Goal: Task Accomplishment & Management: Use online tool/utility

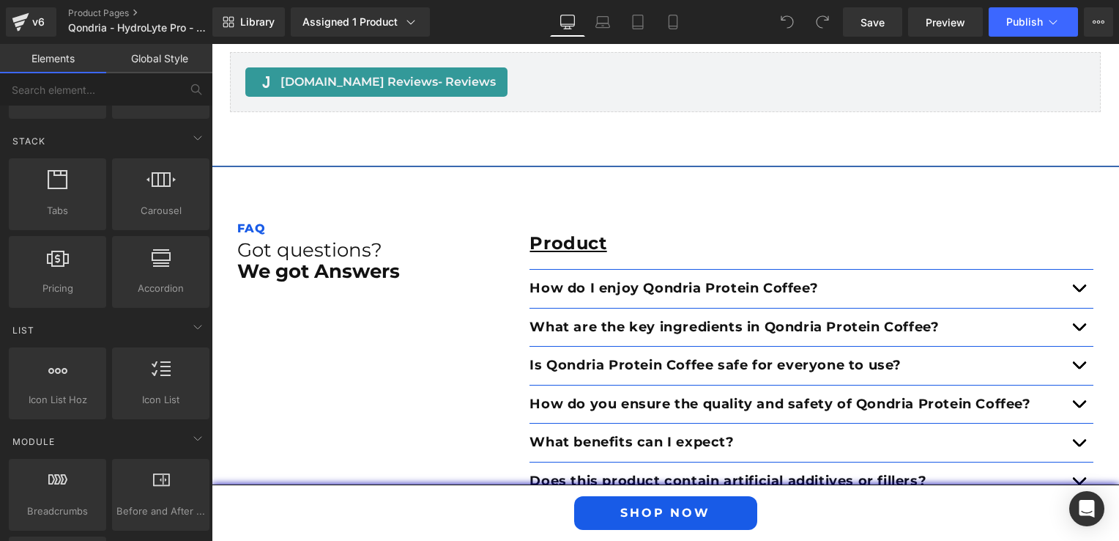
scroll to position [2271, 0]
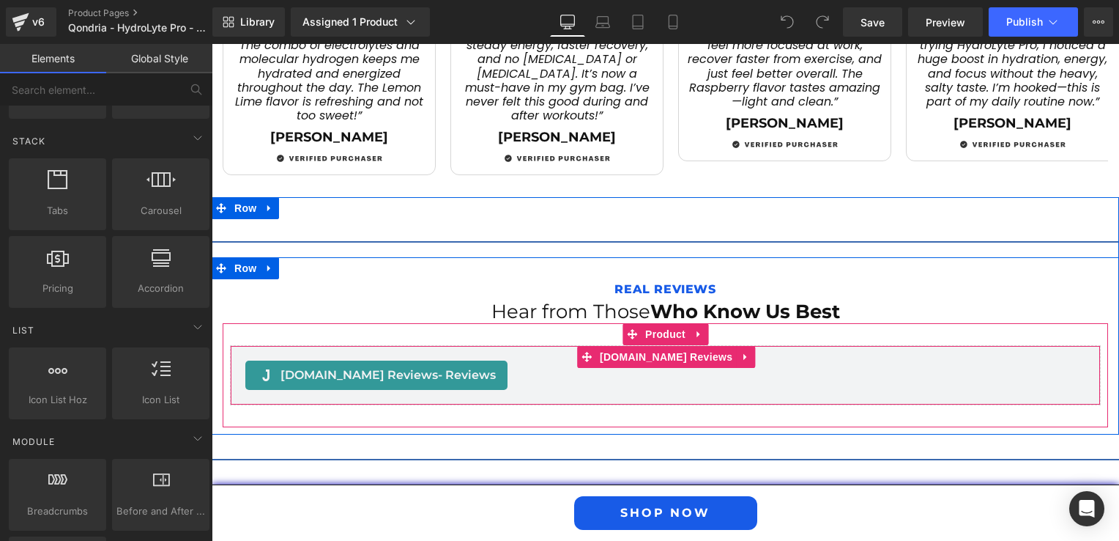
click at [314, 366] on span "[DOMAIN_NAME] Reviews - Reviews" at bounding box center [388, 375] width 215 height 18
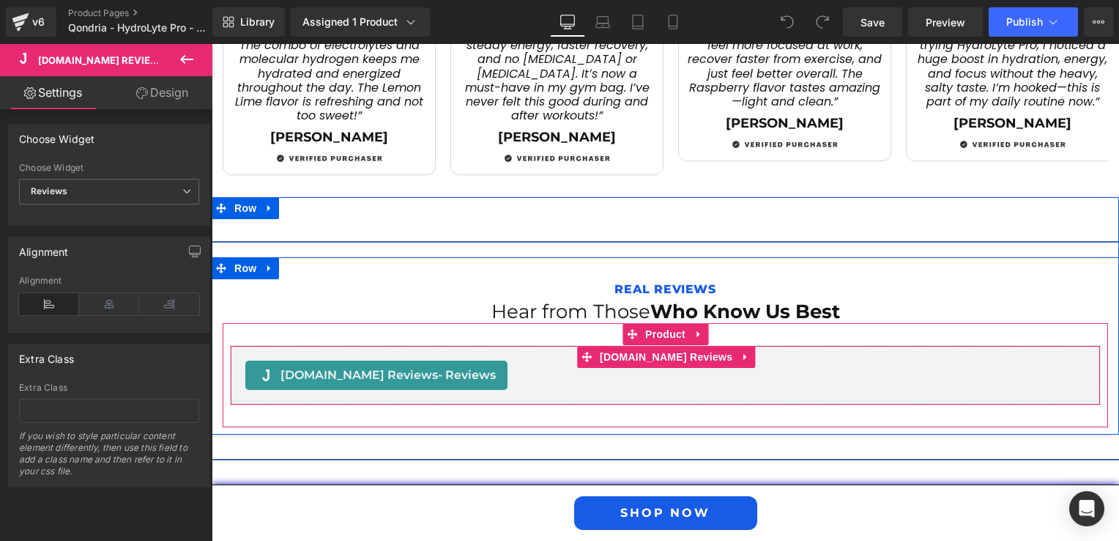
click at [343, 366] on span "[DOMAIN_NAME] Reviews - Reviews" at bounding box center [388, 375] width 215 height 18
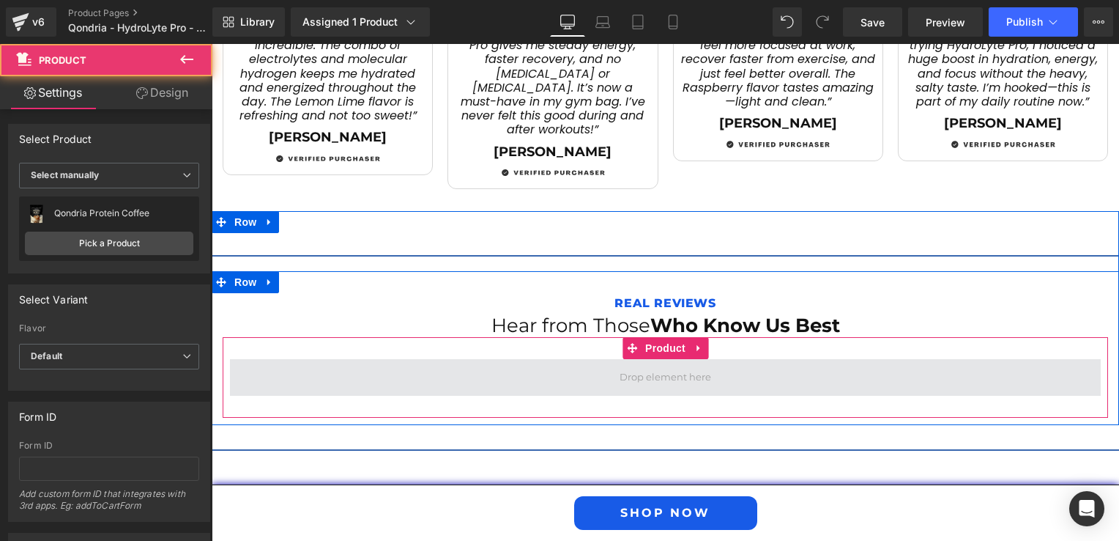
click at [406, 359] on span at bounding box center [665, 377] width 871 height 37
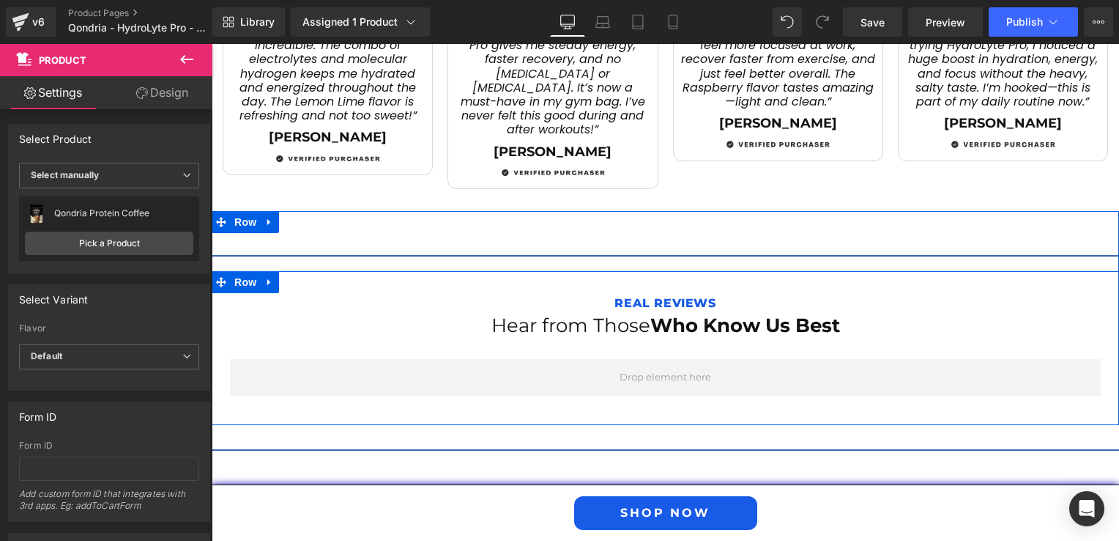
click at [215, 372] on div "Real Reviews Text Block Hear from Those Who Know Us Best Heading Product" at bounding box center [666, 355] width 908 height 125
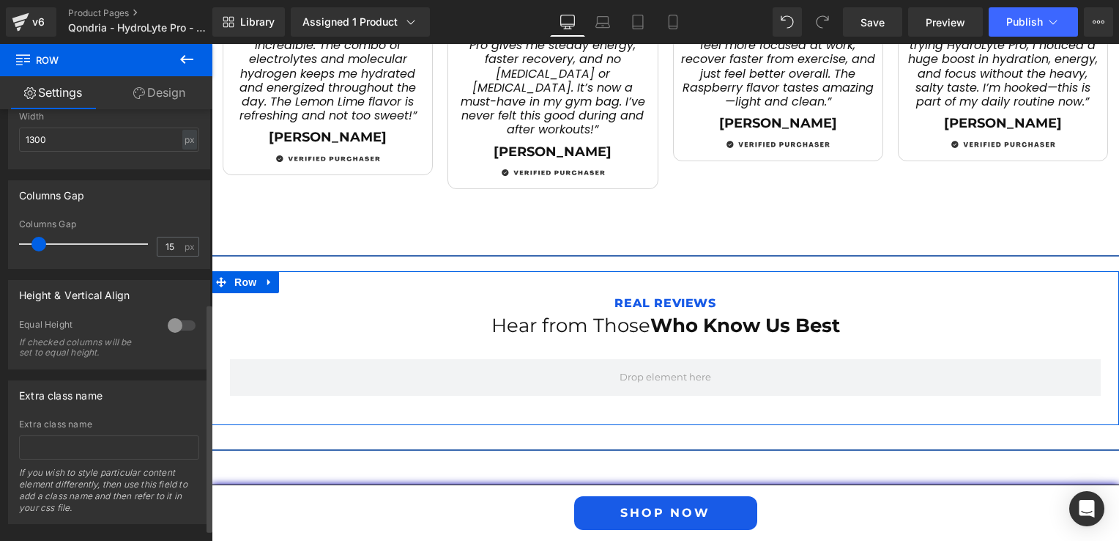
scroll to position [389, 0]
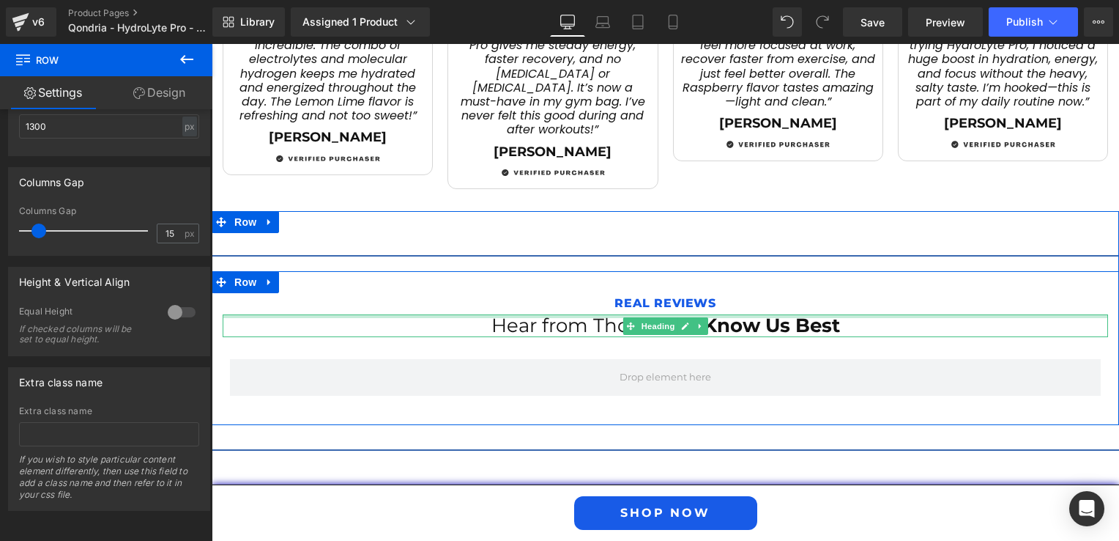
click at [250, 314] on div at bounding box center [666, 316] width 886 height 4
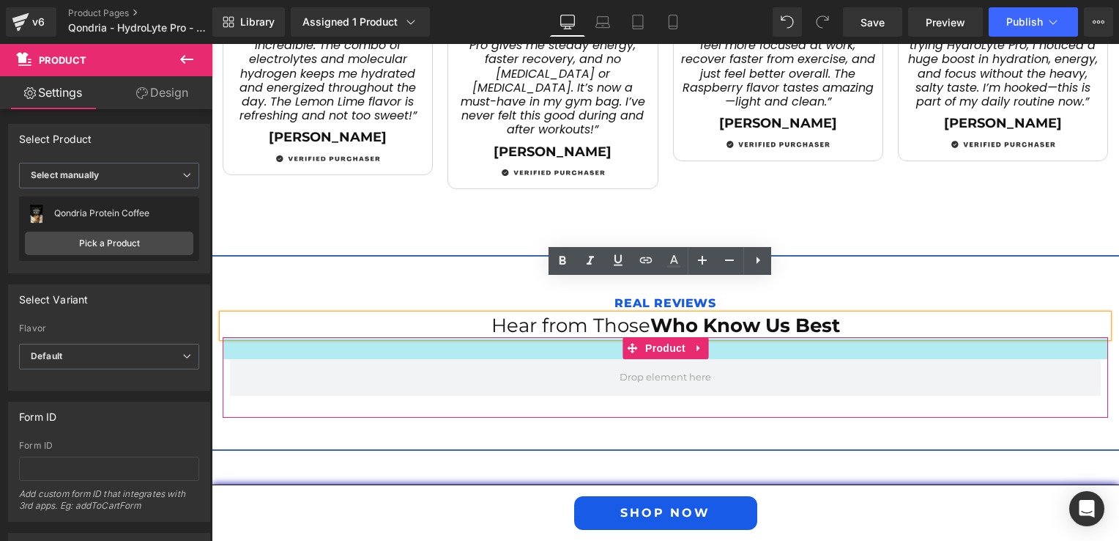
click at [240, 337] on div at bounding box center [666, 348] width 886 height 22
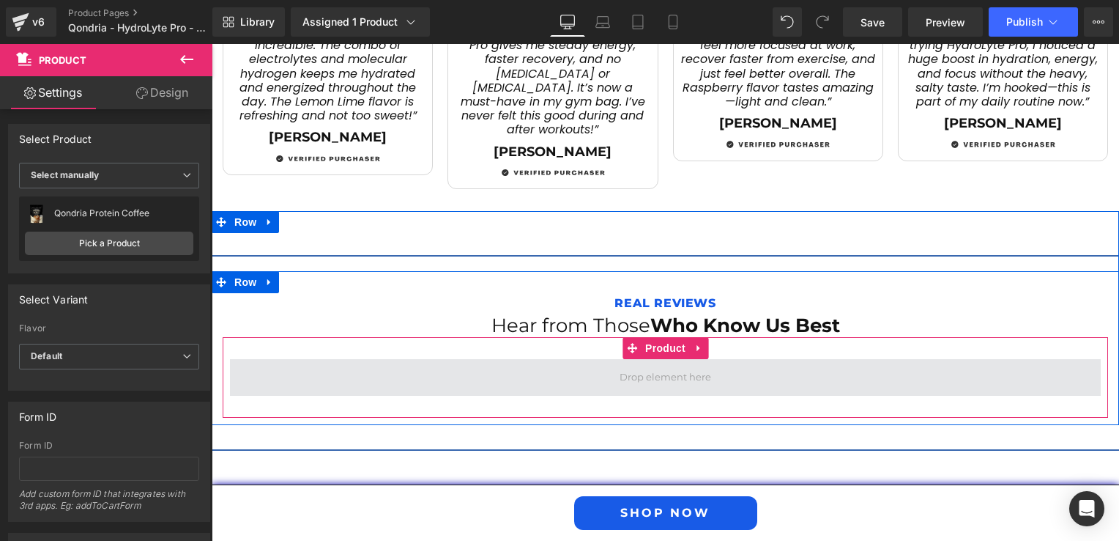
click at [302, 359] on span at bounding box center [665, 377] width 871 height 37
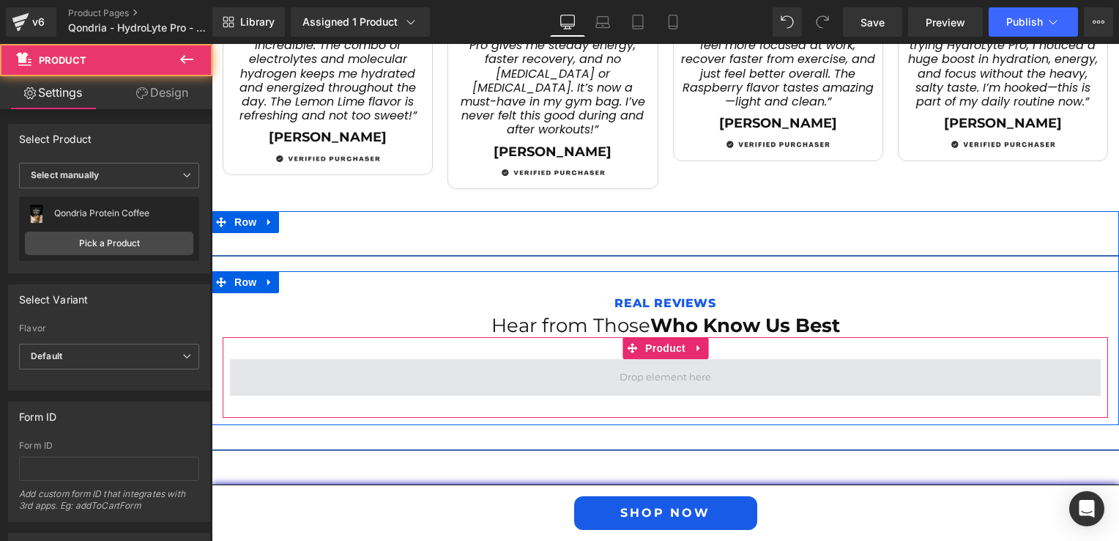
click at [303, 359] on span at bounding box center [665, 377] width 871 height 37
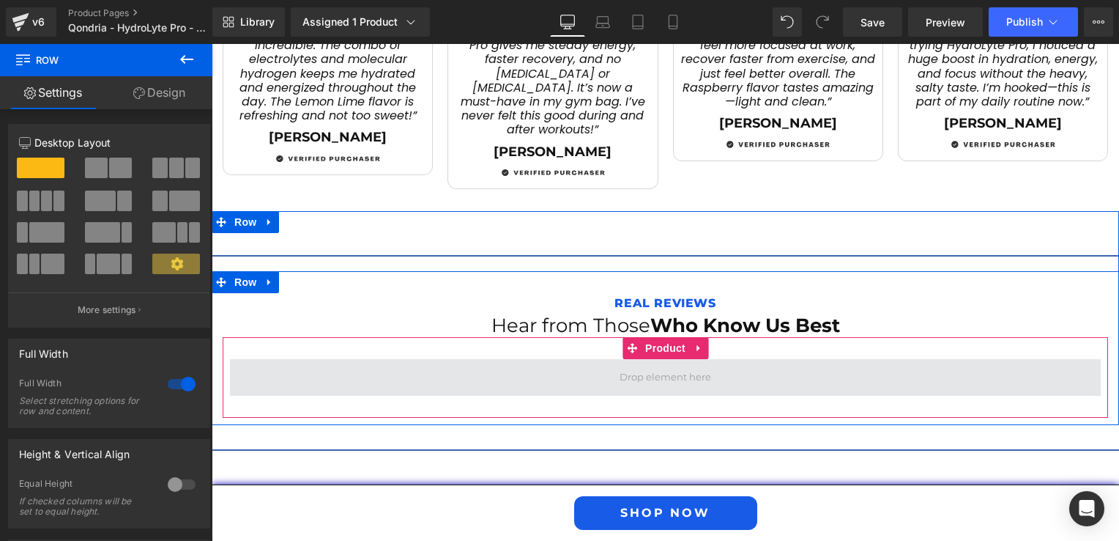
click at [378, 359] on span at bounding box center [665, 377] width 871 height 37
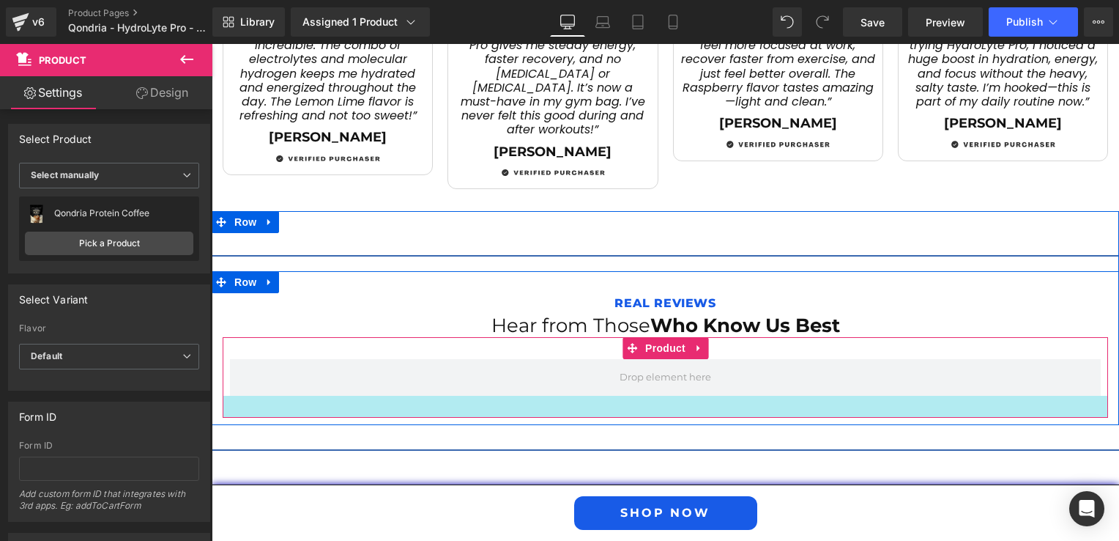
click at [497, 374] on div "Product" at bounding box center [666, 377] width 886 height 81
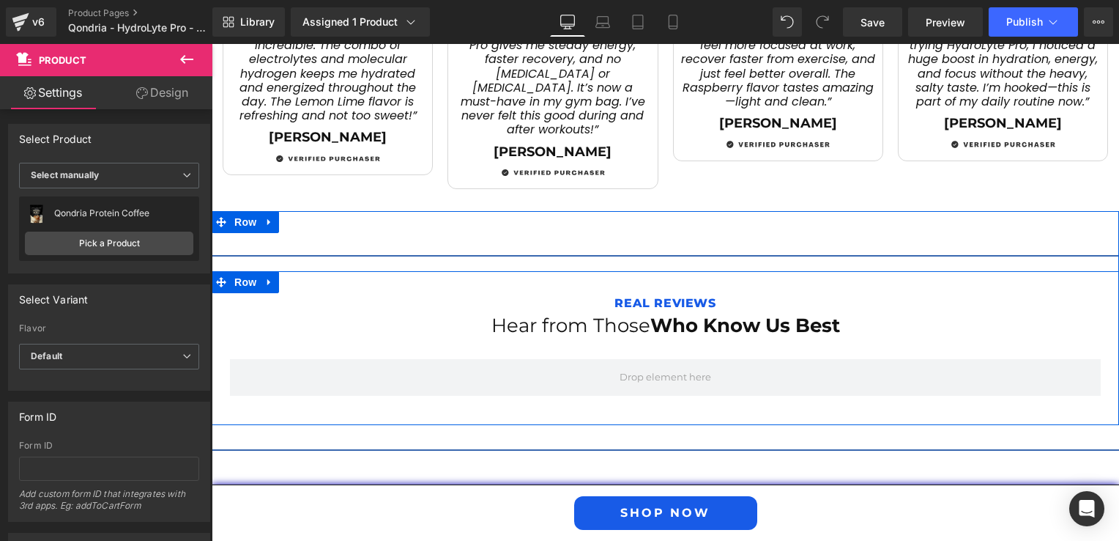
click at [215, 309] on div "Real Reviews Text Block Hear from Those Who Know Us Best Heading Product" at bounding box center [666, 355] width 908 height 125
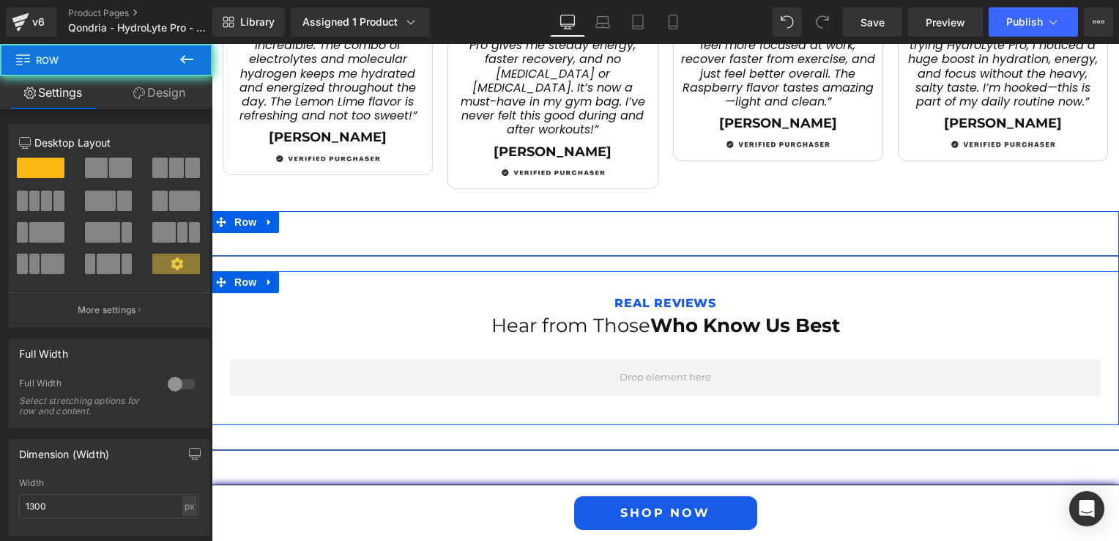
click at [215, 309] on div "Real Reviews Text Block Hear from Those Who Know Us Best Heading Product" at bounding box center [666, 355] width 908 height 125
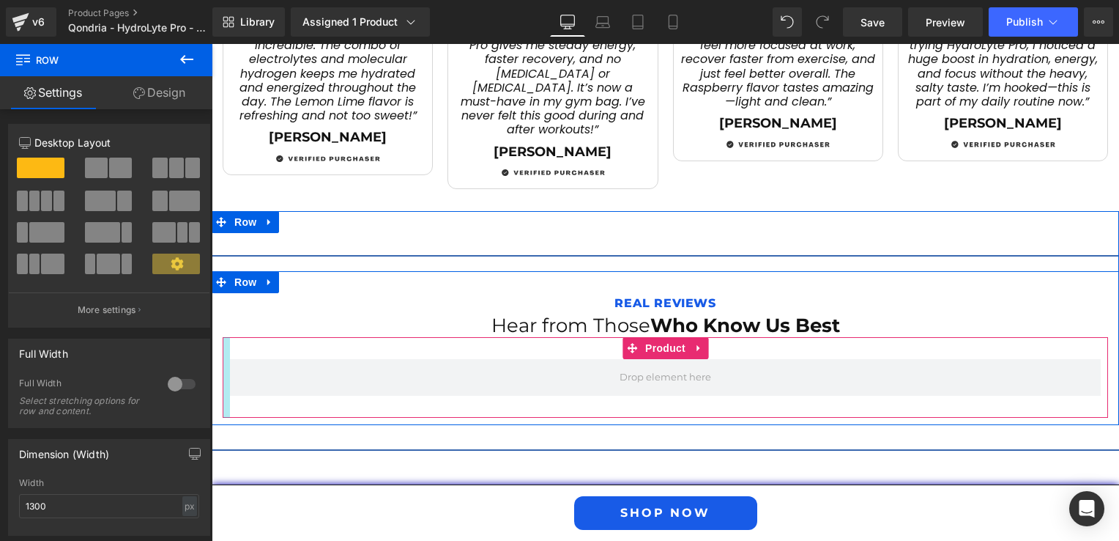
click at [223, 352] on div at bounding box center [226, 377] width 7 height 81
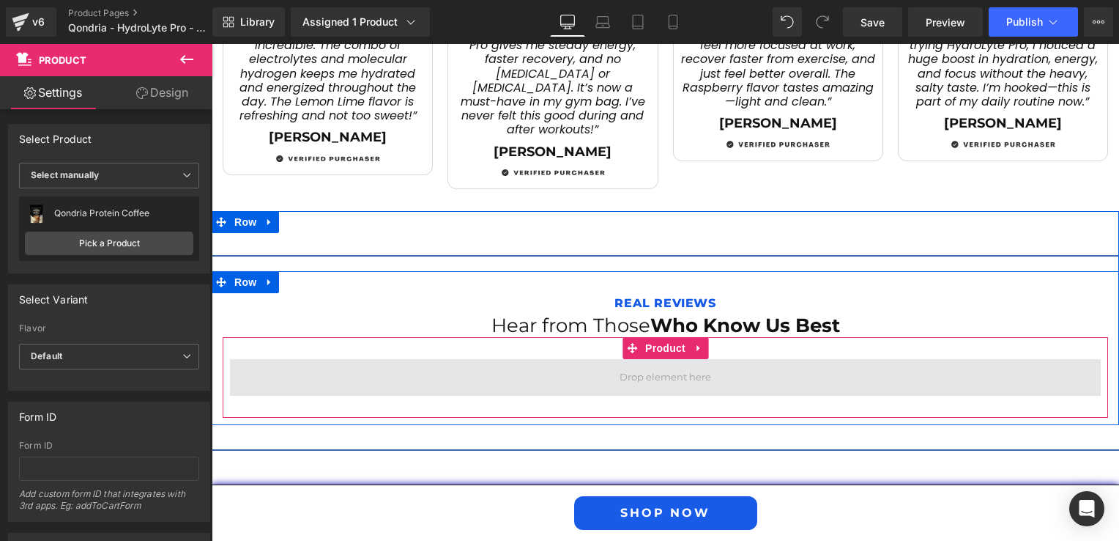
click at [236, 359] on span at bounding box center [665, 377] width 871 height 37
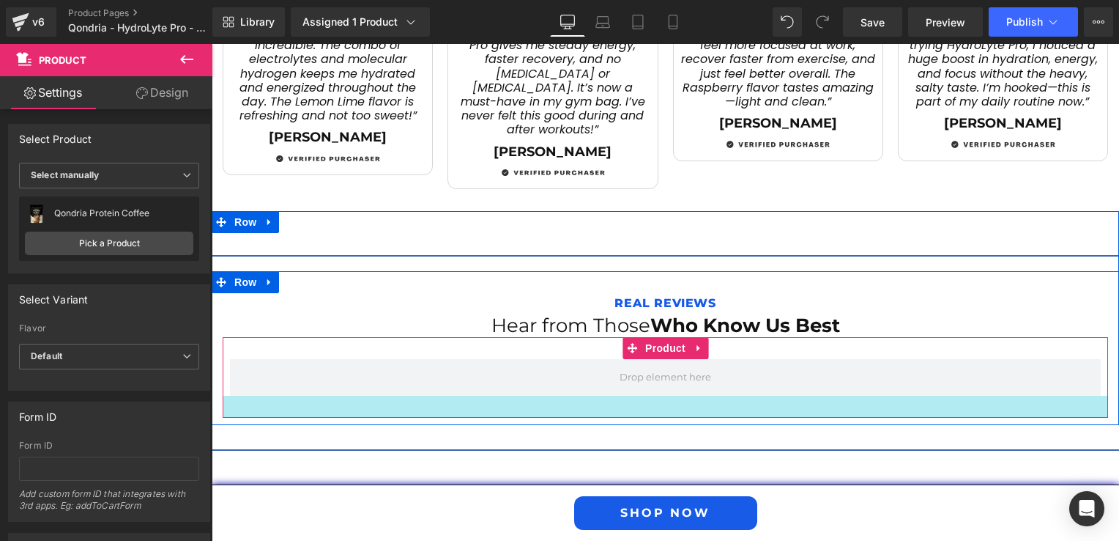
click at [240, 396] on div at bounding box center [666, 407] width 886 height 22
click at [228, 396] on div at bounding box center [666, 407] width 886 height 22
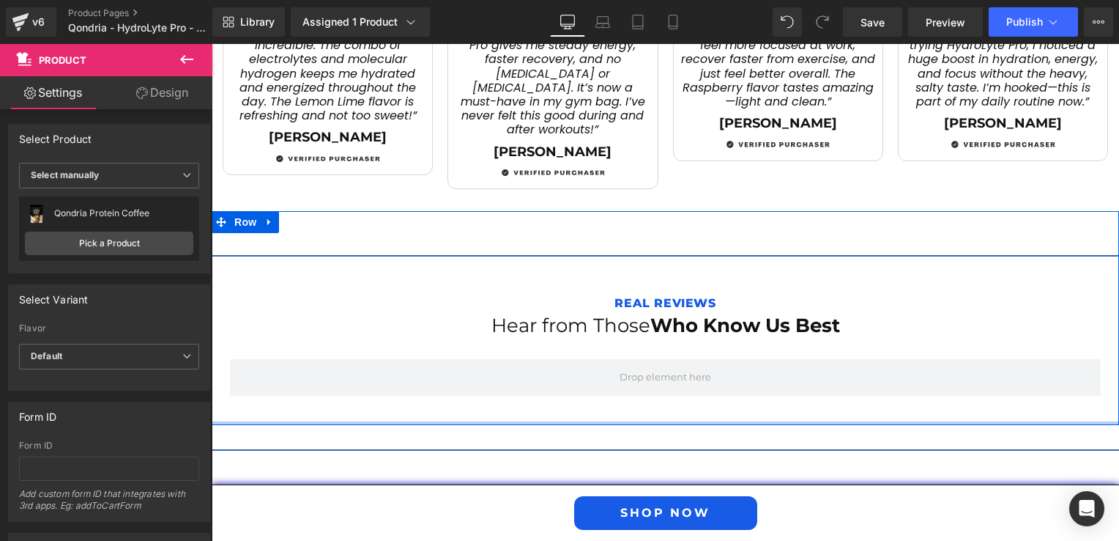
click at [213, 421] on div at bounding box center [666, 423] width 908 height 4
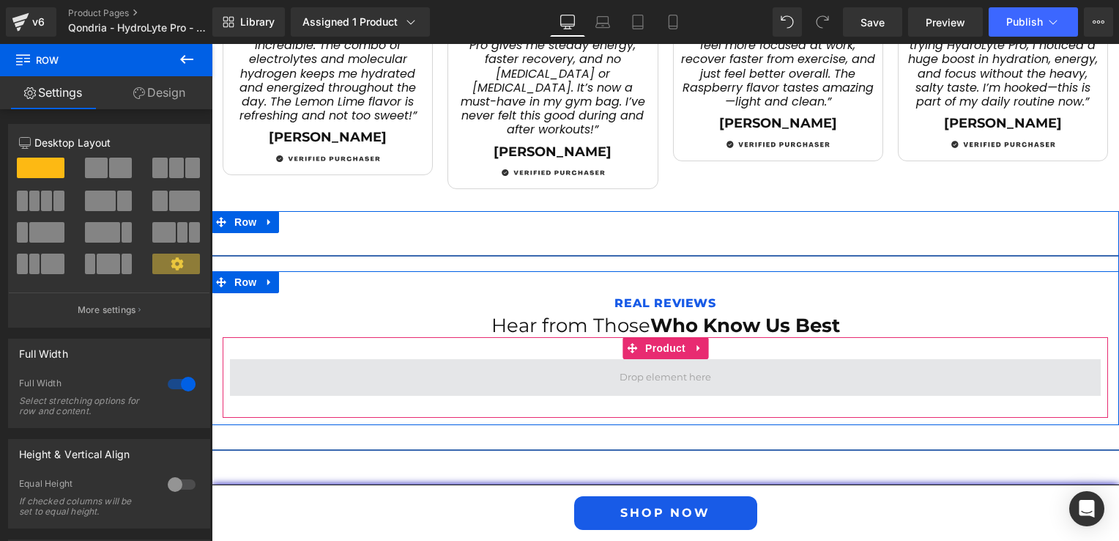
click at [232, 359] on span at bounding box center [665, 377] width 871 height 37
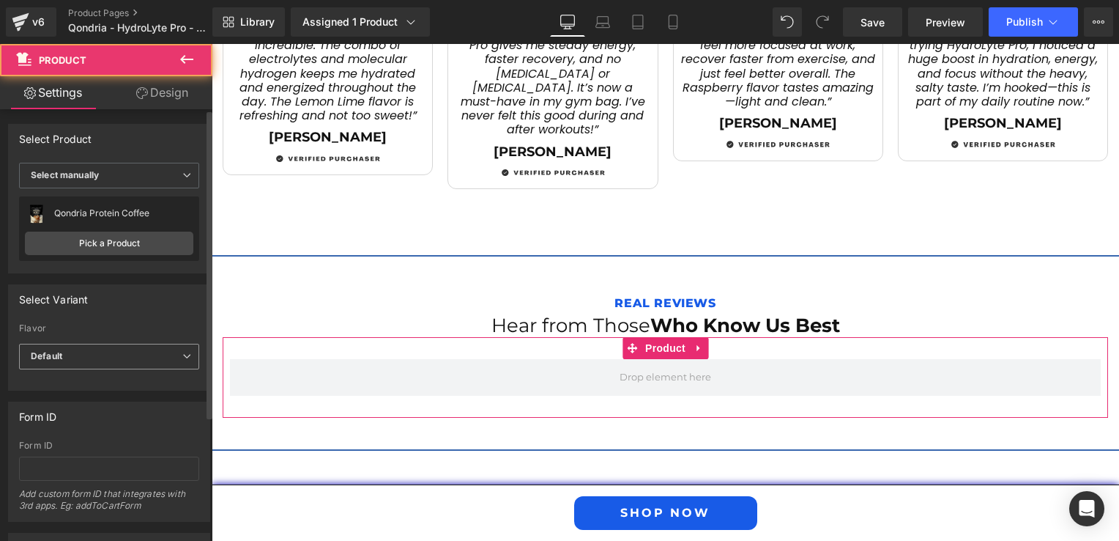
scroll to position [174, 0]
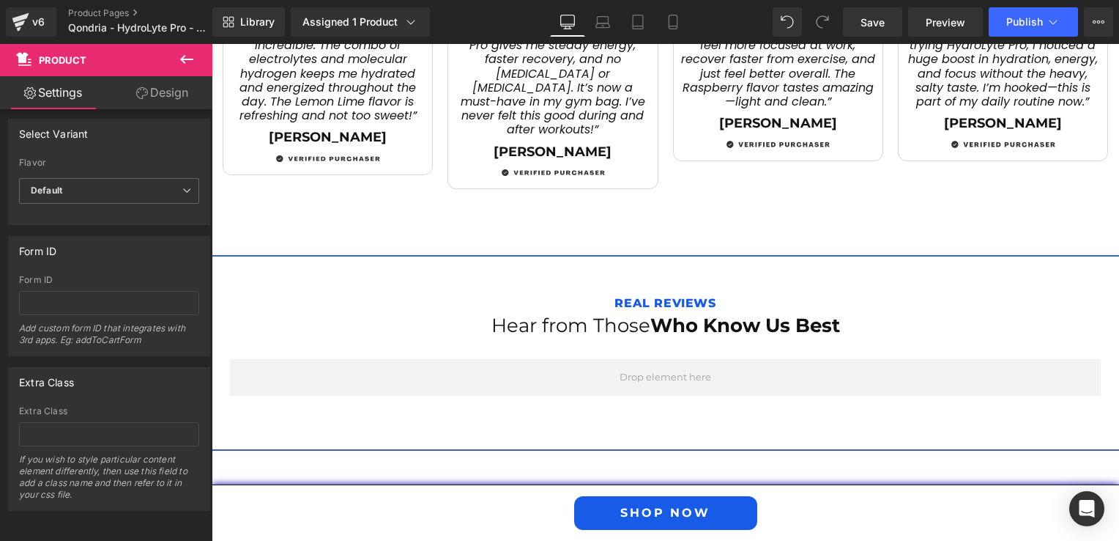
click at [192, 53] on icon at bounding box center [187, 60] width 18 height 18
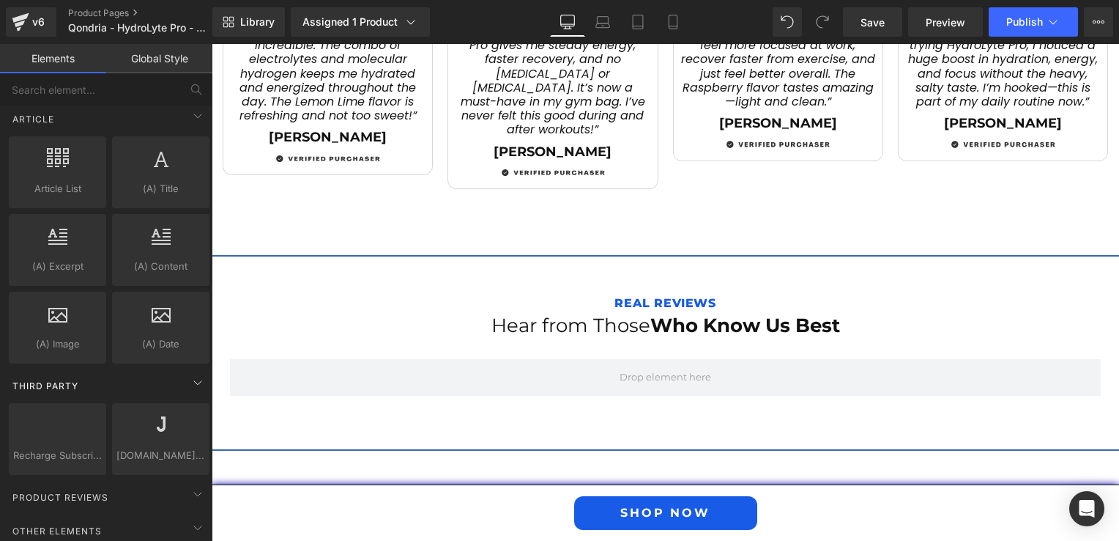
scroll to position [2861, 0]
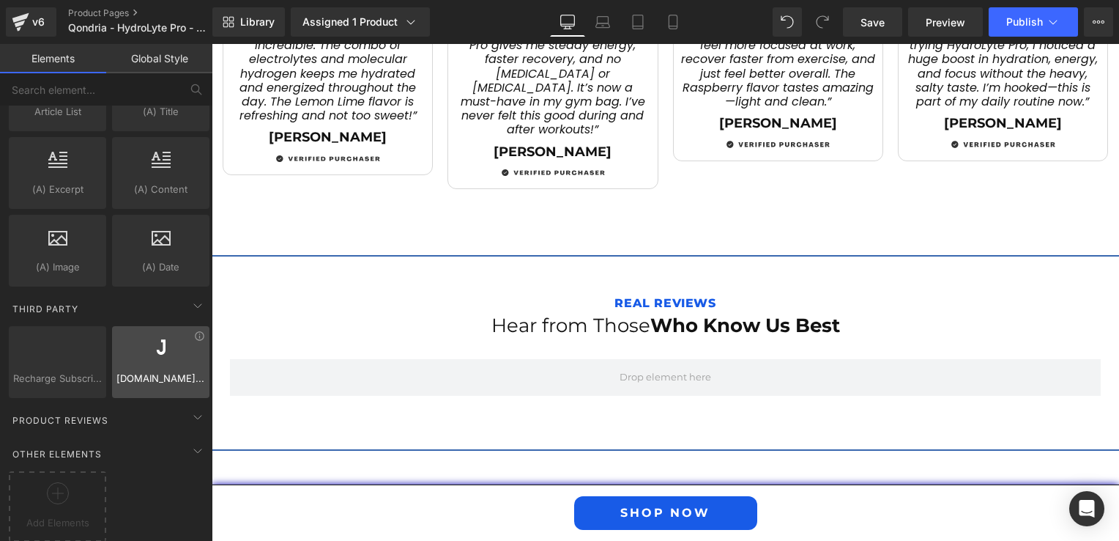
click at [135, 346] on div at bounding box center [160, 354] width 89 height 33
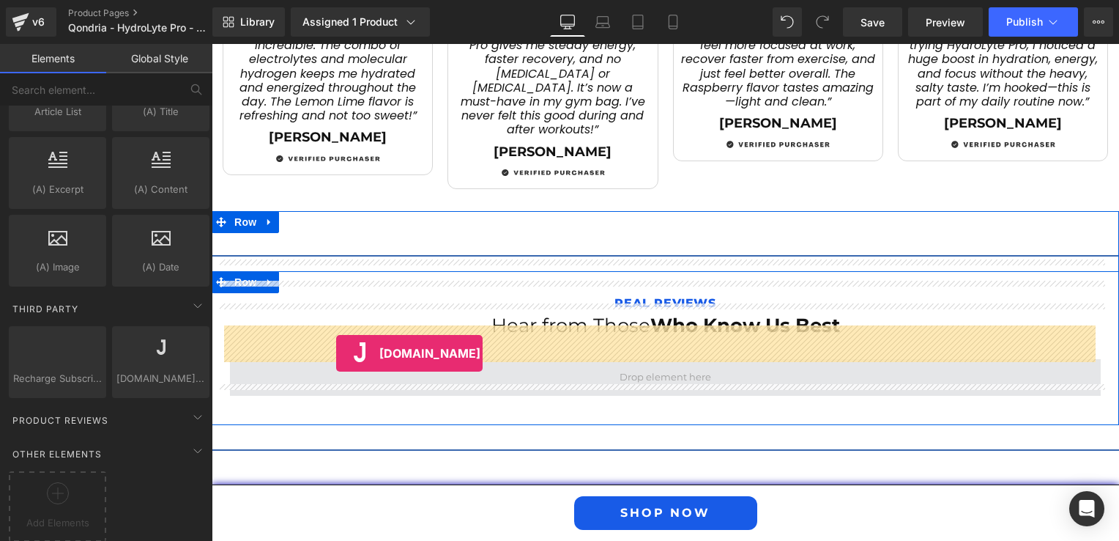
drag, startPoint x: 346, startPoint y: 390, endPoint x: 336, endPoint y: 353, distance: 38.7
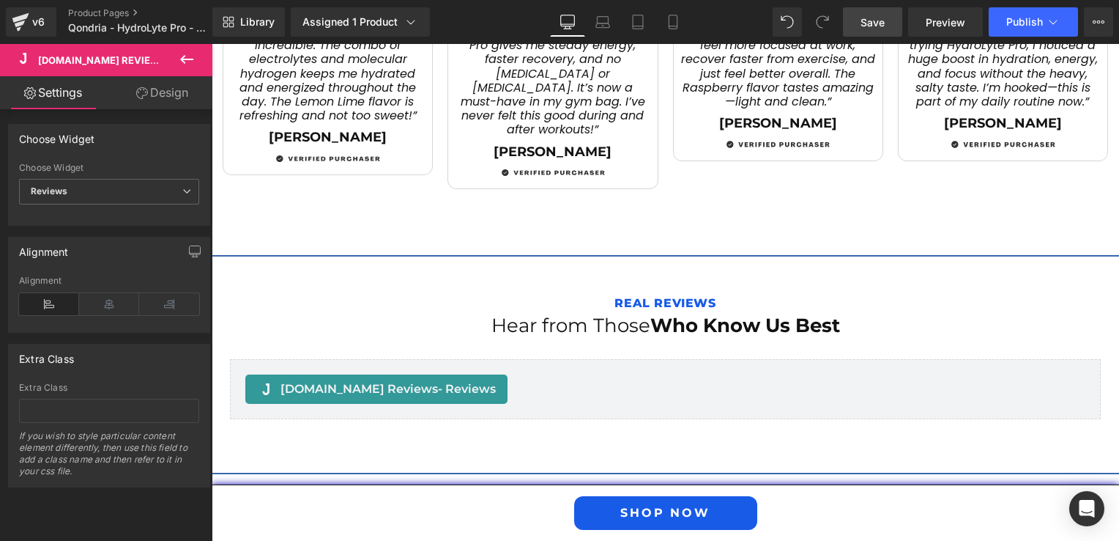
click at [871, 21] on span "Save" at bounding box center [873, 22] width 24 height 15
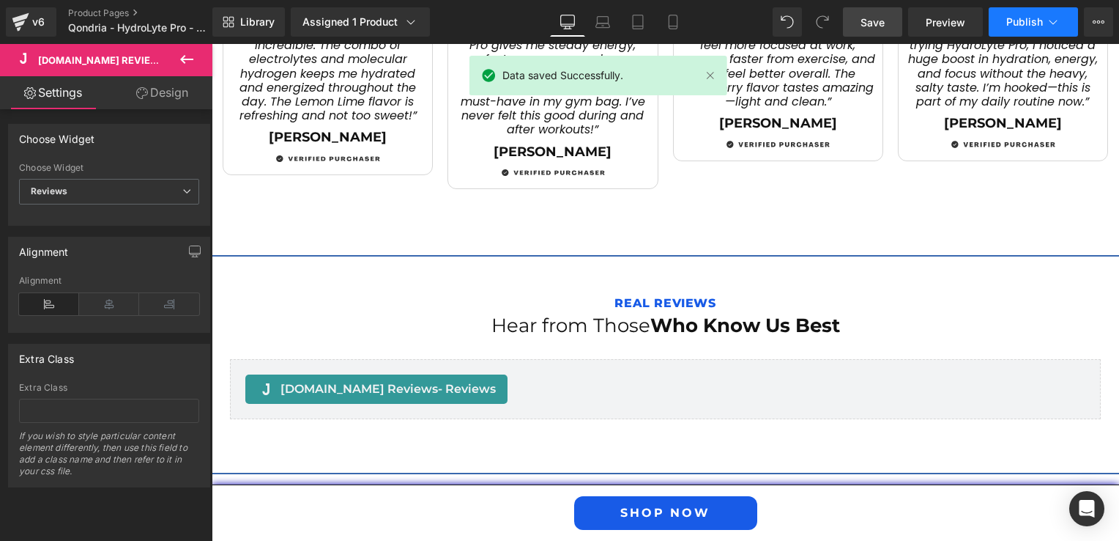
click at [1010, 23] on span "Publish" at bounding box center [1024, 22] width 37 height 12
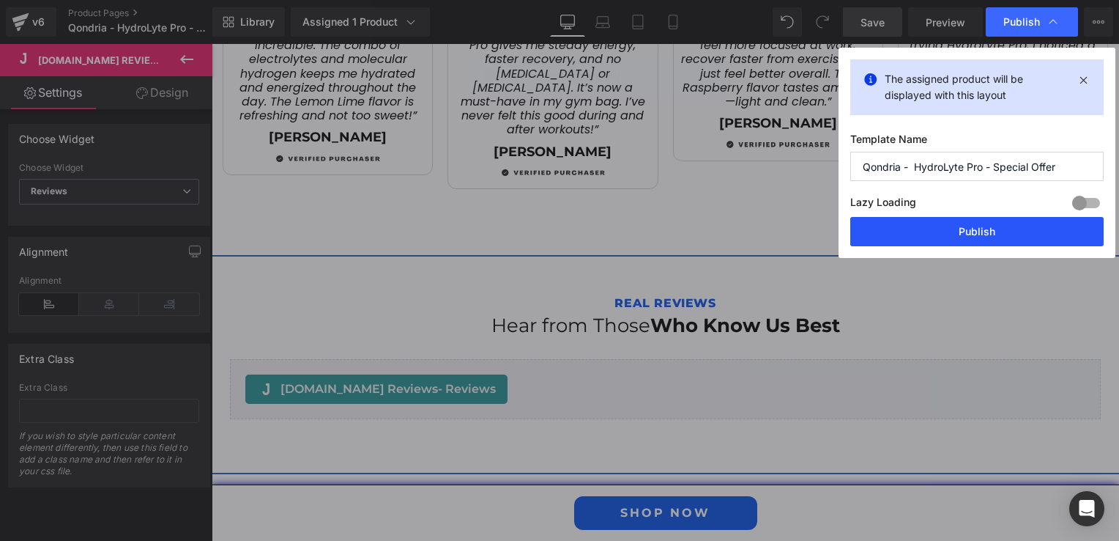
drag, startPoint x: 901, startPoint y: 234, endPoint x: 689, endPoint y: 190, distance: 216.9
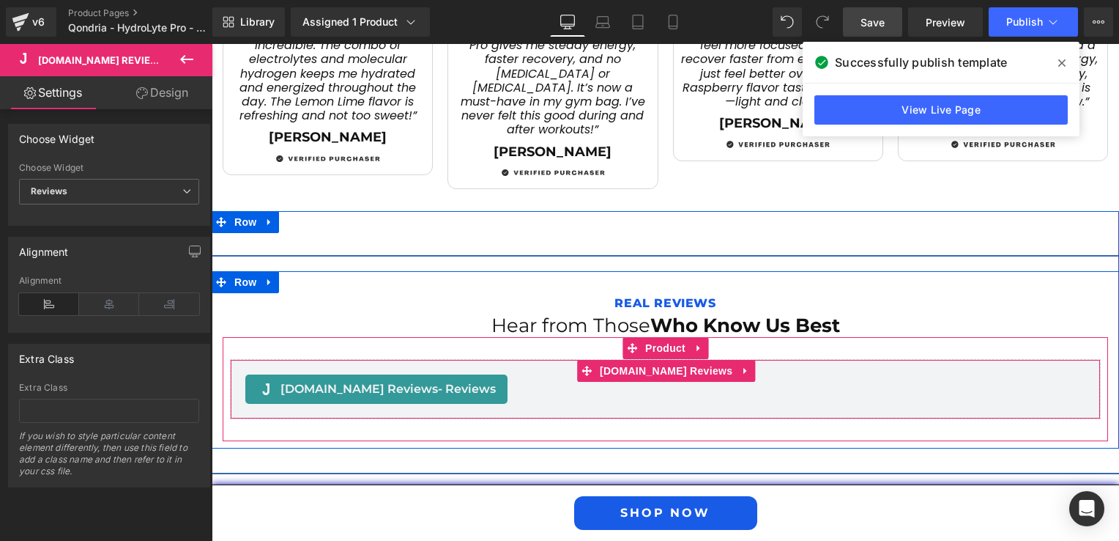
click at [293, 380] on span "Judge.me Reviews - Reviews" at bounding box center [388, 389] width 215 height 18
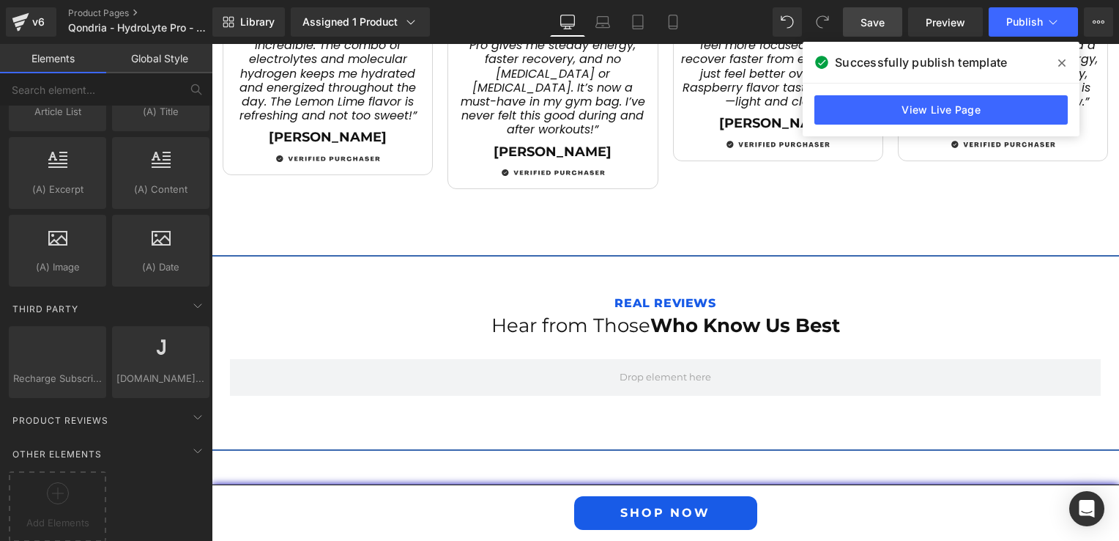
click at [882, 15] on span "Save" at bounding box center [873, 22] width 24 height 15
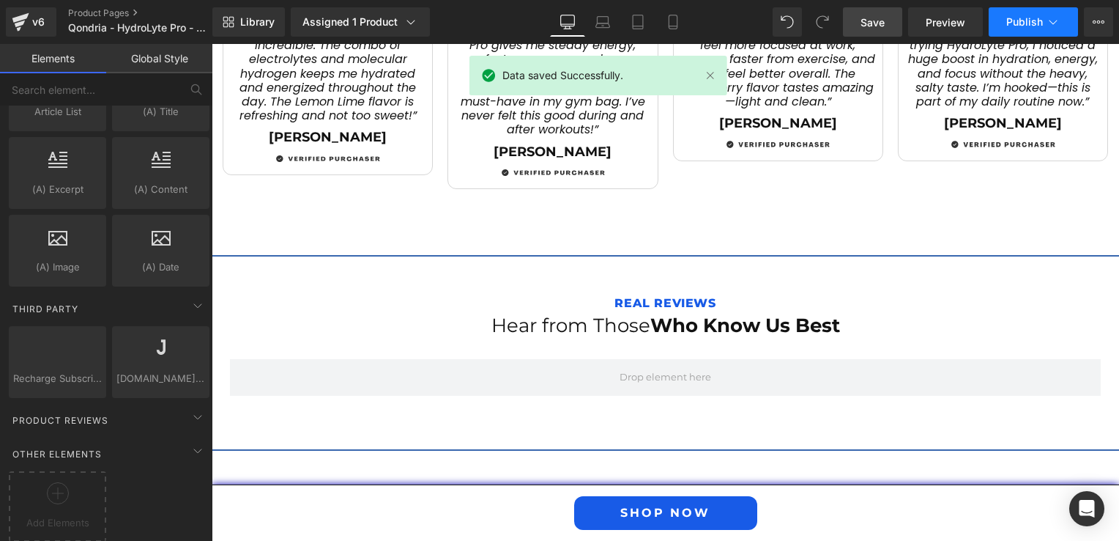
click at [1034, 21] on span "Publish" at bounding box center [1024, 22] width 37 height 12
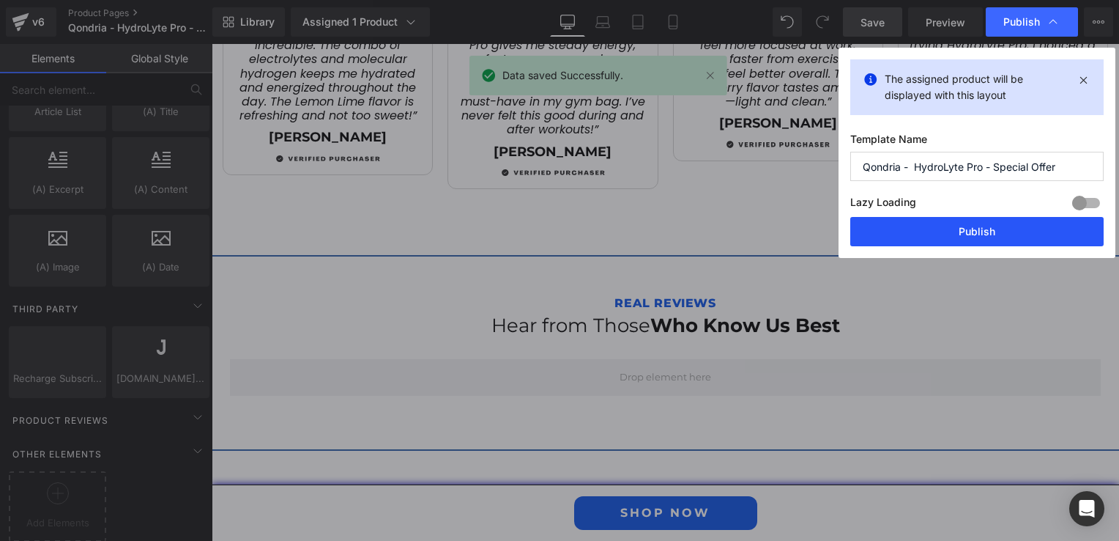
click at [970, 236] on button "Publish" at bounding box center [976, 231] width 253 height 29
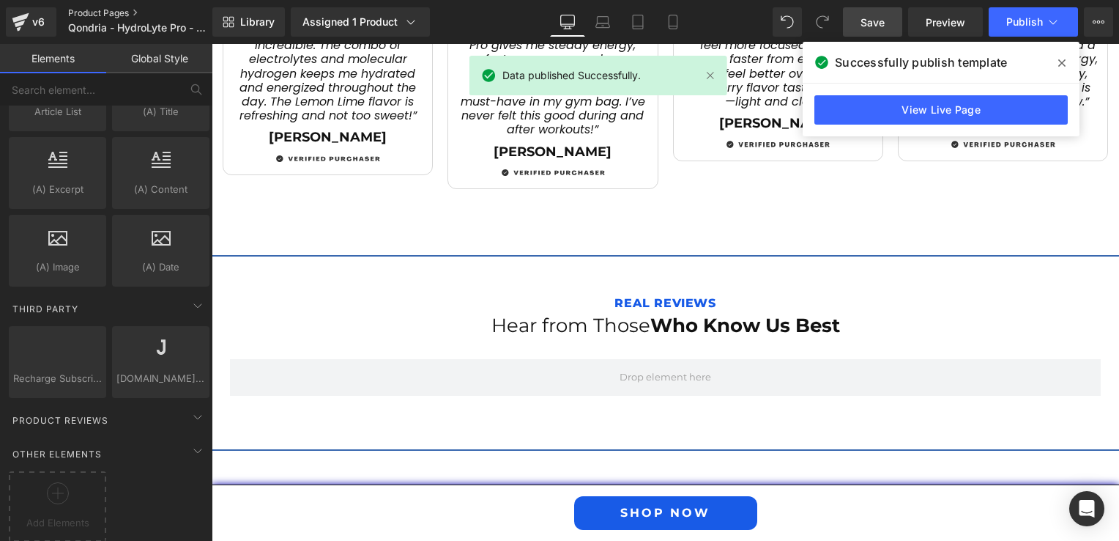
click at [79, 13] on link "Product Pages" at bounding box center [152, 13] width 168 height 12
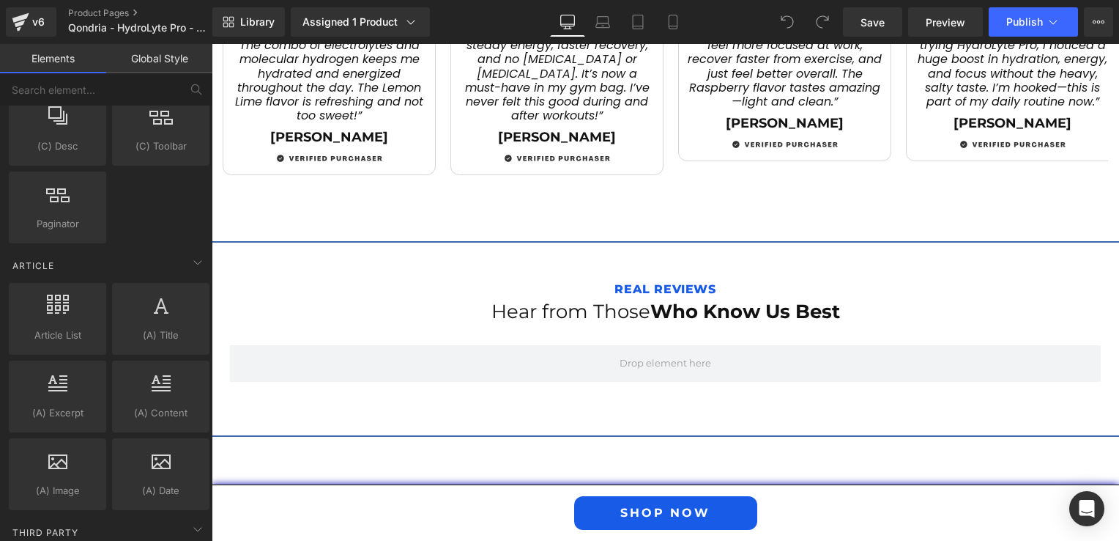
scroll to position [2861, 0]
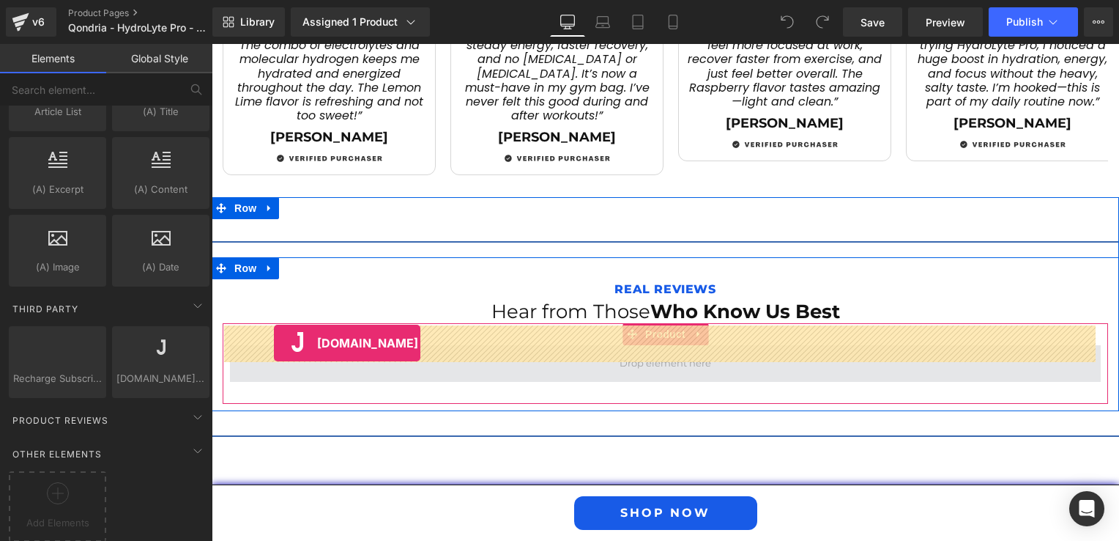
drag, startPoint x: 352, startPoint y: 394, endPoint x: 274, endPoint y: 343, distance: 93.7
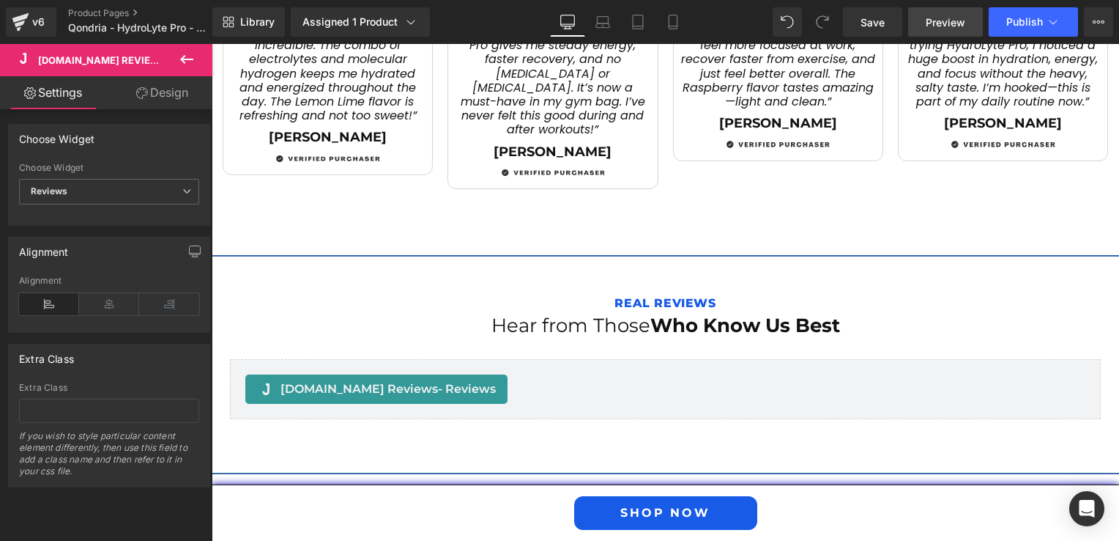
click at [931, 25] on span "Preview" at bounding box center [946, 22] width 40 height 15
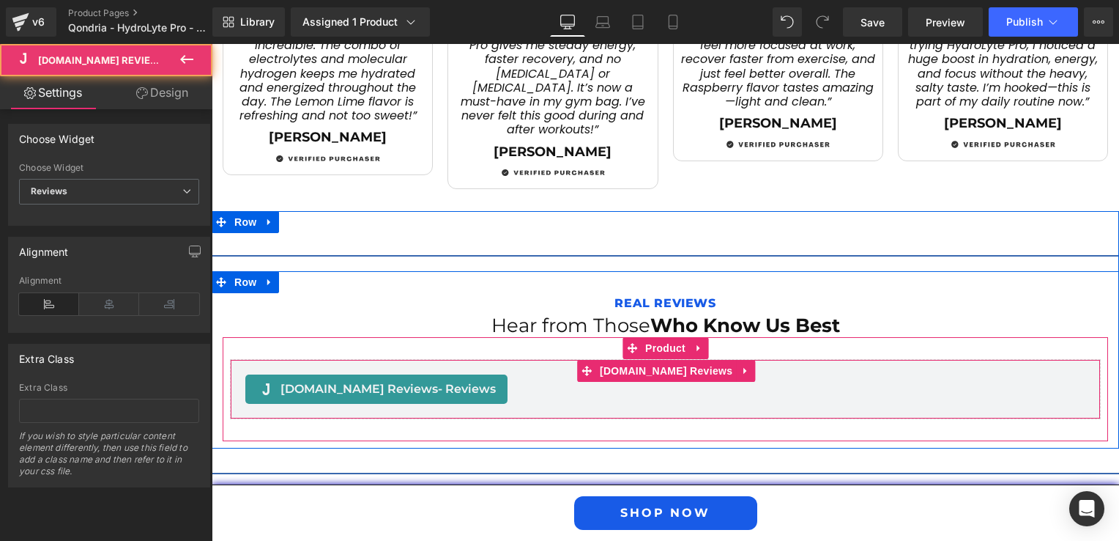
click at [373, 380] on span "[DOMAIN_NAME] Reviews - Reviews" at bounding box center [388, 389] width 215 height 18
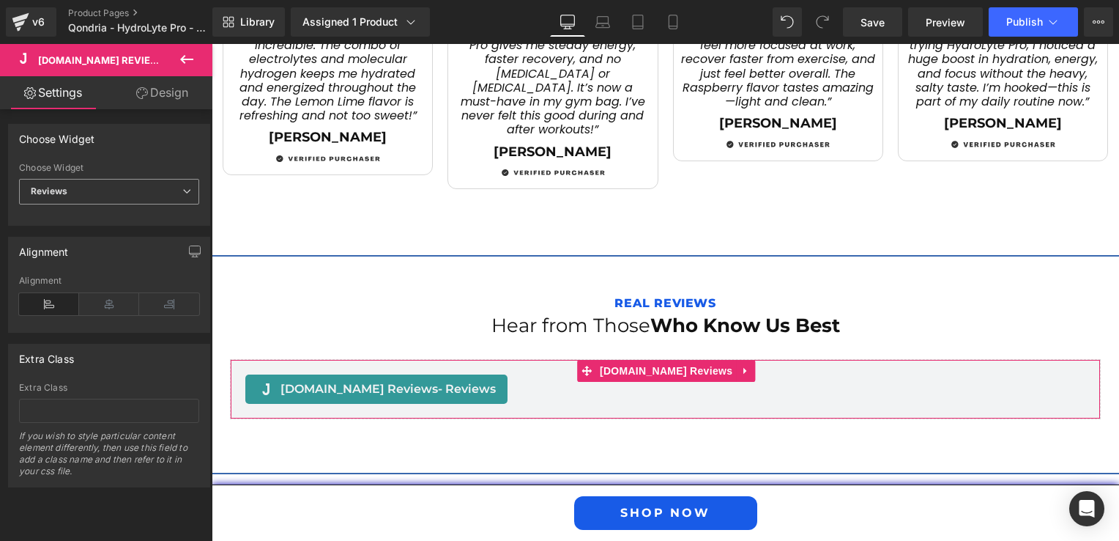
click at [174, 186] on span "Reviews" at bounding box center [109, 192] width 180 height 26
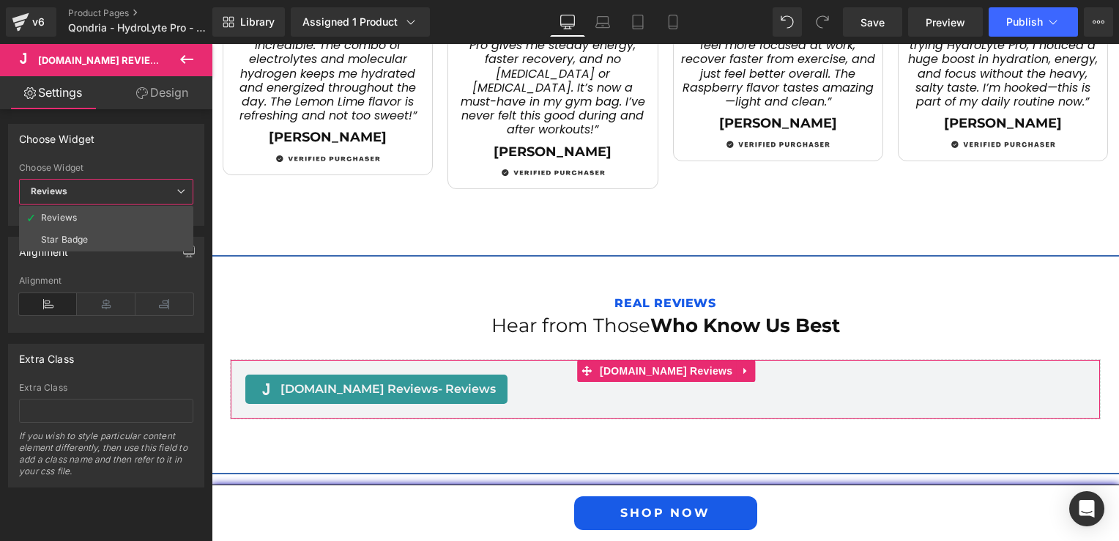
click at [174, 186] on span "Reviews" at bounding box center [106, 192] width 174 height 26
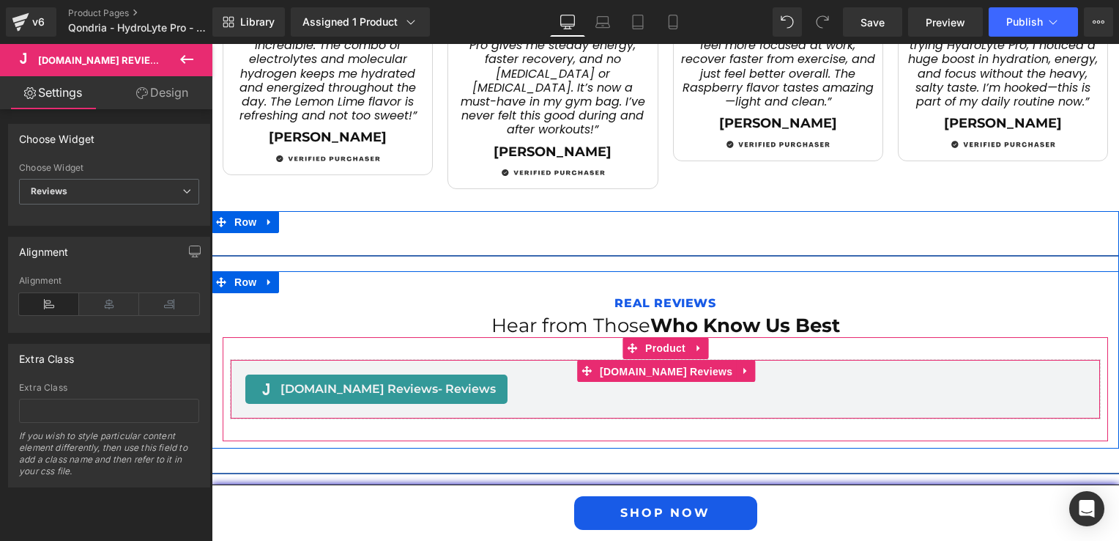
click at [645, 360] on span "[DOMAIN_NAME] Reviews" at bounding box center [666, 371] width 140 height 22
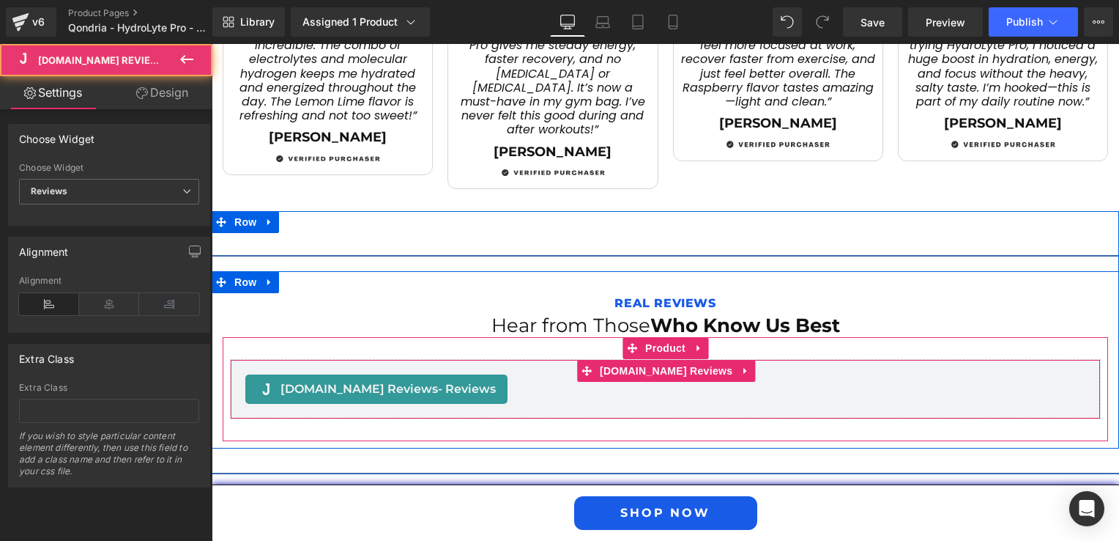
click at [645, 360] on span "[DOMAIN_NAME] Reviews" at bounding box center [666, 371] width 140 height 22
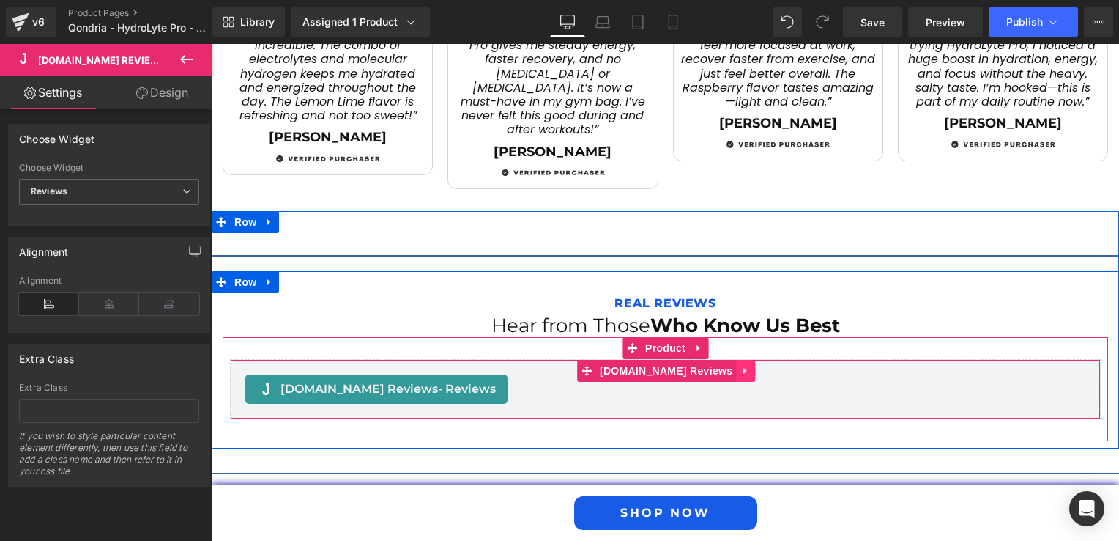
click at [736, 360] on link at bounding box center [745, 371] width 19 height 22
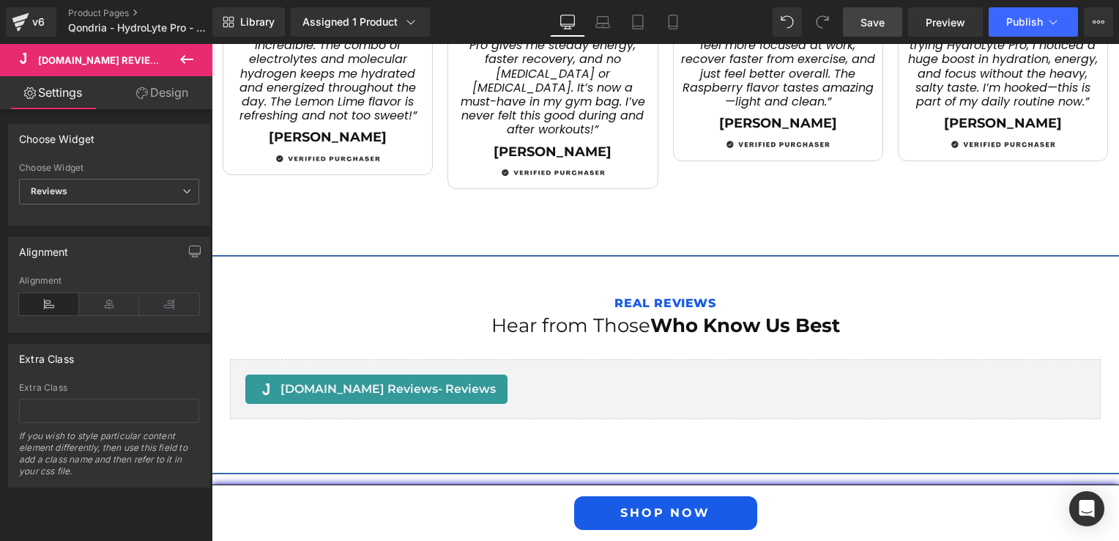
click at [874, 28] on span "Save" at bounding box center [873, 22] width 24 height 15
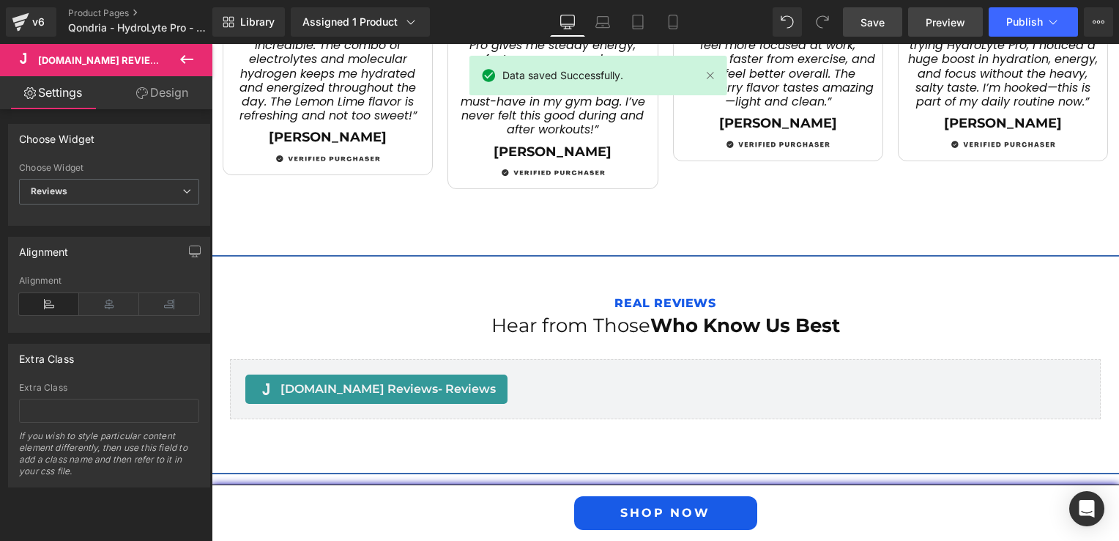
click at [933, 21] on span "Preview" at bounding box center [946, 22] width 40 height 15
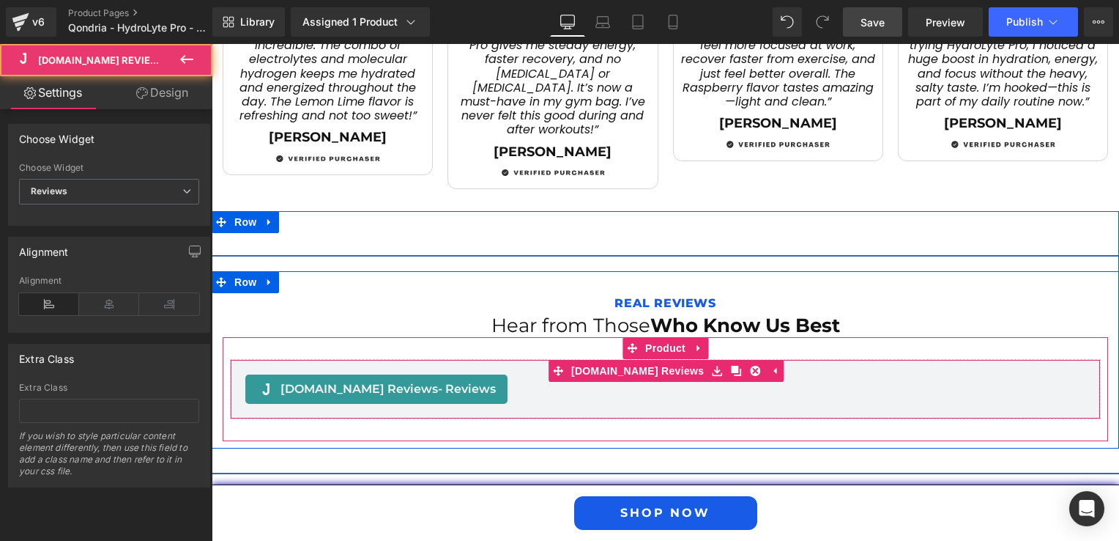
click at [360, 380] on span "Judge.me Reviews - Reviews" at bounding box center [388, 389] width 215 height 18
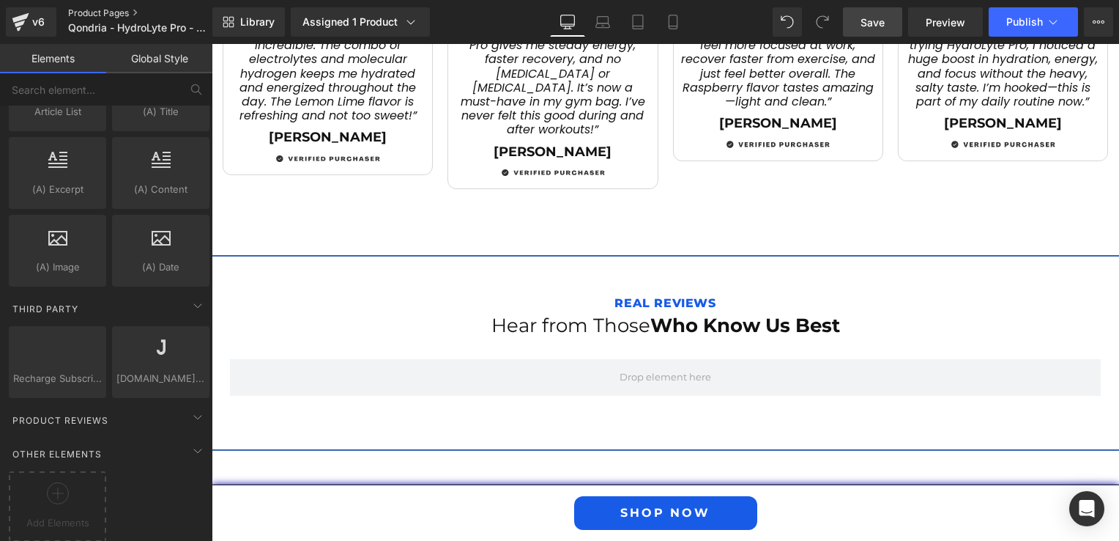
click at [98, 15] on link "Product Pages" at bounding box center [152, 13] width 168 height 12
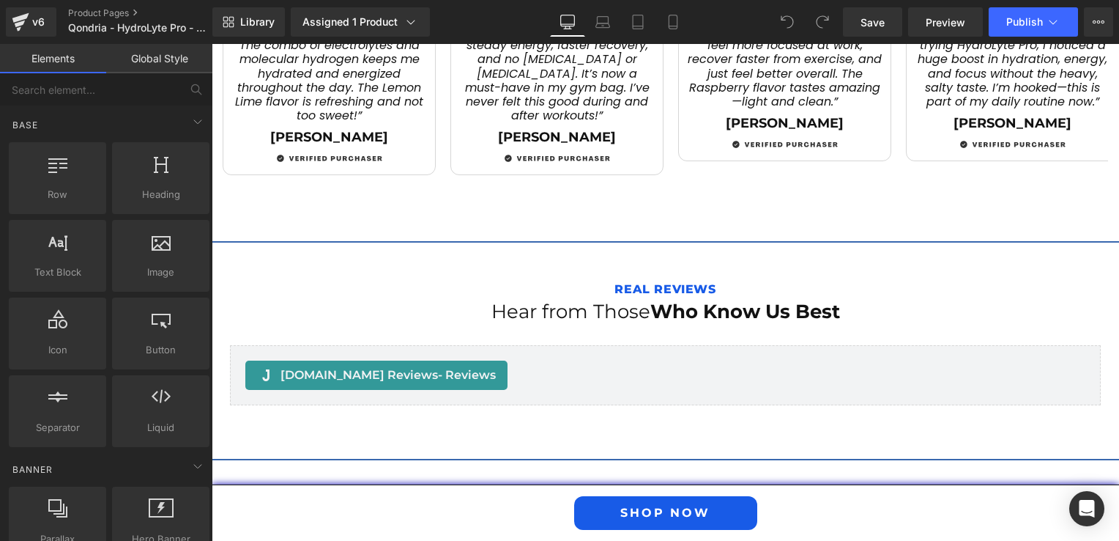
scroll to position [2344, 0]
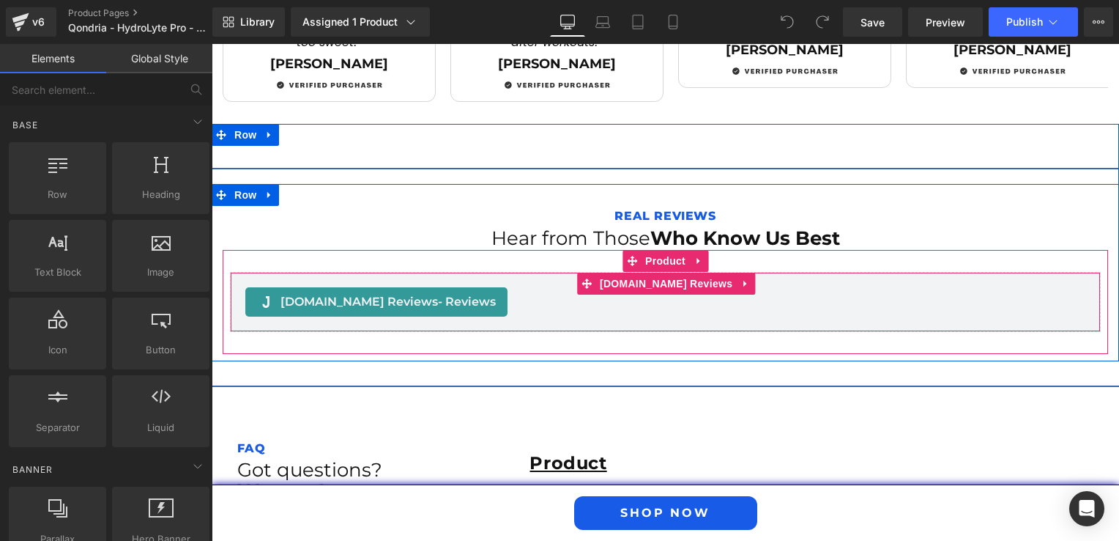
click at [287, 293] on span "[DOMAIN_NAME] Reviews - Reviews" at bounding box center [388, 302] width 215 height 18
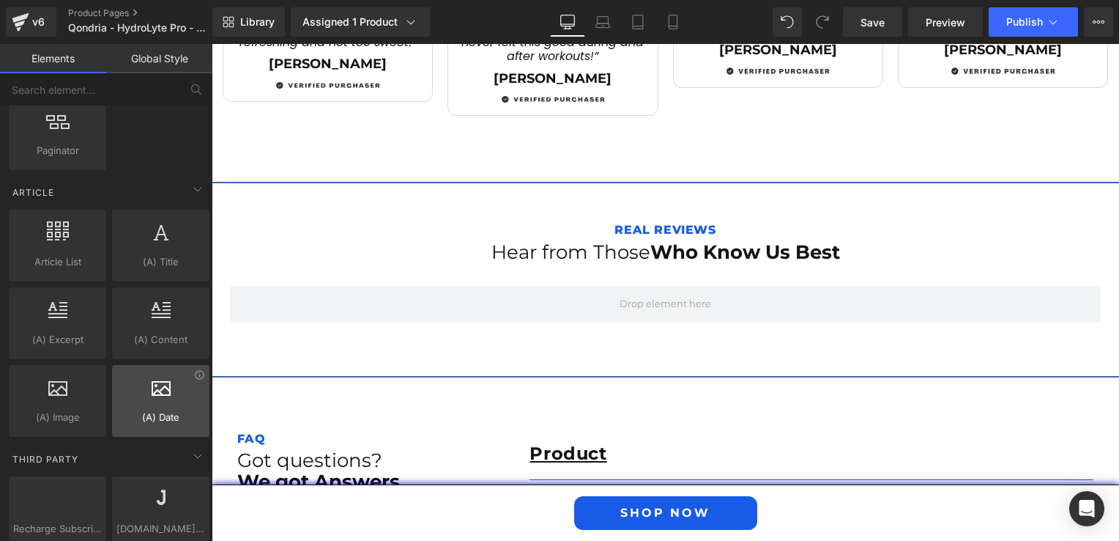
scroll to position [2861, 0]
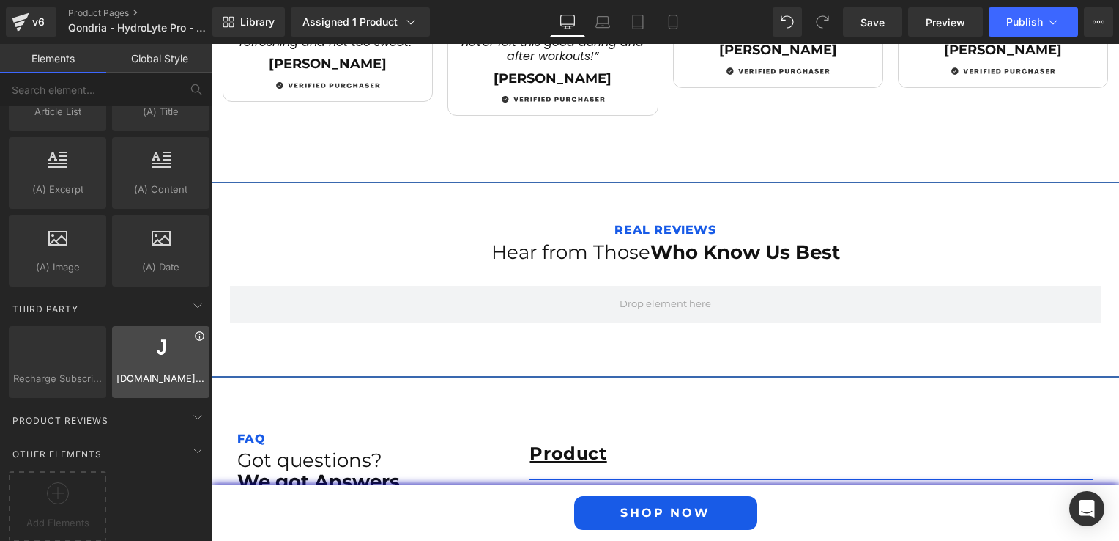
click at [194, 330] on icon at bounding box center [199, 335] width 11 height 11
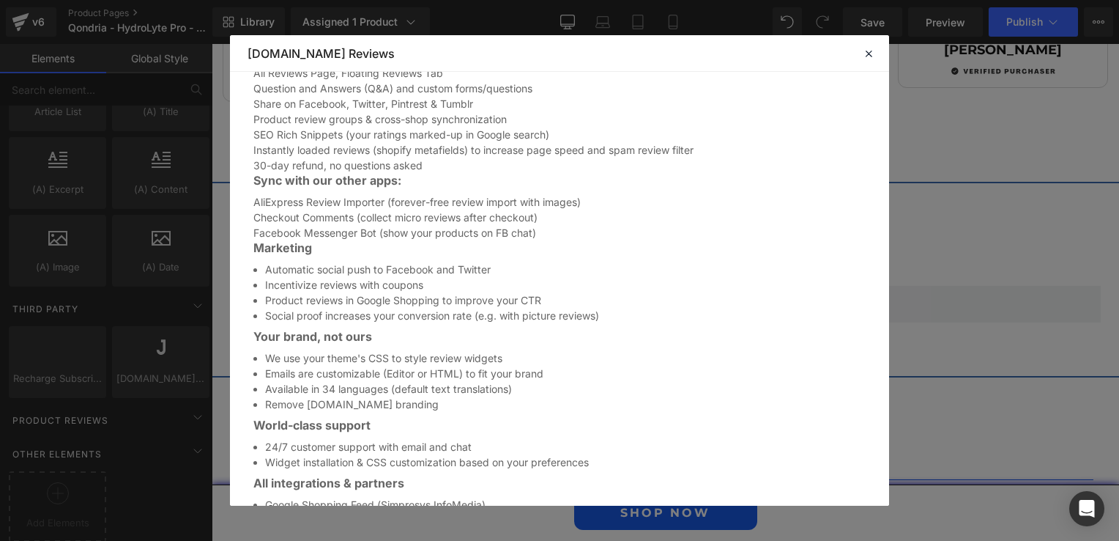
scroll to position [948, 0]
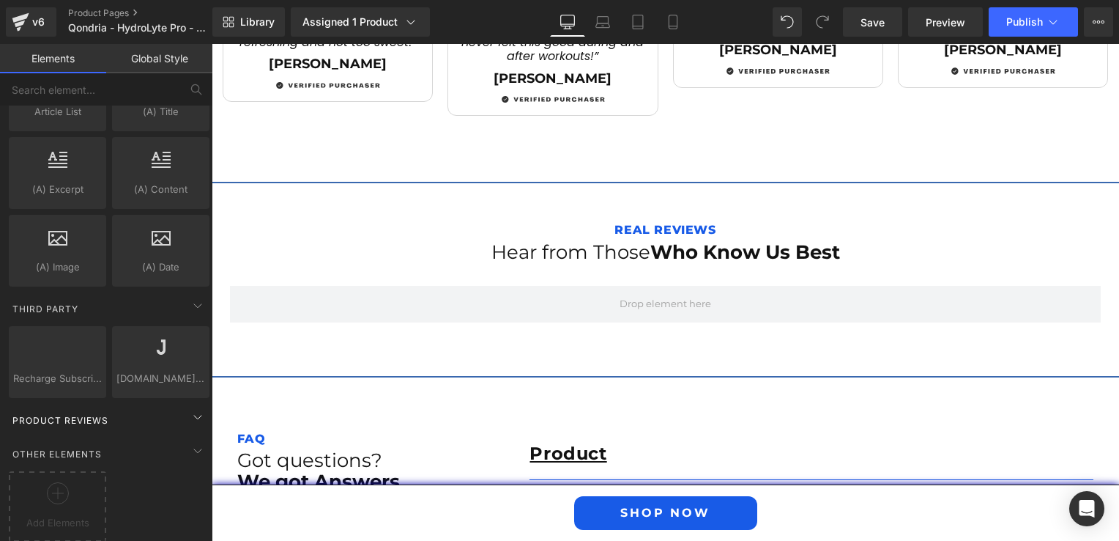
click at [135, 409] on div "Product Reviews" at bounding box center [109, 419] width 207 height 29
click at [192, 408] on icon at bounding box center [198, 417] width 18 height 18
click at [195, 446] on icon at bounding box center [198, 451] width 18 height 18
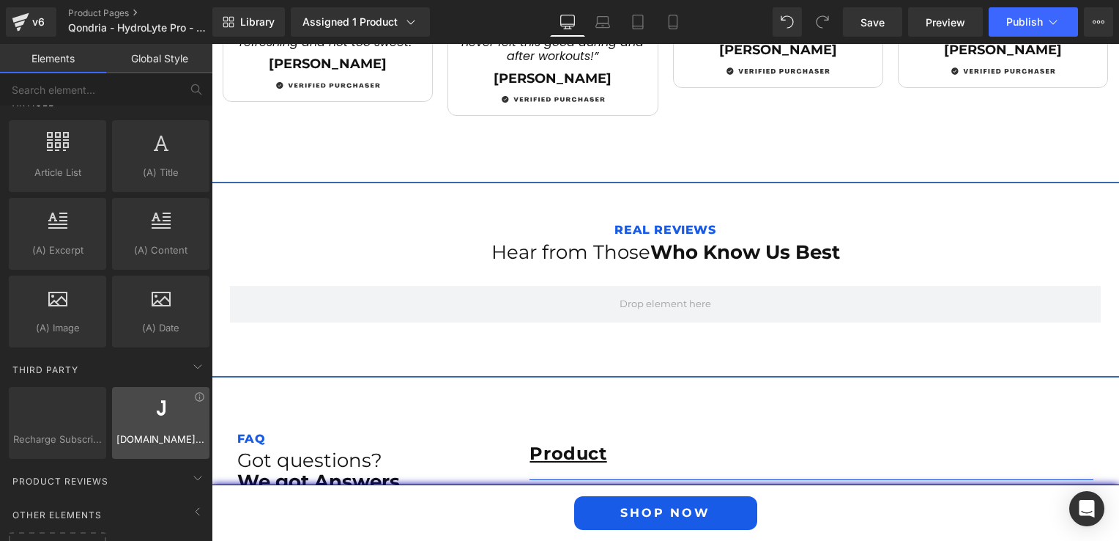
scroll to position [2784, 0]
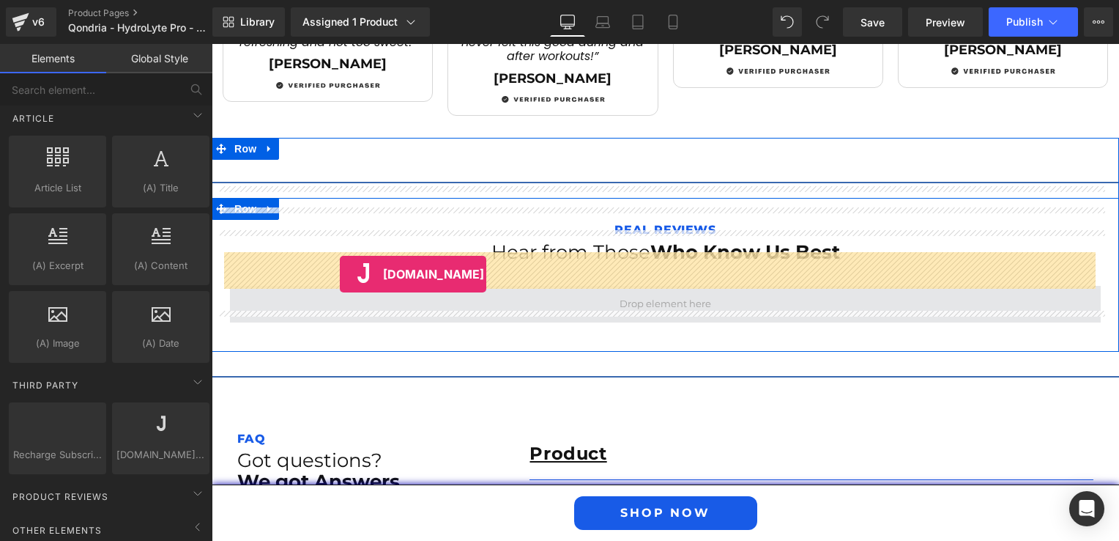
drag, startPoint x: 374, startPoint y: 472, endPoint x: 340, endPoint y: 274, distance: 201.4
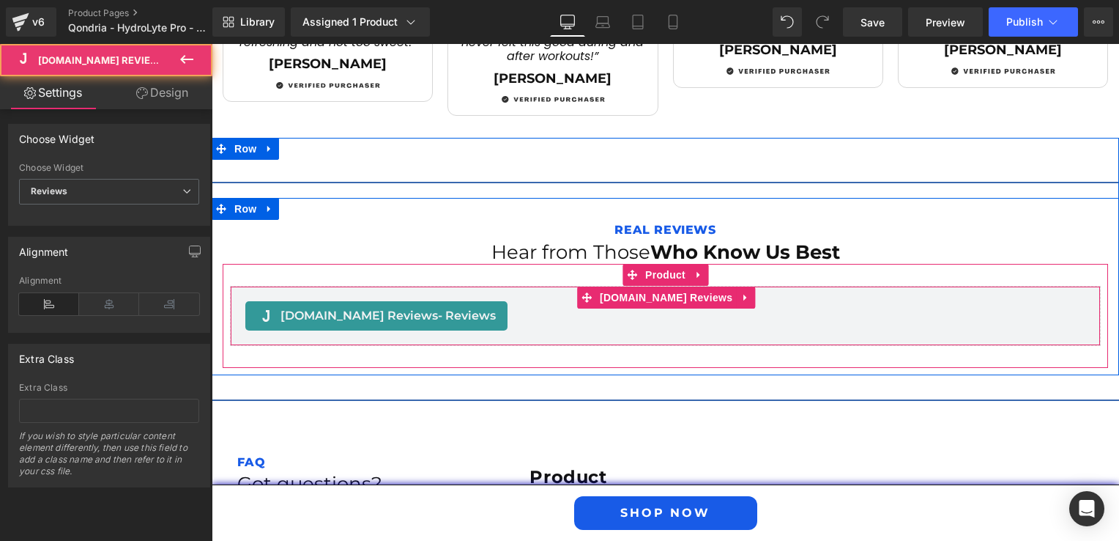
click at [366, 307] on span "[DOMAIN_NAME] Reviews - Reviews" at bounding box center [388, 316] width 215 height 18
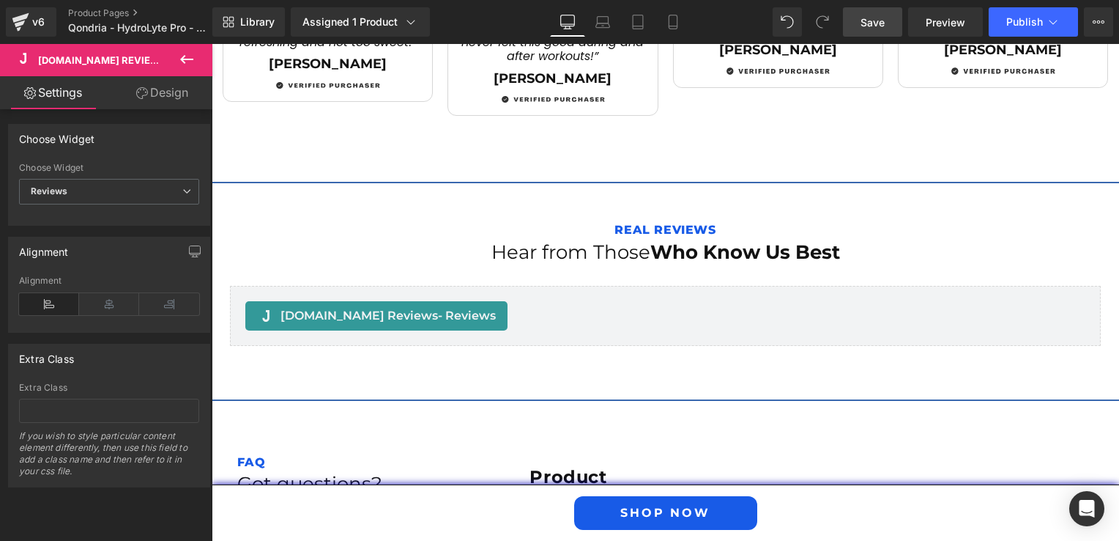
click at [866, 21] on span "Save" at bounding box center [873, 22] width 24 height 15
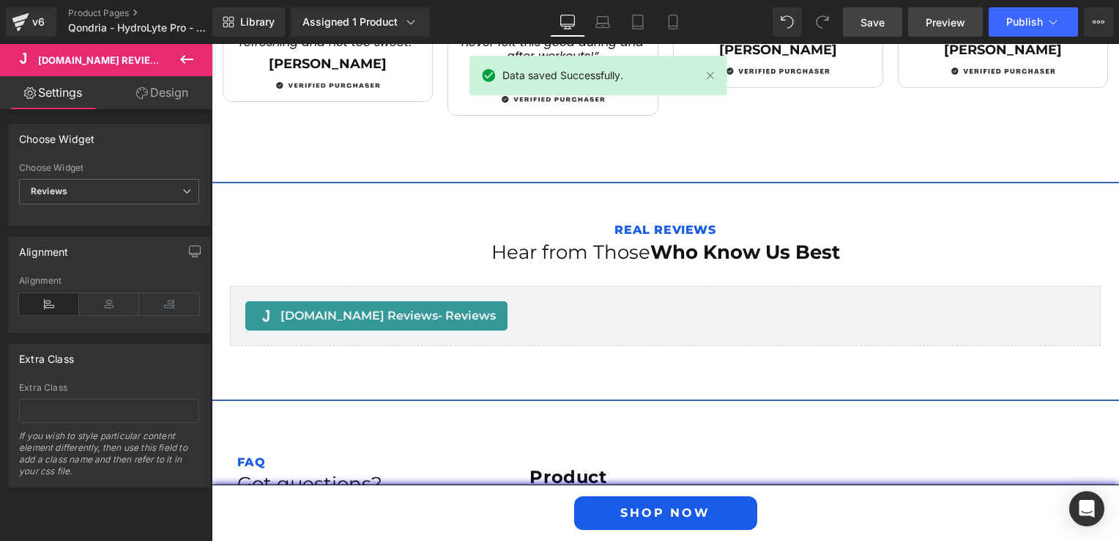
click at [946, 18] on span "Preview" at bounding box center [946, 22] width 40 height 15
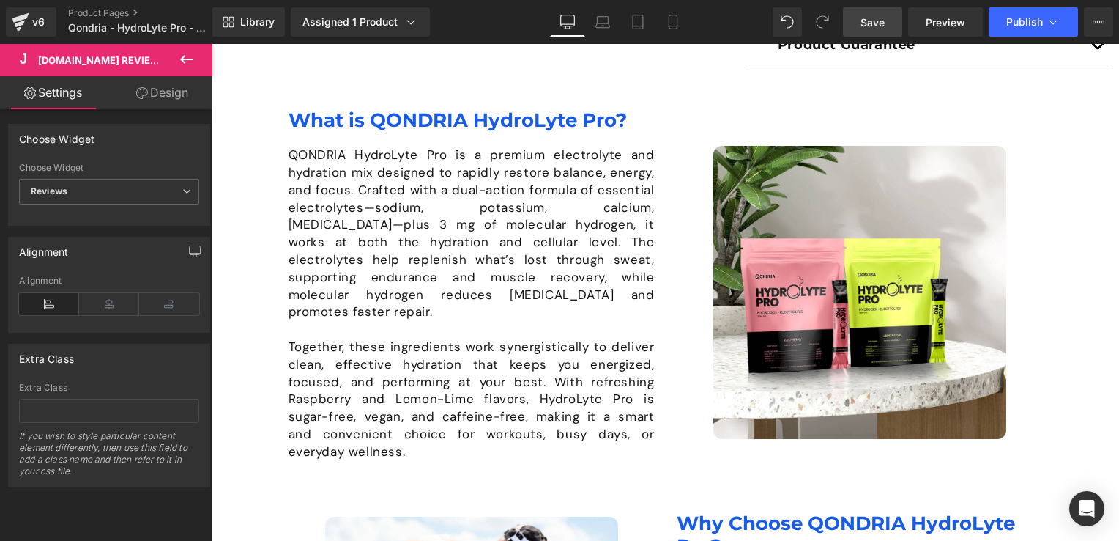
scroll to position [0, 0]
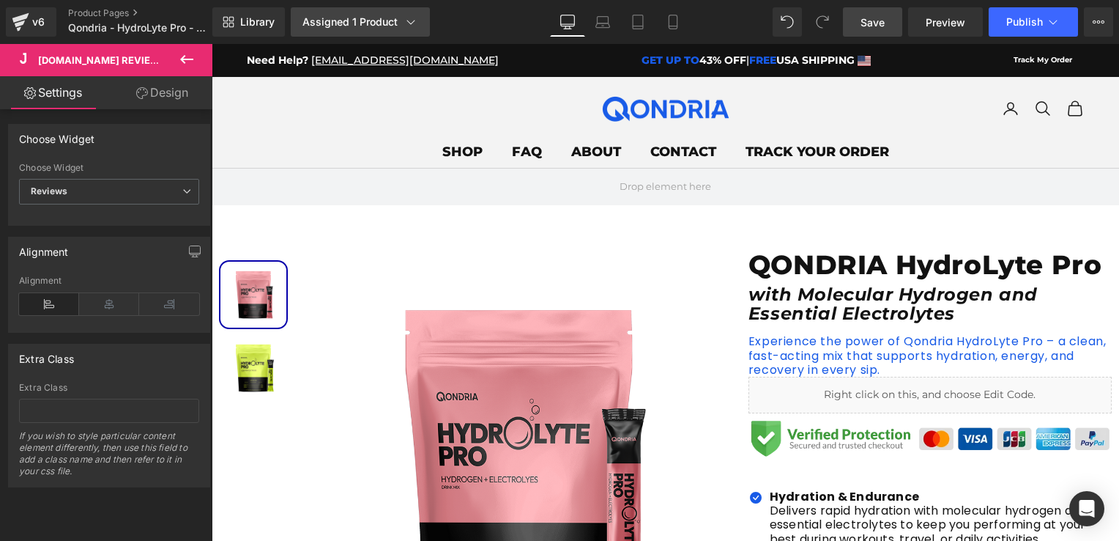
click at [360, 19] on div "Assigned 1 Product" at bounding box center [361, 22] width 116 height 15
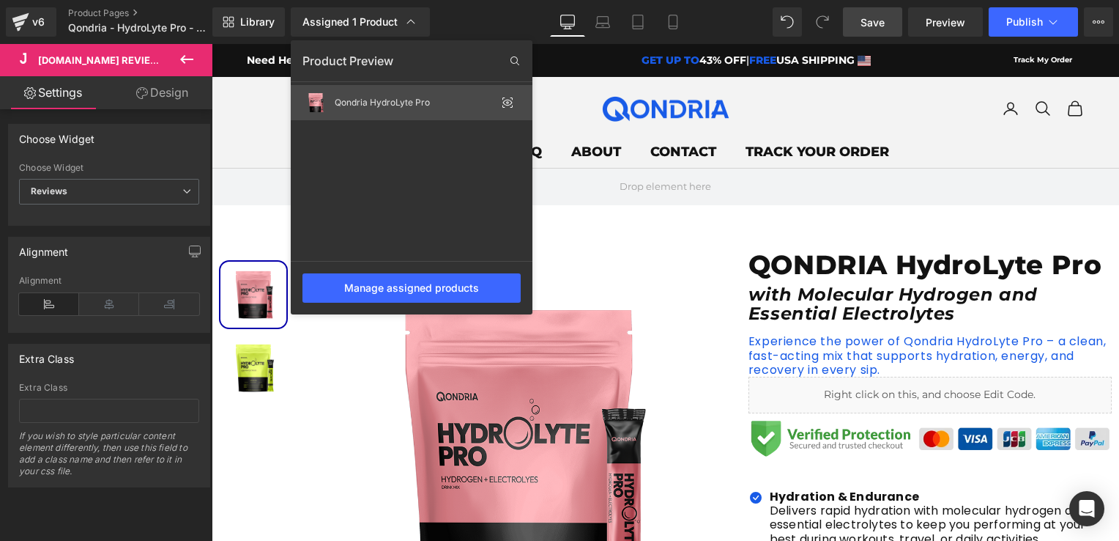
click at [382, 101] on div "Qondria HydroLyte Pro" at bounding box center [415, 102] width 161 height 10
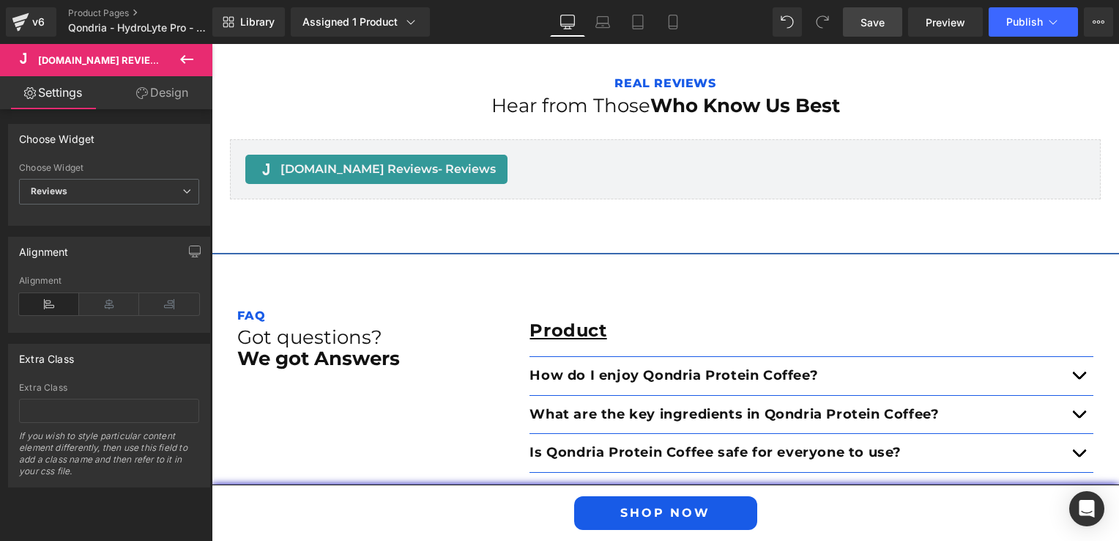
scroll to position [2417, 0]
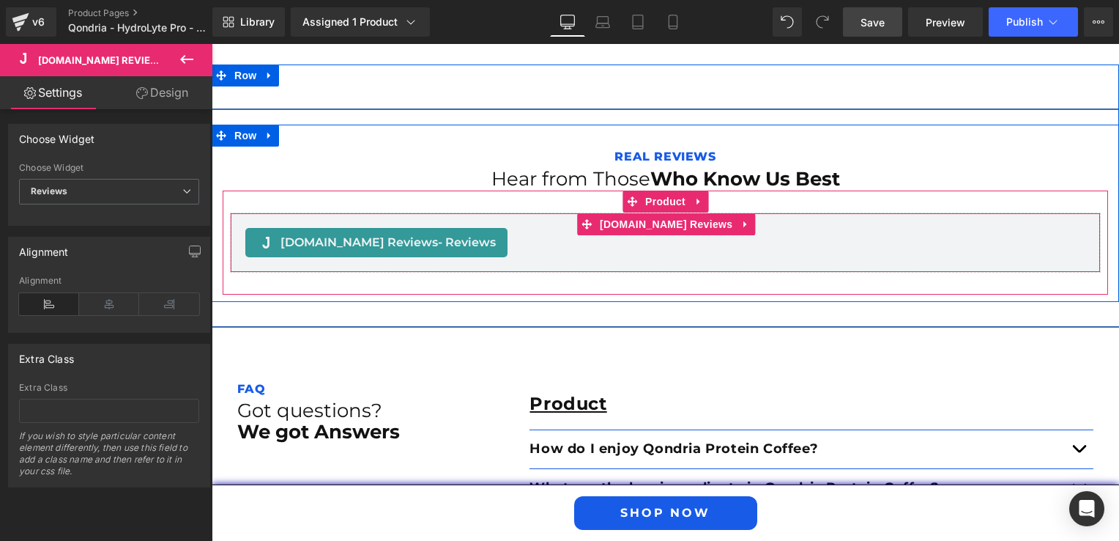
click at [342, 228] on div "[DOMAIN_NAME] Reviews - Reviews" at bounding box center [376, 242] width 262 height 29
click at [741, 219] on icon at bounding box center [746, 224] width 10 height 11
click at [769, 219] on icon at bounding box center [774, 224] width 10 height 11
click at [360, 234] on span "[DOMAIN_NAME] Reviews - Reviews" at bounding box center [388, 243] width 215 height 18
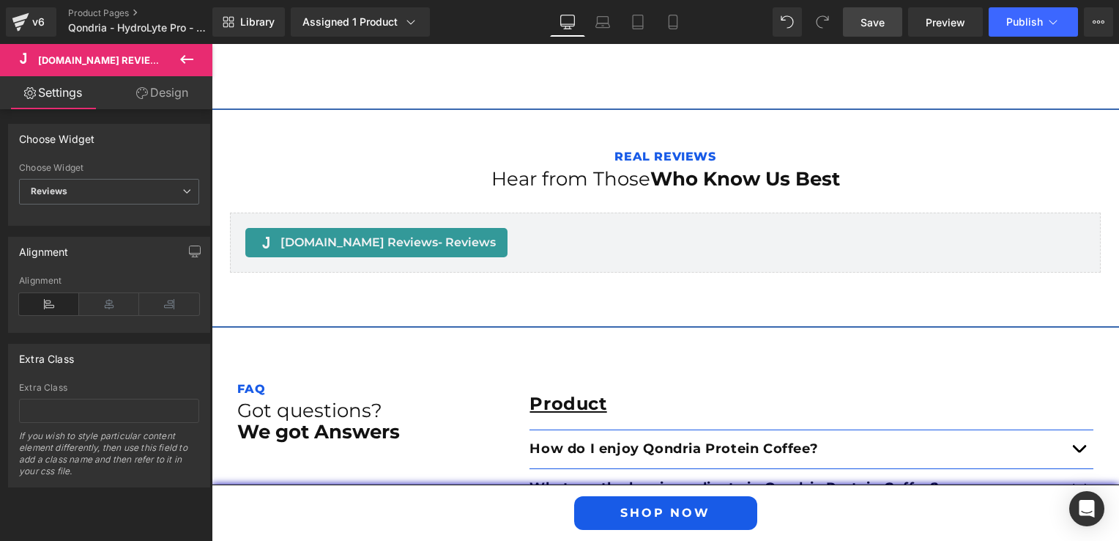
click at [183, 61] on icon at bounding box center [186, 59] width 13 height 9
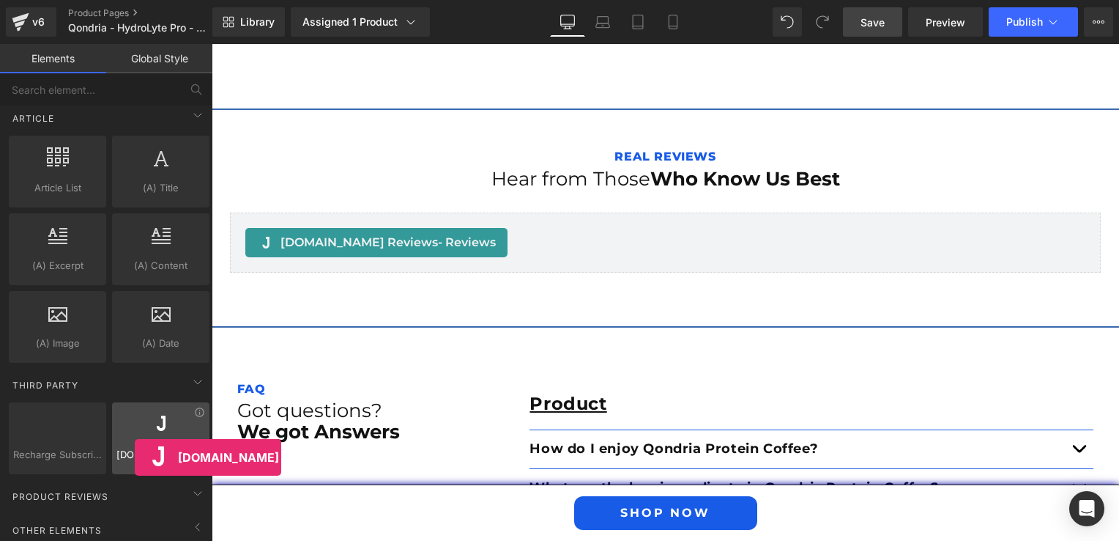
drag, startPoint x: 148, startPoint y: 429, endPoint x: 137, endPoint y: 451, distance: 23.9
click at [137, 451] on div "Judge.me Reviews reviews,judge,app,star,badge" at bounding box center [160, 438] width 97 height 72
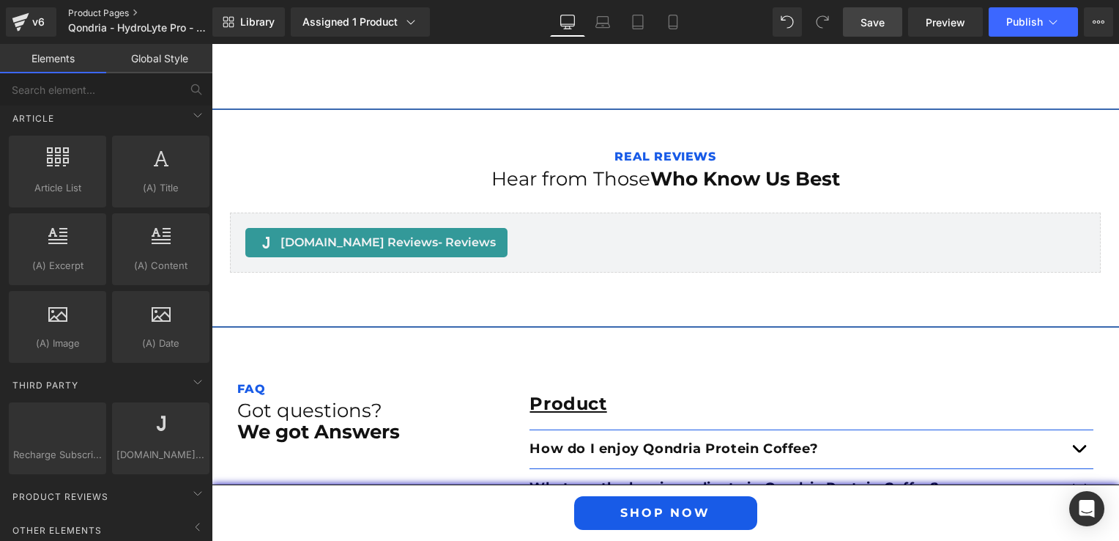
click at [100, 15] on link "Product Pages" at bounding box center [152, 13] width 168 height 12
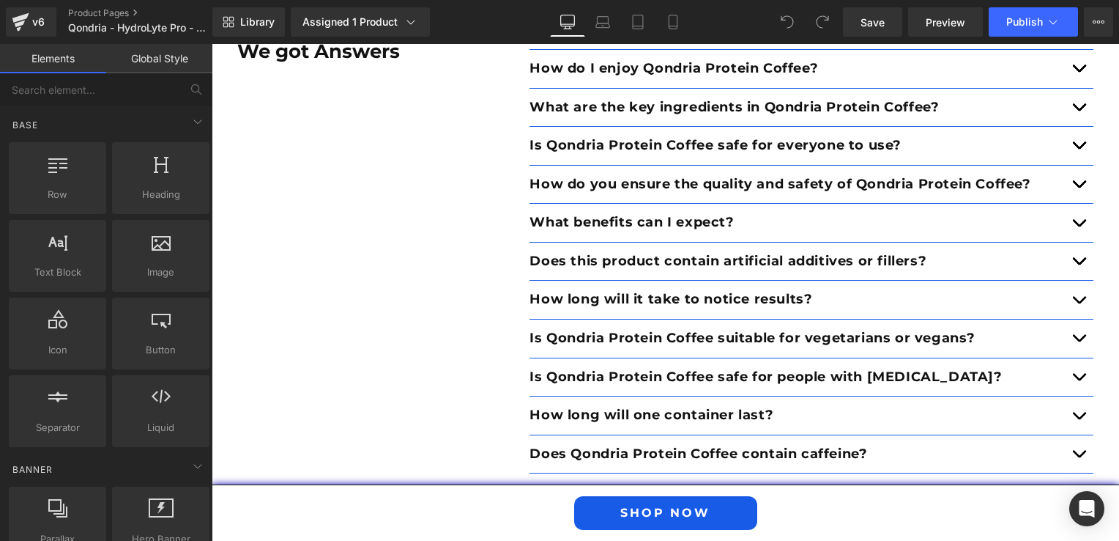
scroll to position [2417, 0]
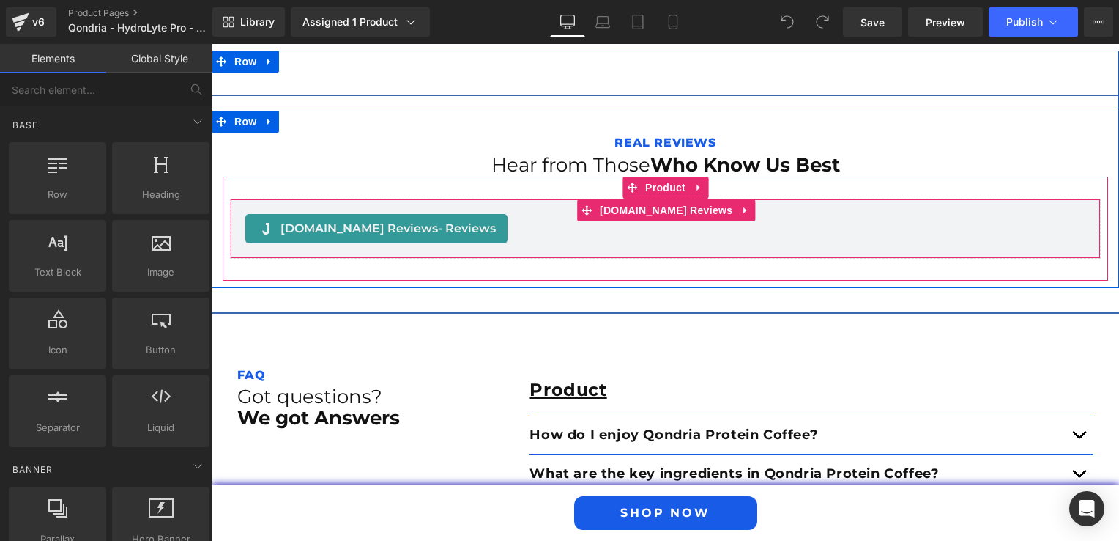
click at [333, 220] on span "[DOMAIN_NAME] Reviews - Reviews" at bounding box center [388, 229] width 215 height 18
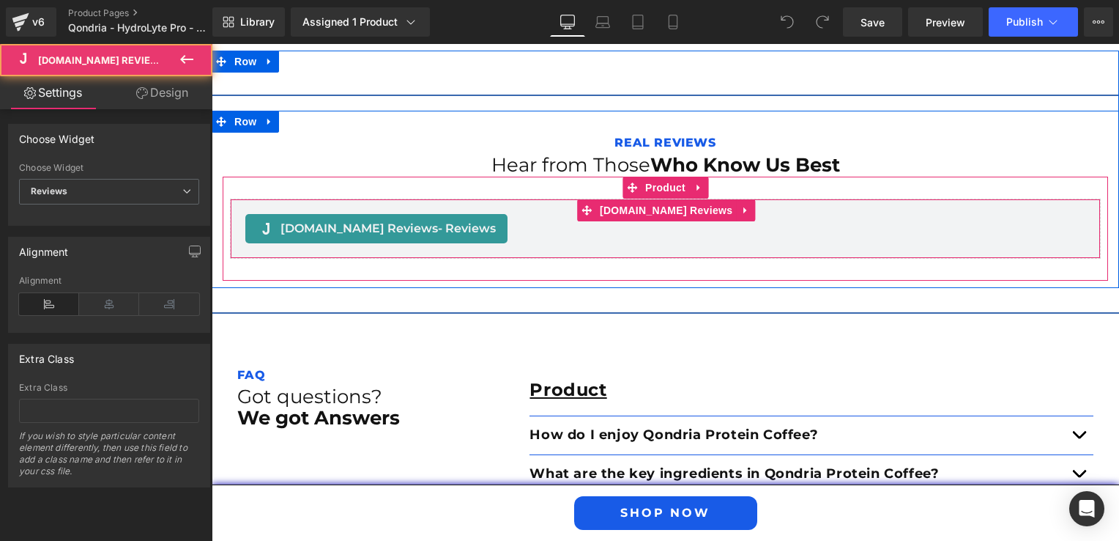
click at [384, 220] on span "Judge.me Reviews - Reviews" at bounding box center [388, 229] width 215 height 18
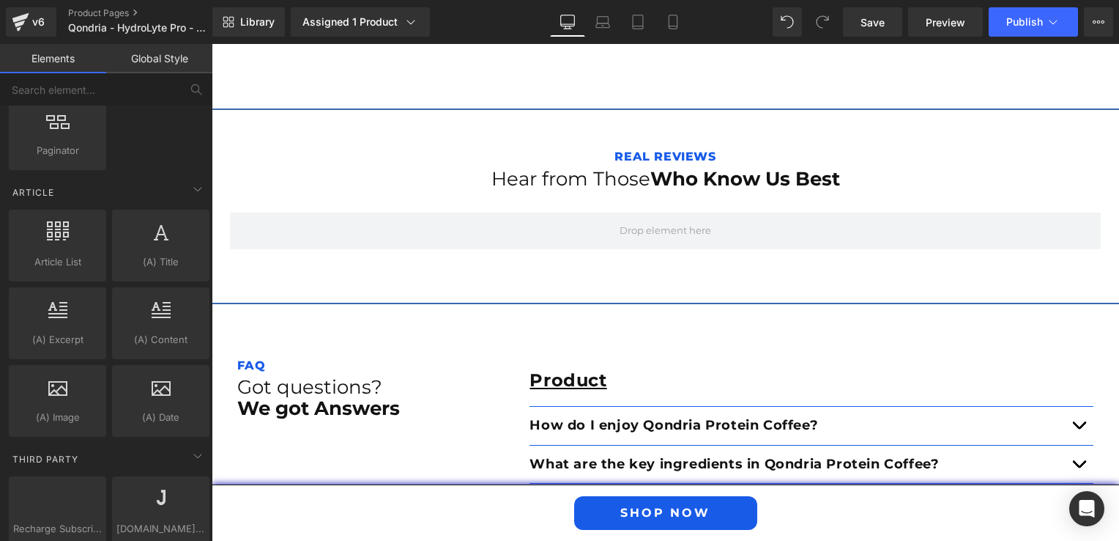
scroll to position [2861, 0]
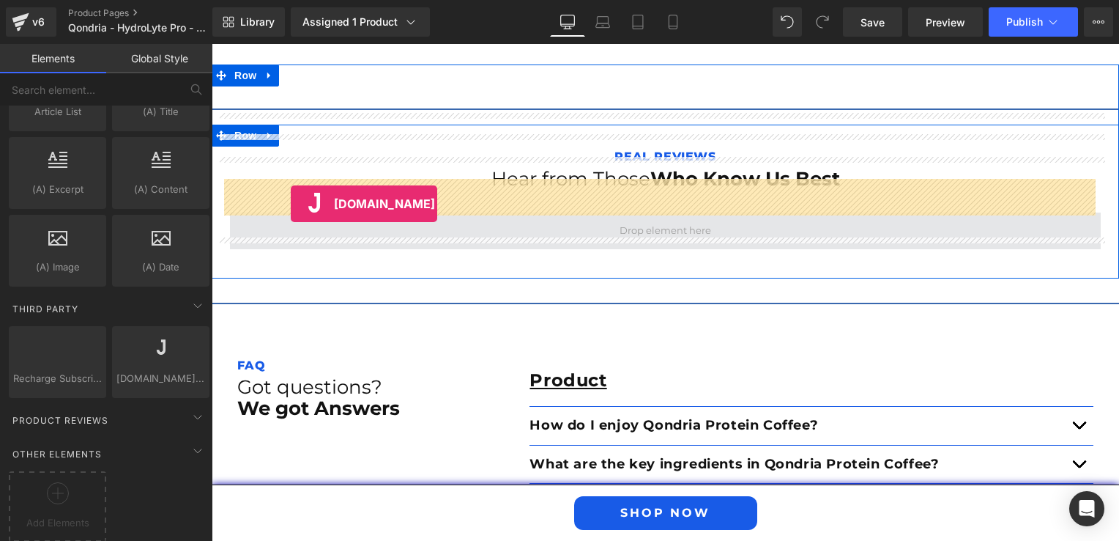
drag, startPoint x: 347, startPoint y: 390, endPoint x: 291, endPoint y: 204, distance: 195.1
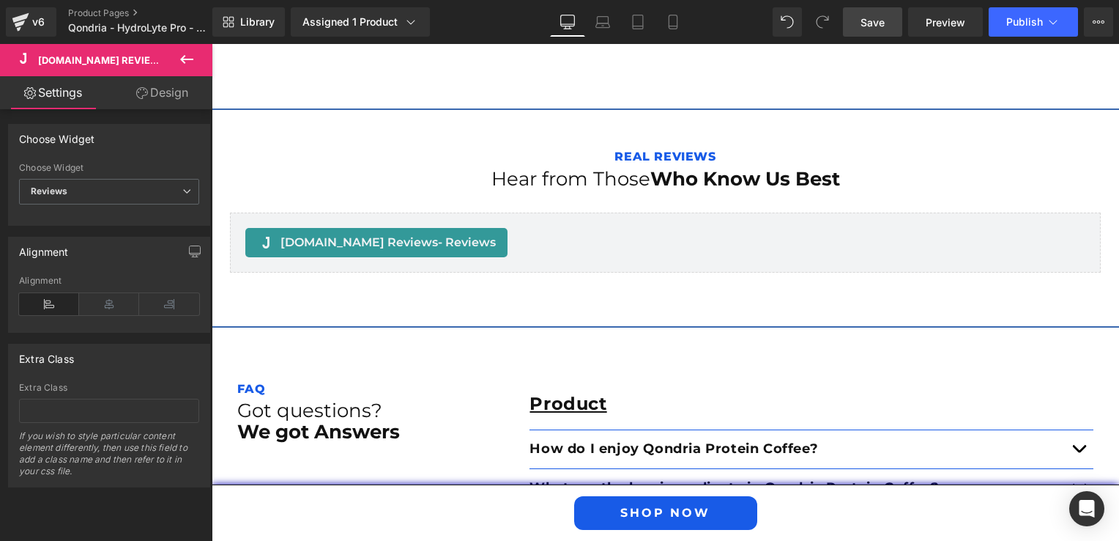
click at [880, 16] on span "Save" at bounding box center [873, 22] width 24 height 15
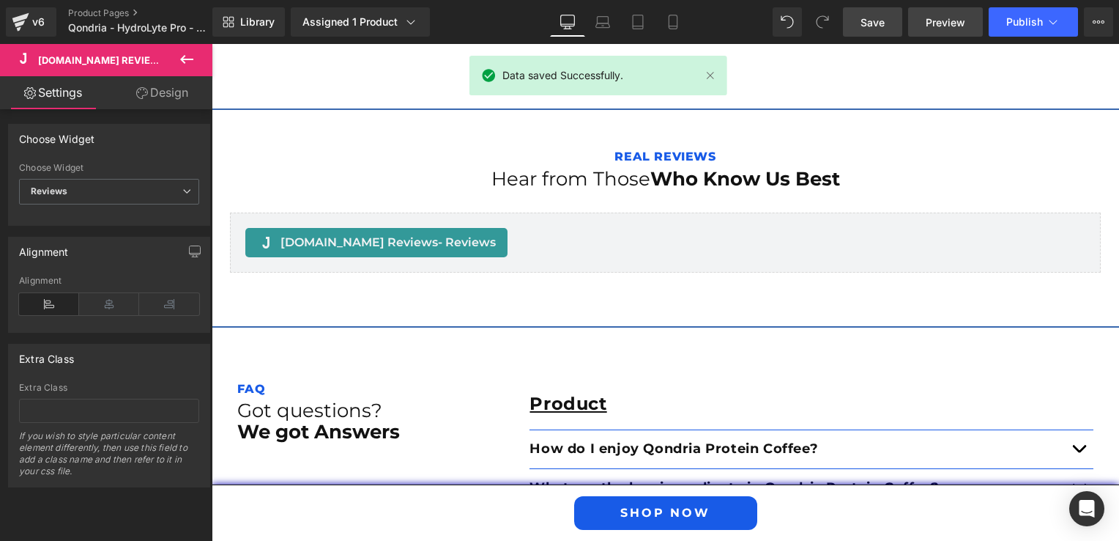
click at [951, 19] on span "Preview" at bounding box center [946, 22] width 40 height 15
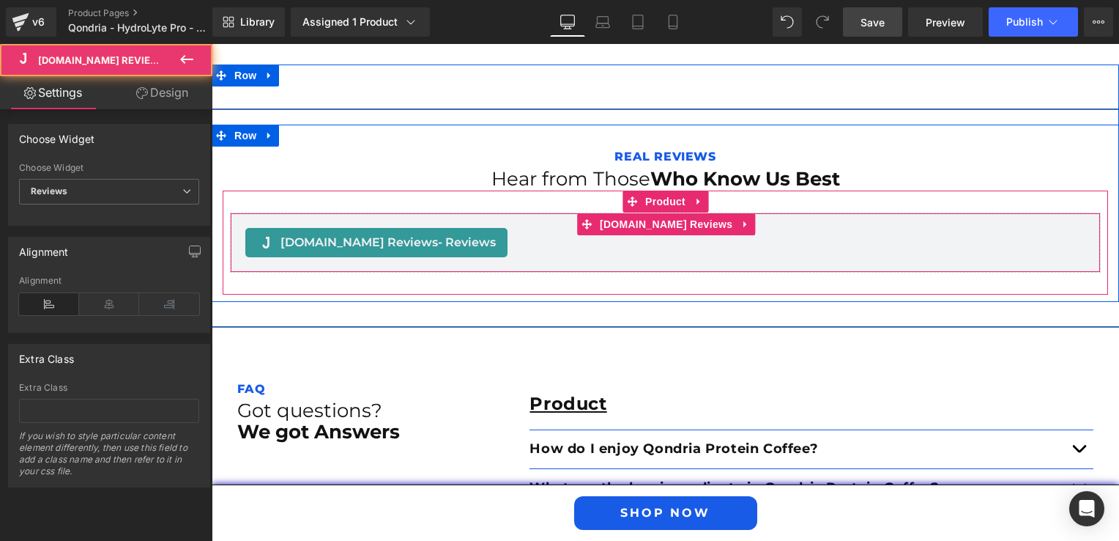
click at [373, 228] on div "Judge.me Reviews - Reviews" at bounding box center [376, 242] width 262 height 29
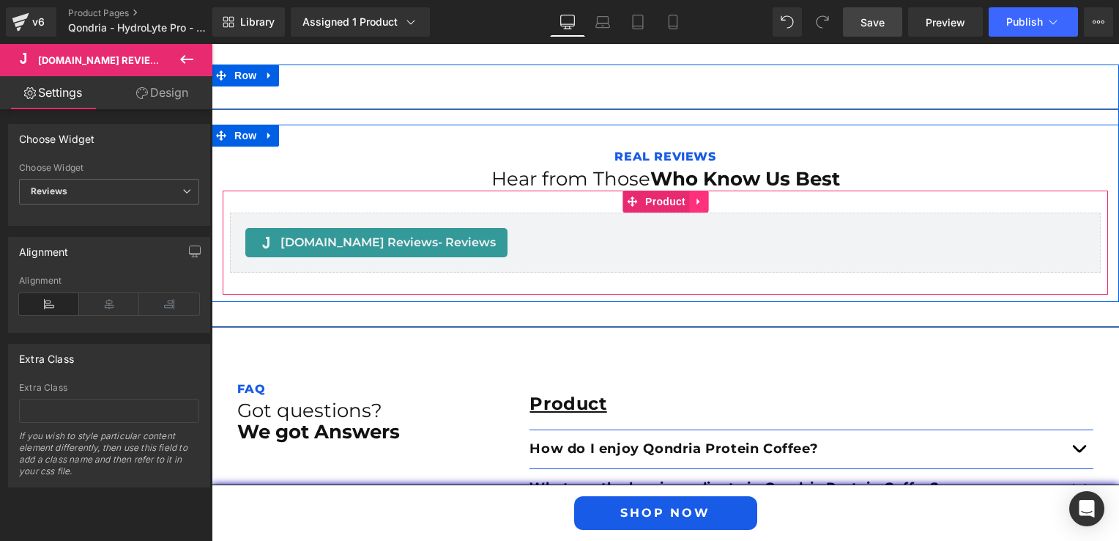
click at [694, 196] on icon at bounding box center [699, 201] width 10 height 11
click at [579, 190] on div "Judge.me Reviews - Reviews Judge.me Reviews Product" at bounding box center [666, 242] width 886 height 104
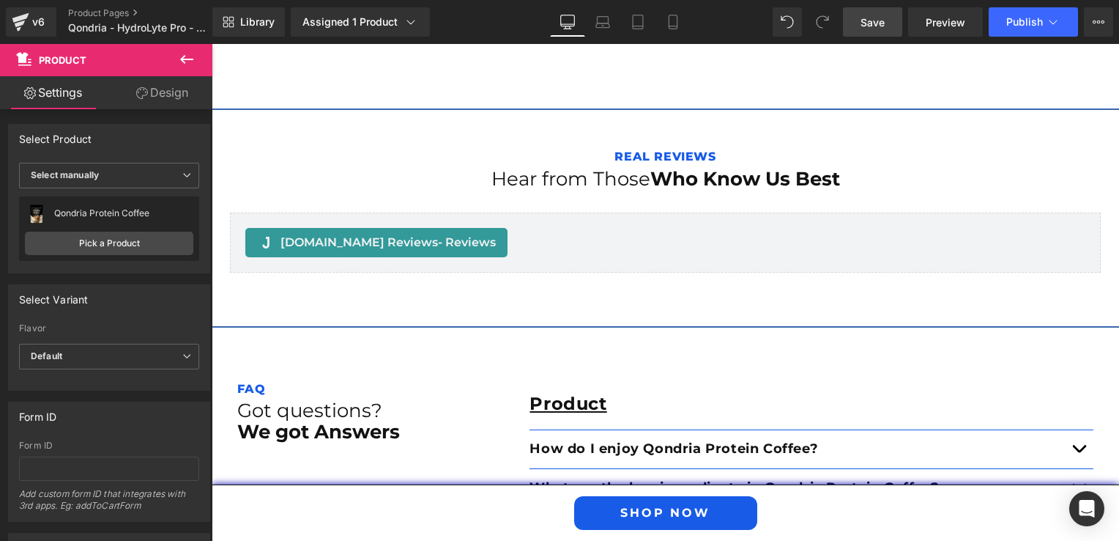
click at [182, 63] on icon at bounding box center [187, 60] width 18 height 18
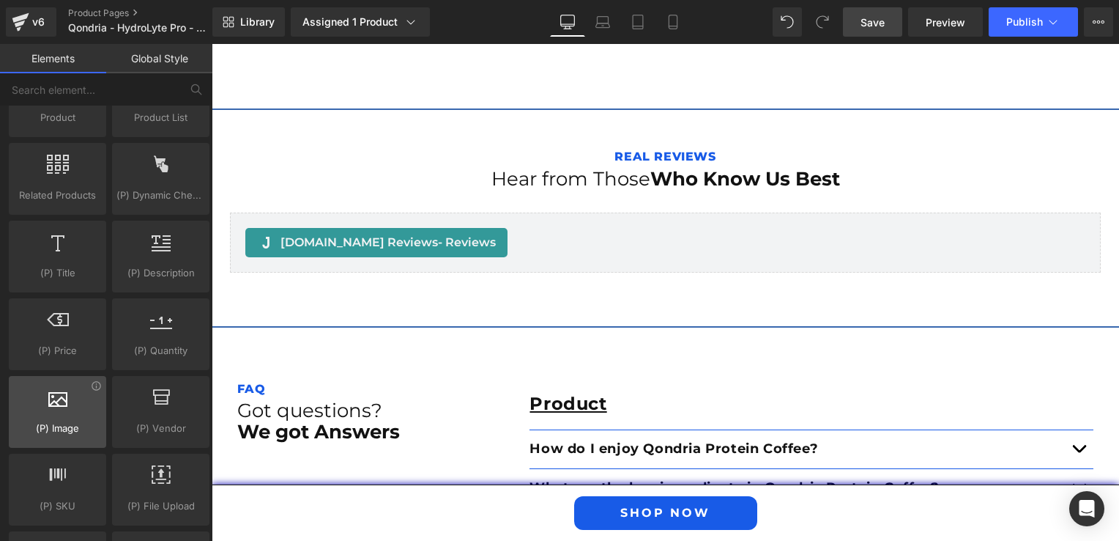
scroll to position [1395, 0]
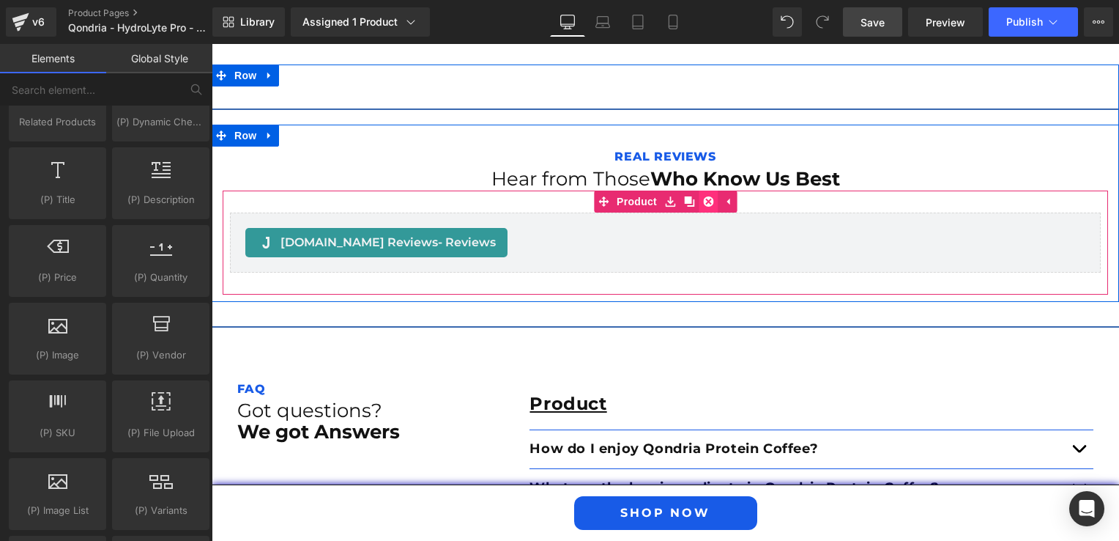
click at [703, 196] on icon at bounding box center [708, 201] width 10 height 10
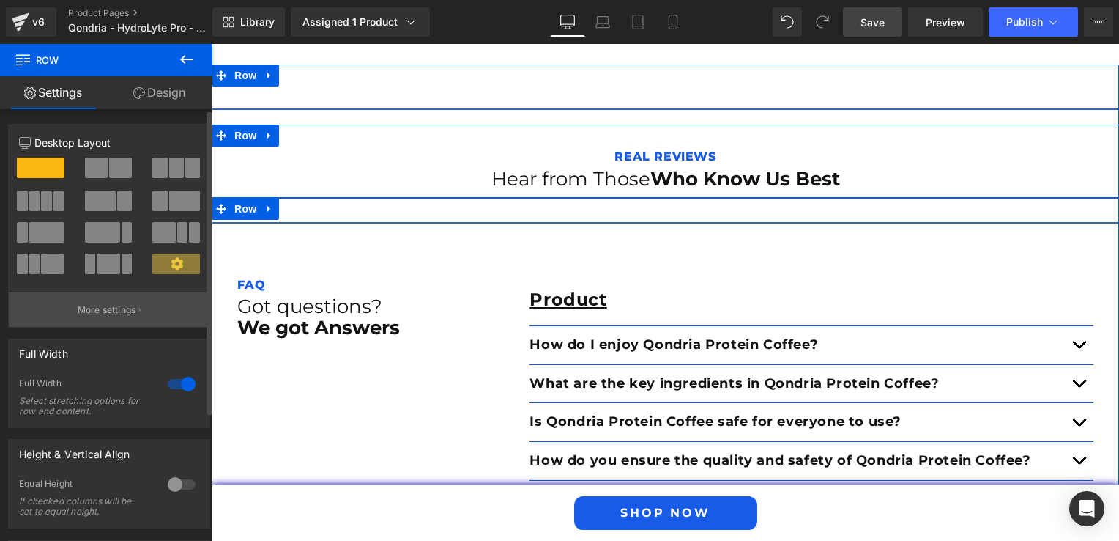
scroll to position [182, 0]
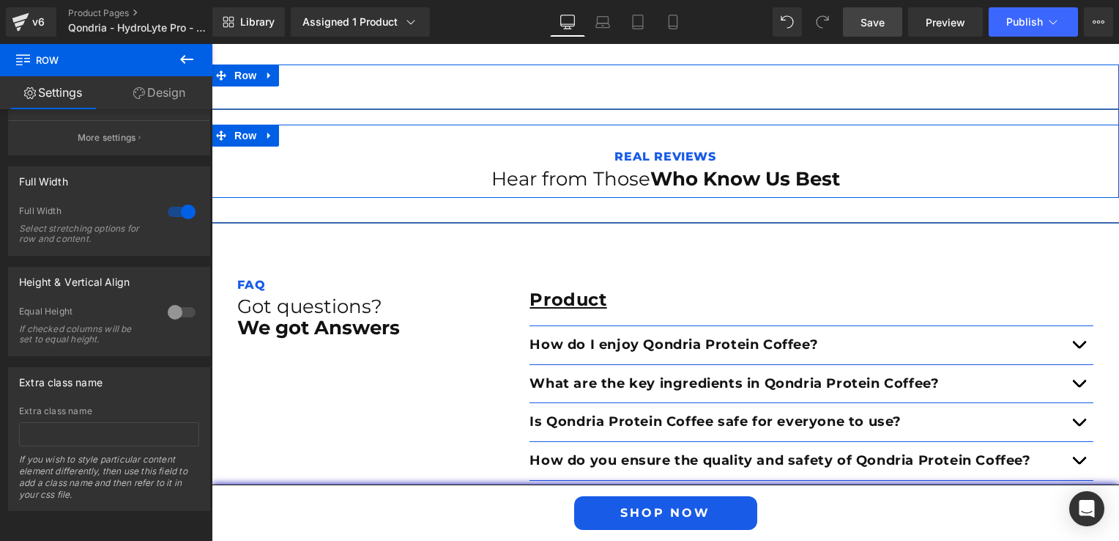
click at [212, 44] on div at bounding box center [212, 44] width 0 height 0
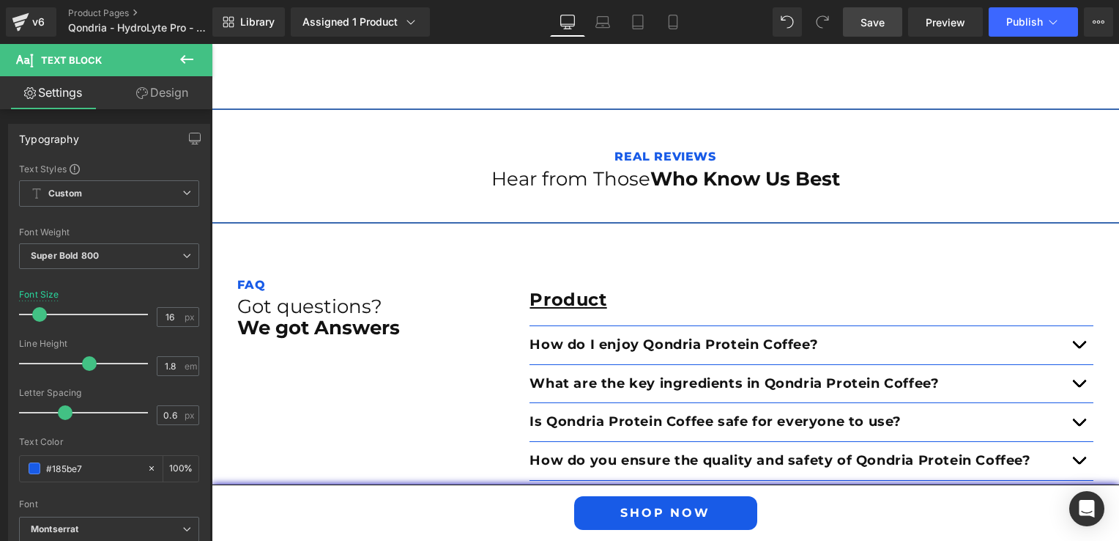
click at [196, 54] on button at bounding box center [186, 60] width 51 height 32
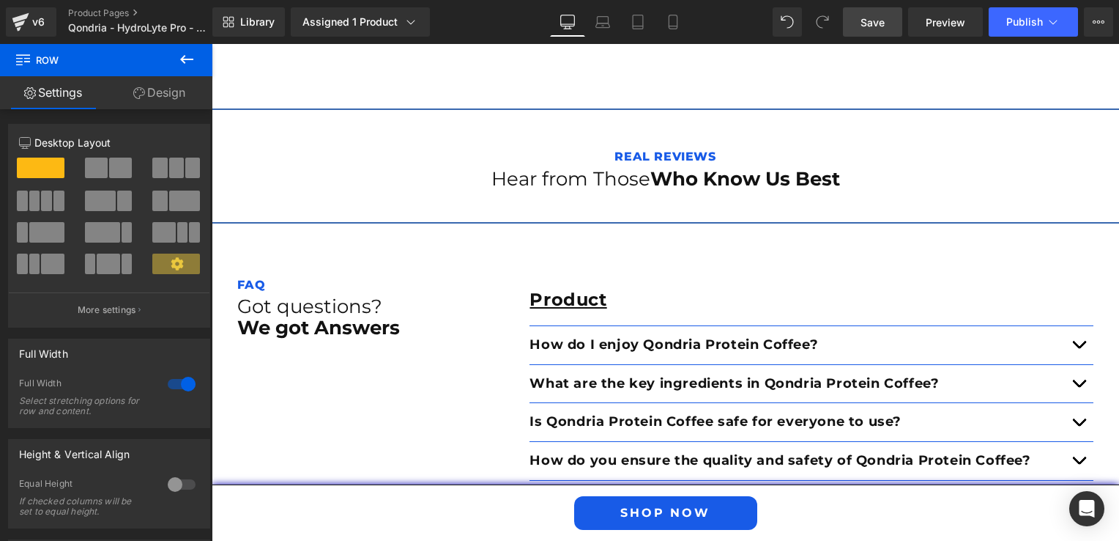
click at [188, 57] on icon at bounding box center [187, 60] width 18 height 18
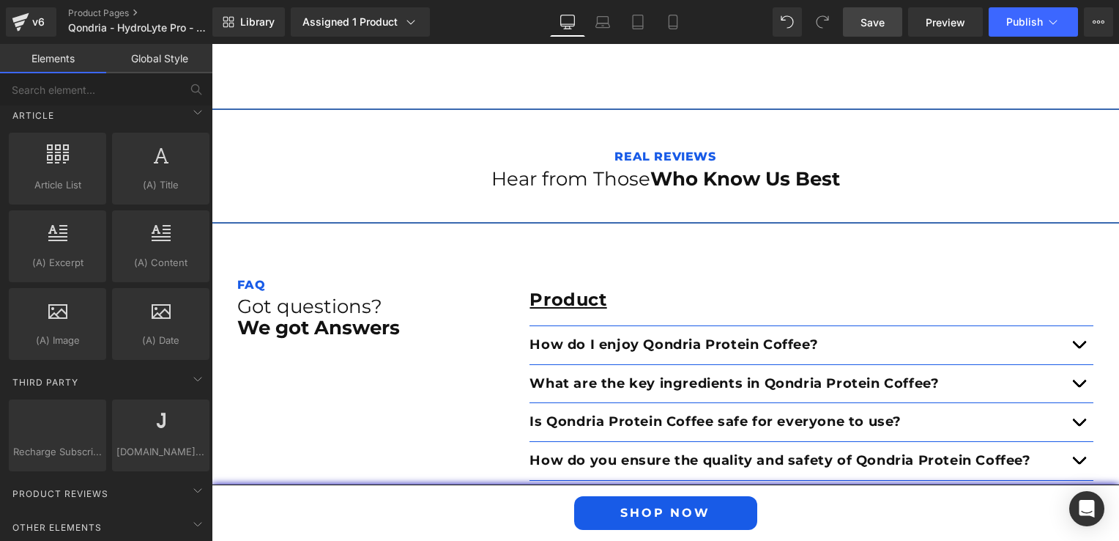
scroll to position [2861, 0]
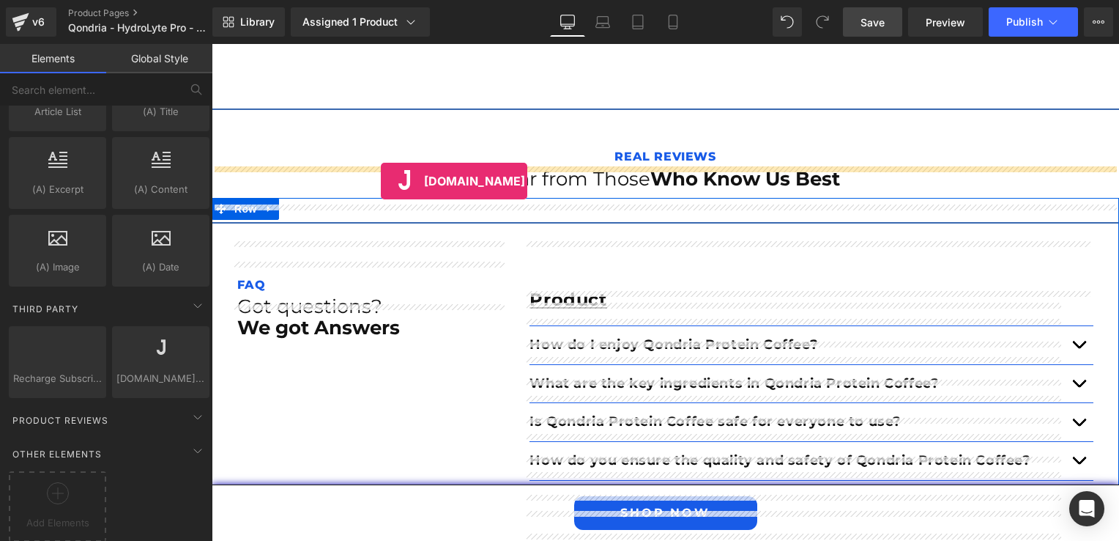
drag, startPoint x: 348, startPoint y: 388, endPoint x: 381, endPoint y: 181, distance: 209.9
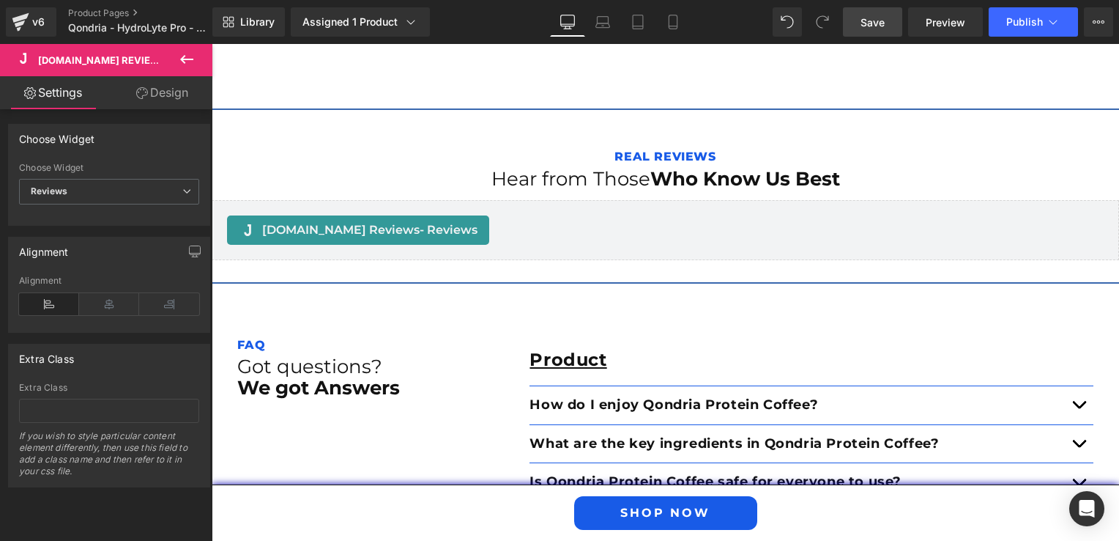
click at [859, 19] on link "Save" at bounding box center [872, 21] width 59 height 29
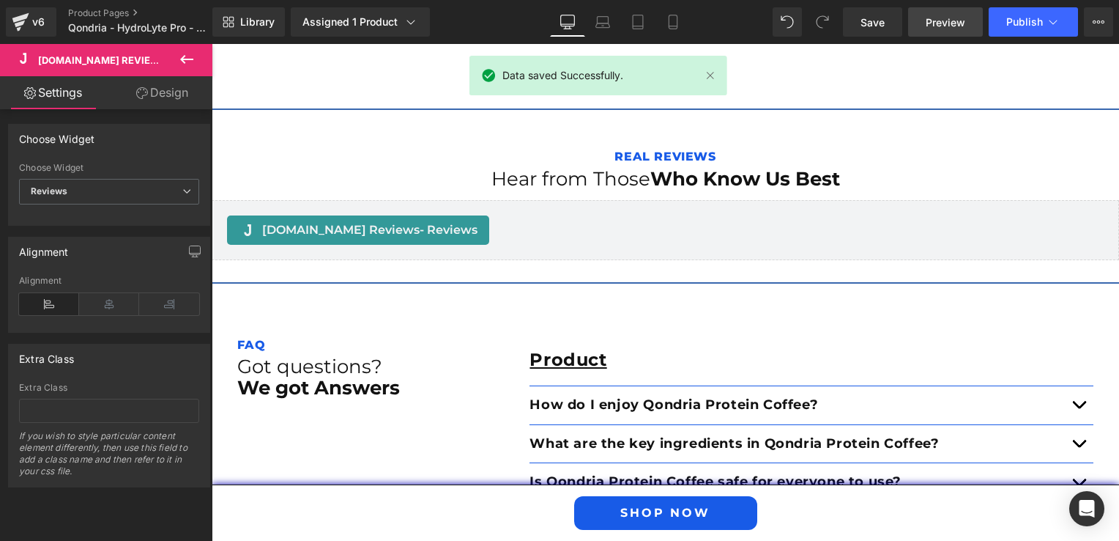
click at [941, 23] on span "Preview" at bounding box center [946, 22] width 40 height 15
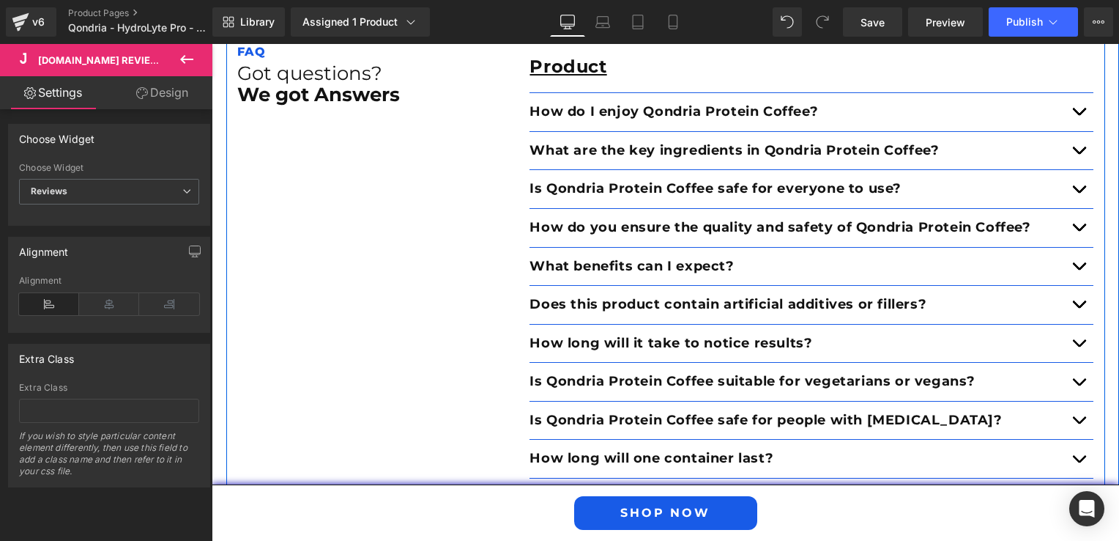
scroll to position [2491, 0]
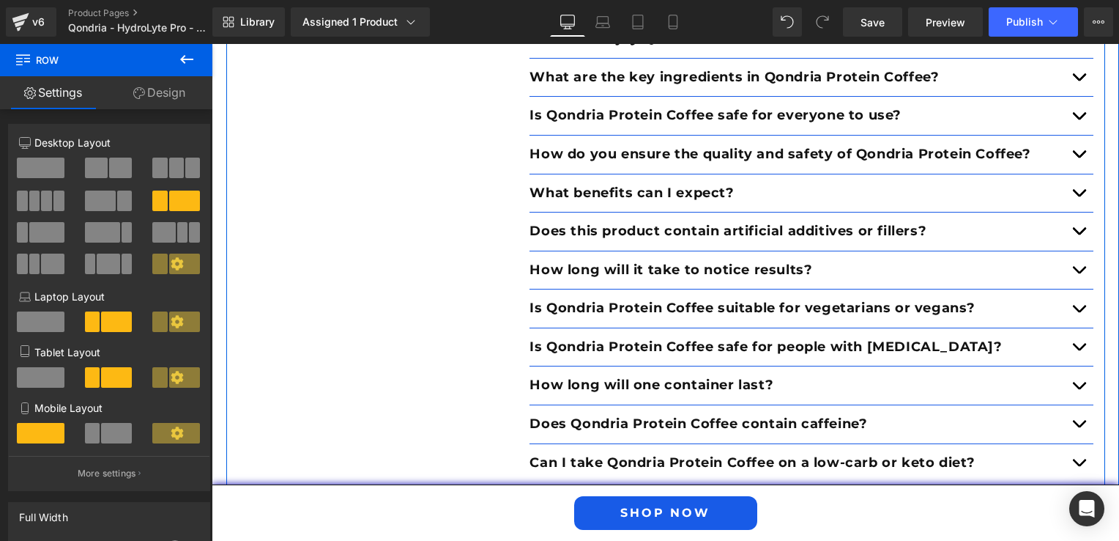
scroll to position [2637, 0]
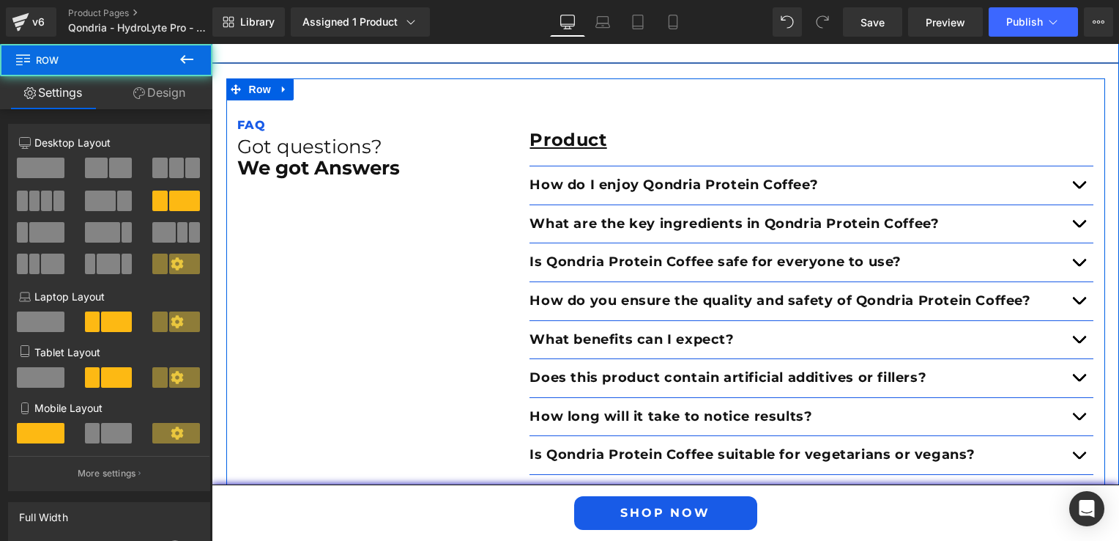
click at [520, 253] on div "Product Text Block How do I enjoy Qondria Protein Coffee? Text Block Mix one sc…" at bounding box center [812, 512] width 586 height 794
click at [557, 281] on div "How do you ensure the quality and safety of Qondria Protein Coffee? Text Block" at bounding box center [812, 300] width 564 height 39
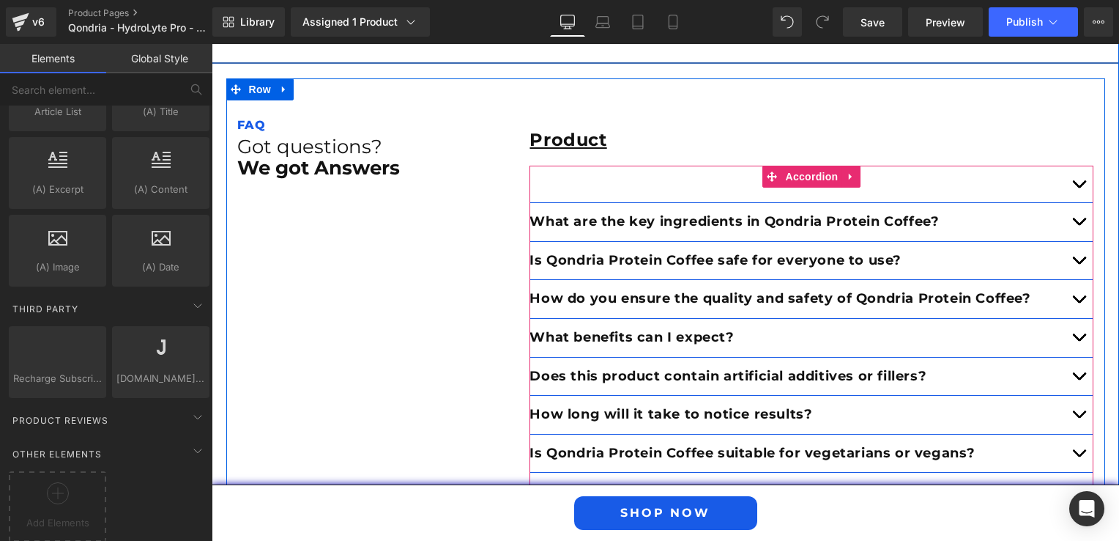
click at [530, 166] on div at bounding box center [812, 168] width 564 height 4
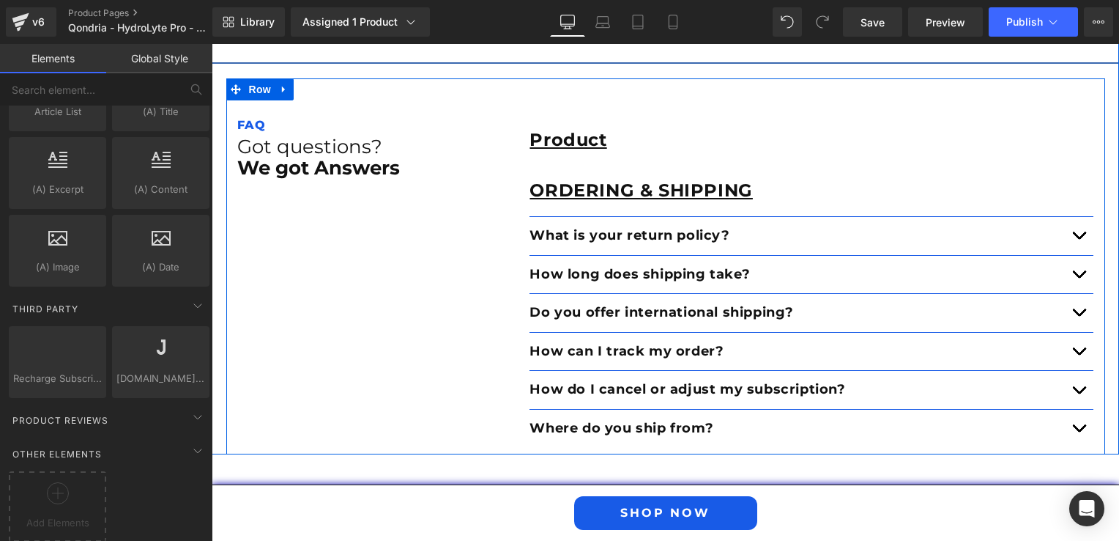
scroll to position [2564, 0]
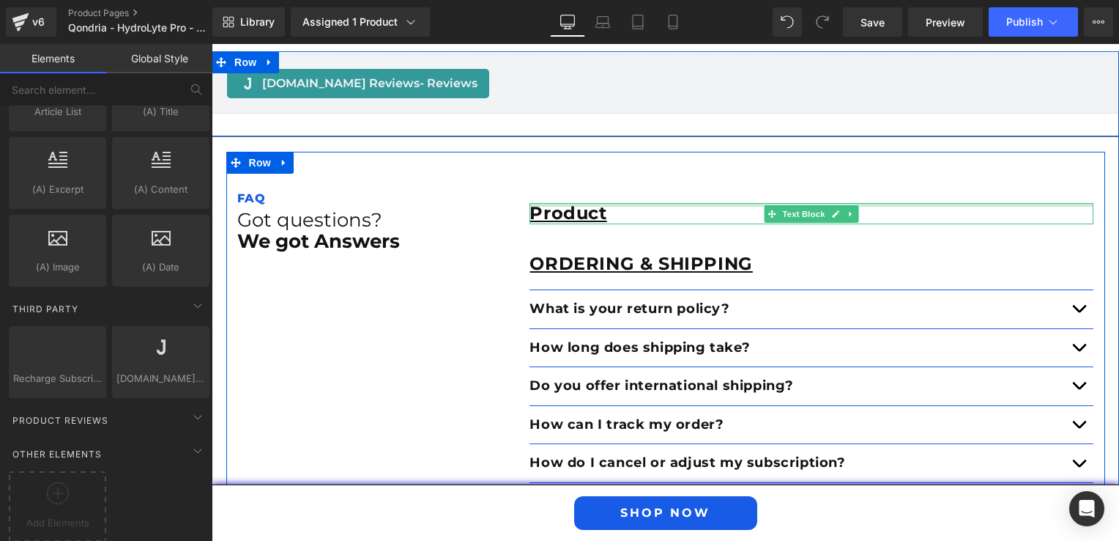
click at [568, 203] on div at bounding box center [812, 205] width 564 height 4
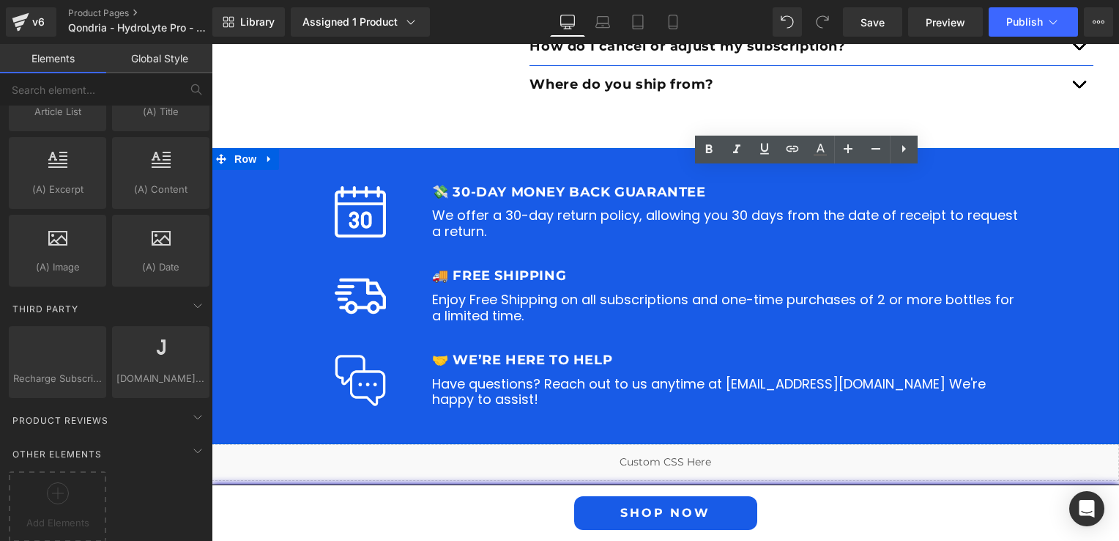
scroll to position [3223, 0]
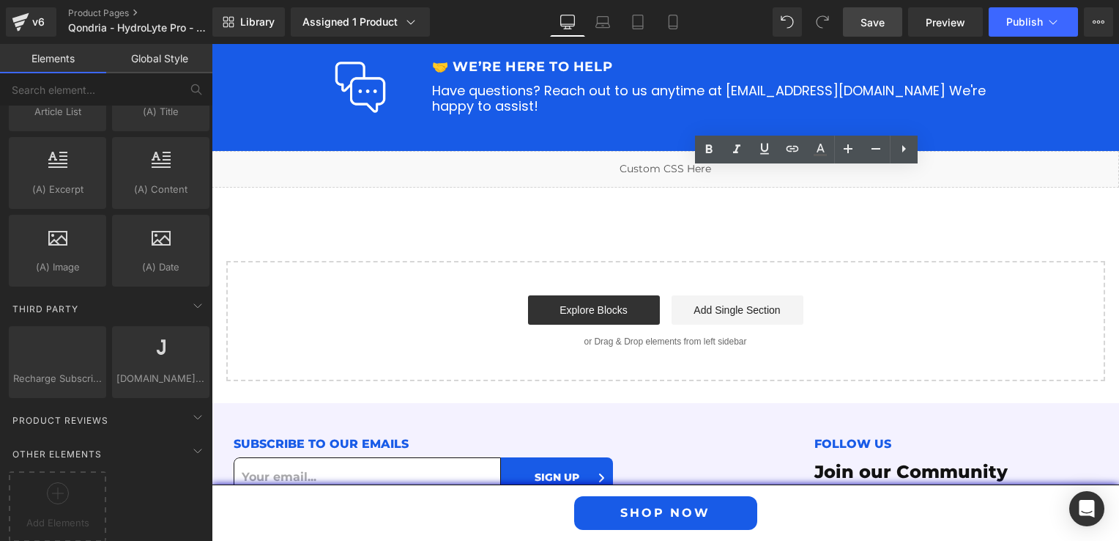
click at [863, 23] on span "Save" at bounding box center [873, 22] width 24 height 15
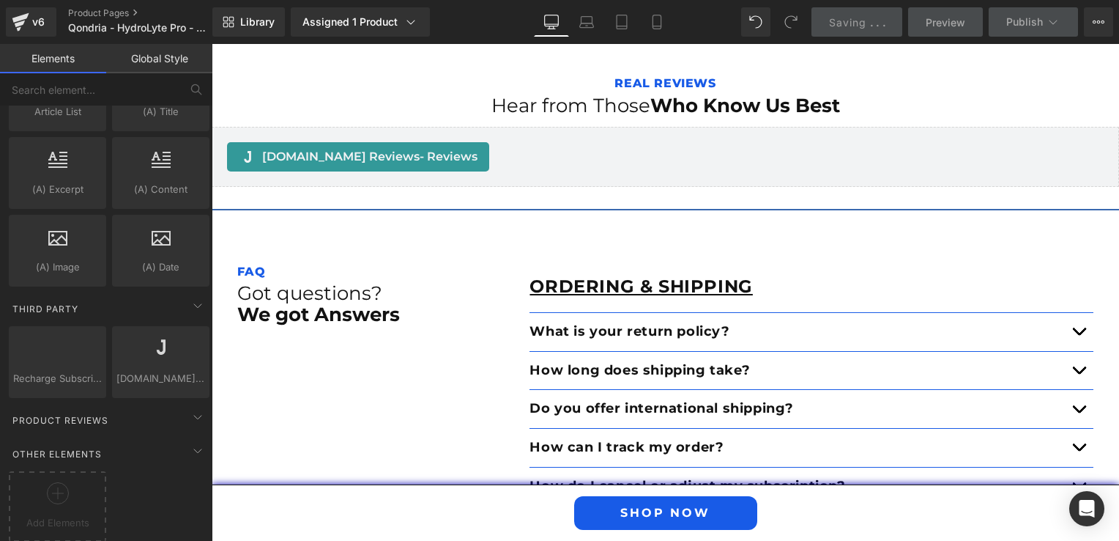
scroll to position [2637, 0]
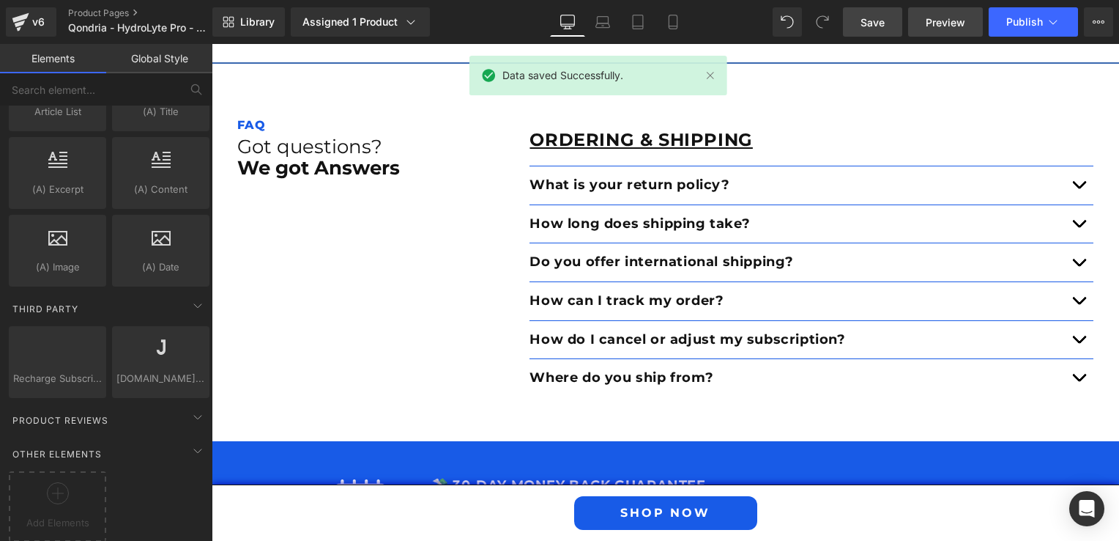
click at [958, 31] on link "Preview" at bounding box center [945, 21] width 75 height 29
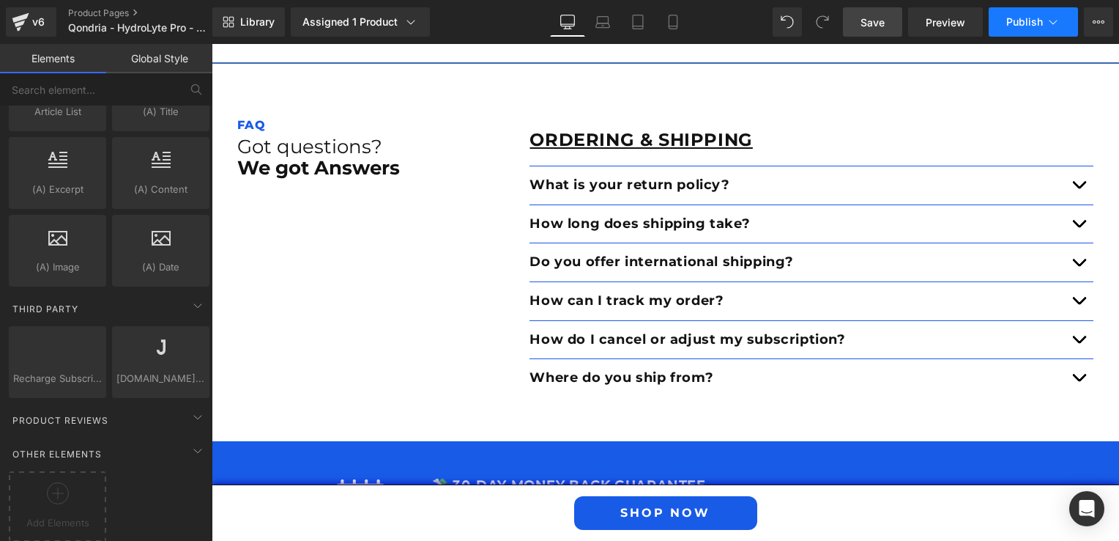
click at [1017, 21] on span "Publish" at bounding box center [1024, 22] width 37 height 12
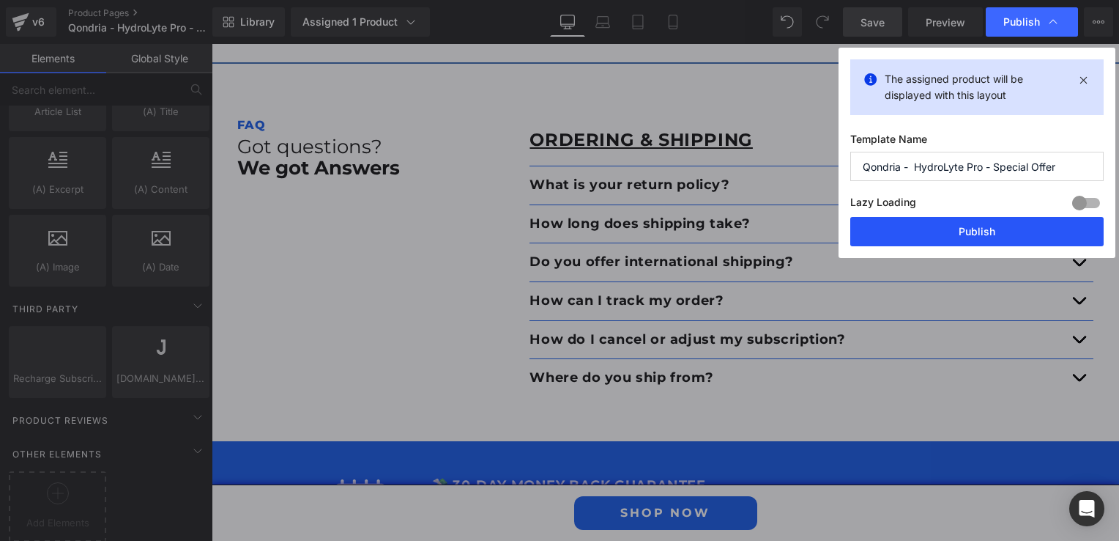
click at [967, 226] on button "Publish" at bounding box center [976, 231] width 253 height 29
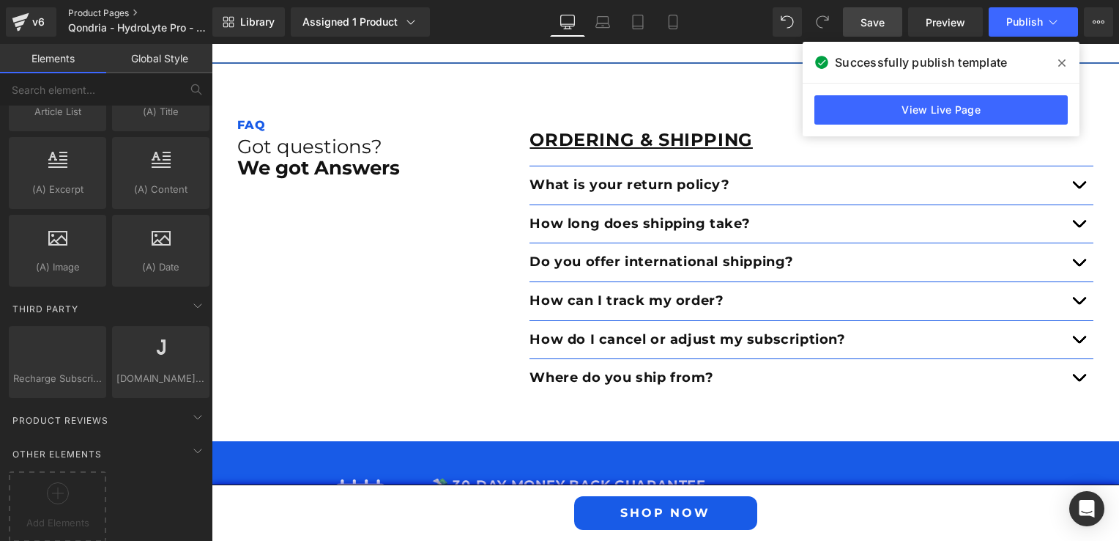
click at [119, 13] on link "Product Pages" at bounding box center [152, 13] width 168 height 12
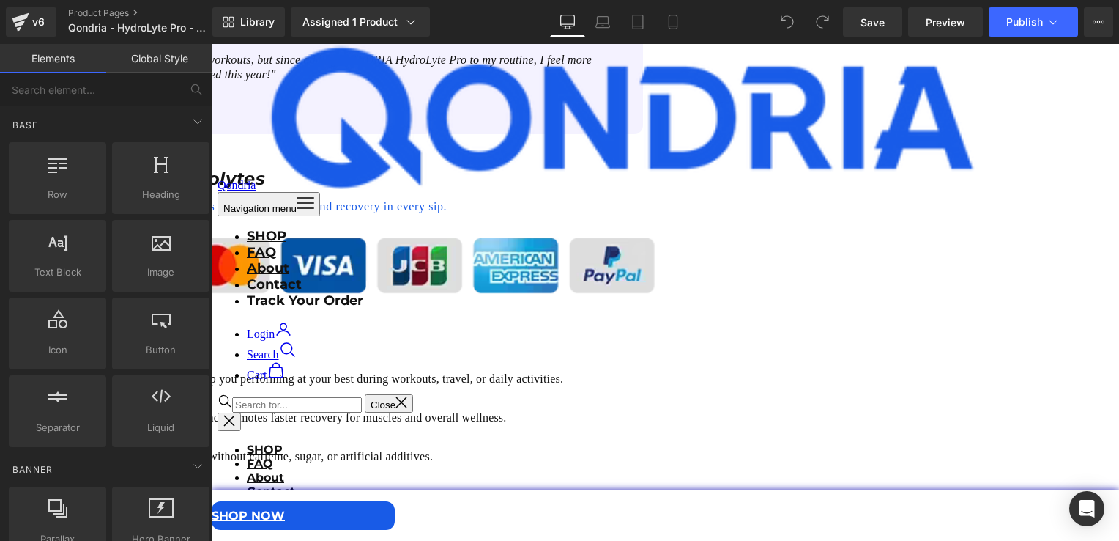
scroll to position [1612, 0]
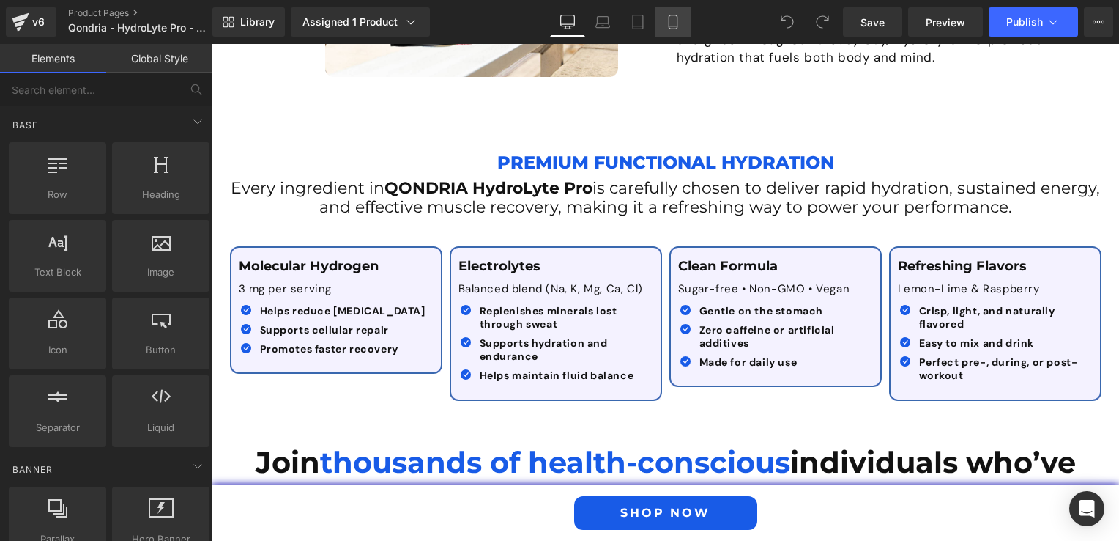
click at [677, 27] on icon at bounding box center [673, 22] width 8 height 14
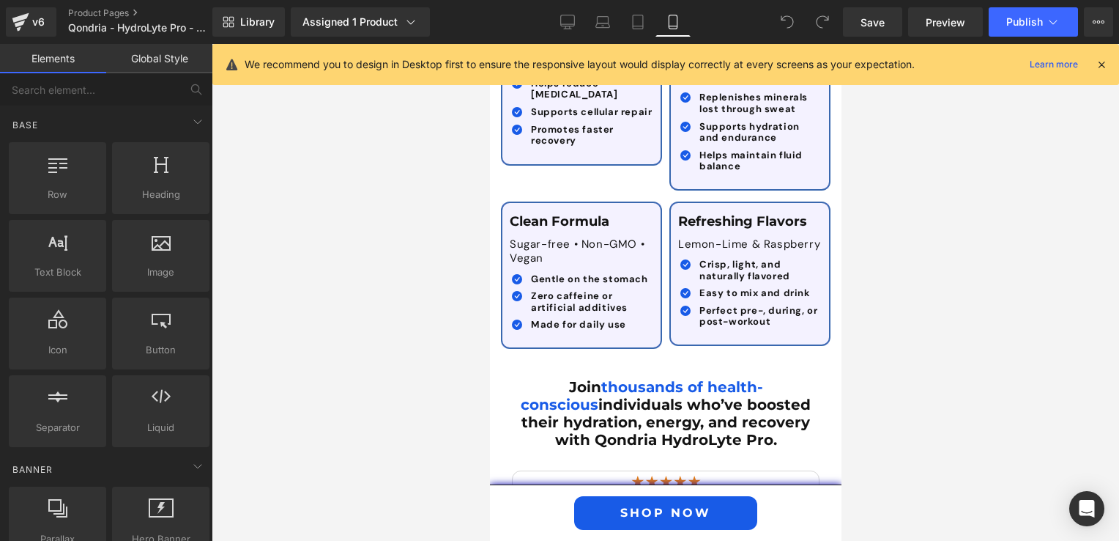
scroll to position [2930, 0]
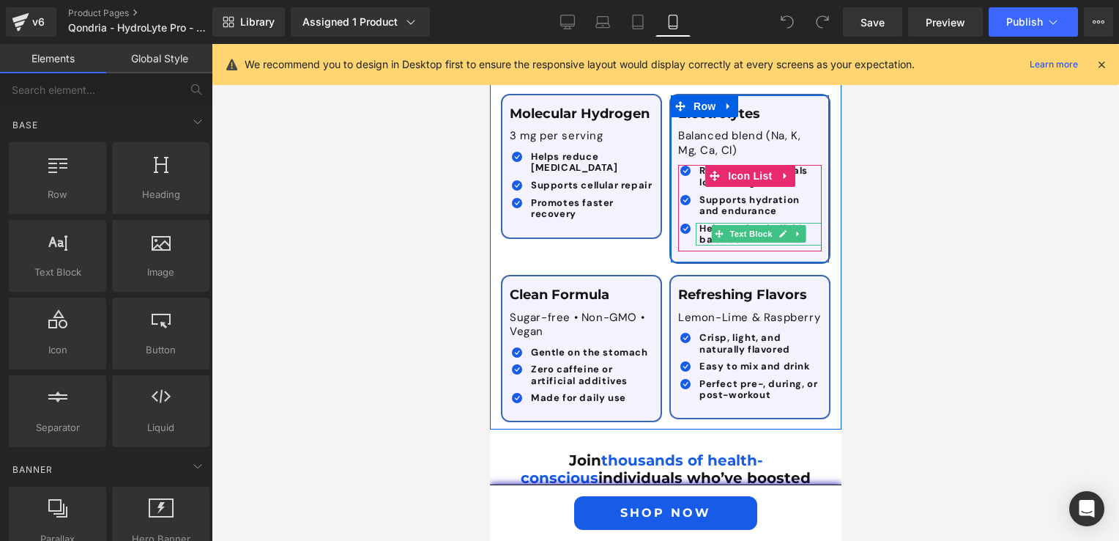
click at [699, 222] on b "Helps maintain fluid balance" at bounding box center [750, 234] width 103 height 24
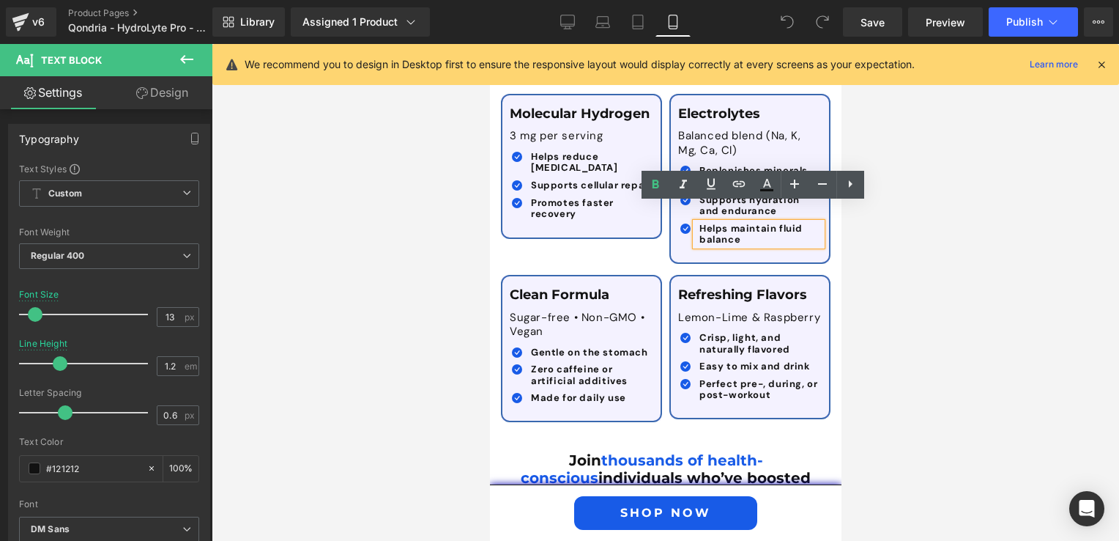
click at [918, 255] on div at bounding box center [666, 292] width 908 height 497
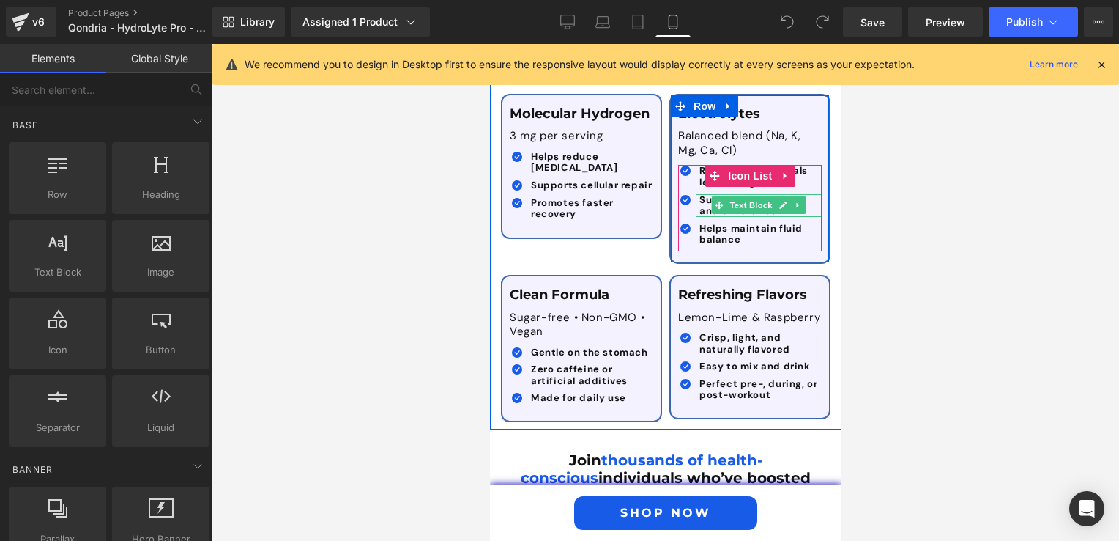
click at [699, 193] on b "Supports hydration and endurance" at bounding box center [749, 205] width 100 height 24
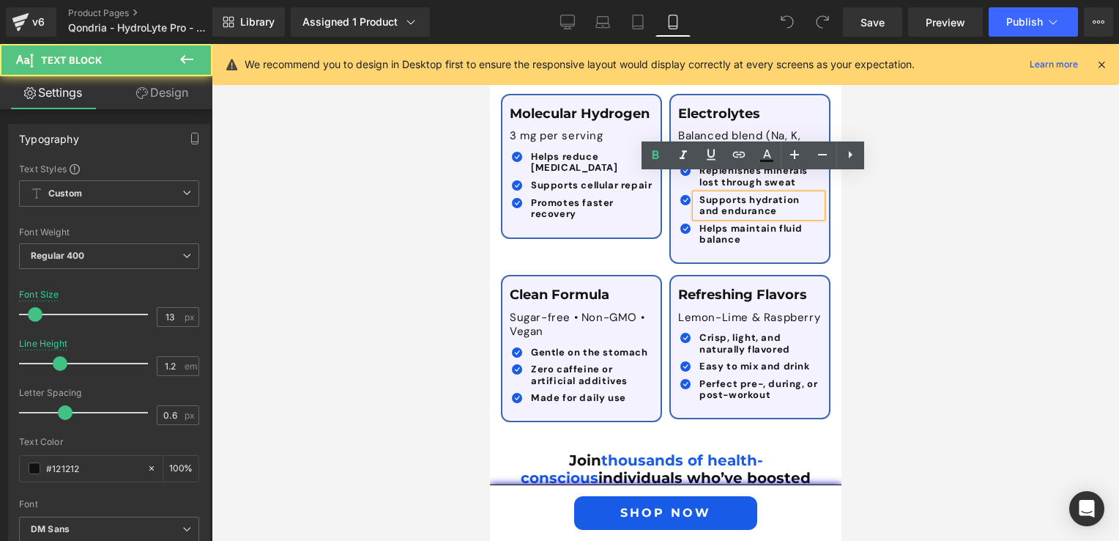
click at [699, 193] on b "Supports hydration and endurance" at bounding box center [749, 205] width 100 height 24
drag, startPoint x: 692, startPoint y: 194, endPoint x: 757, endPoint y: 195, distance: 65.2
click at [757, 195] on div "Supports hydration and endurance" at bounding box center [758, 205] width 126 height 23
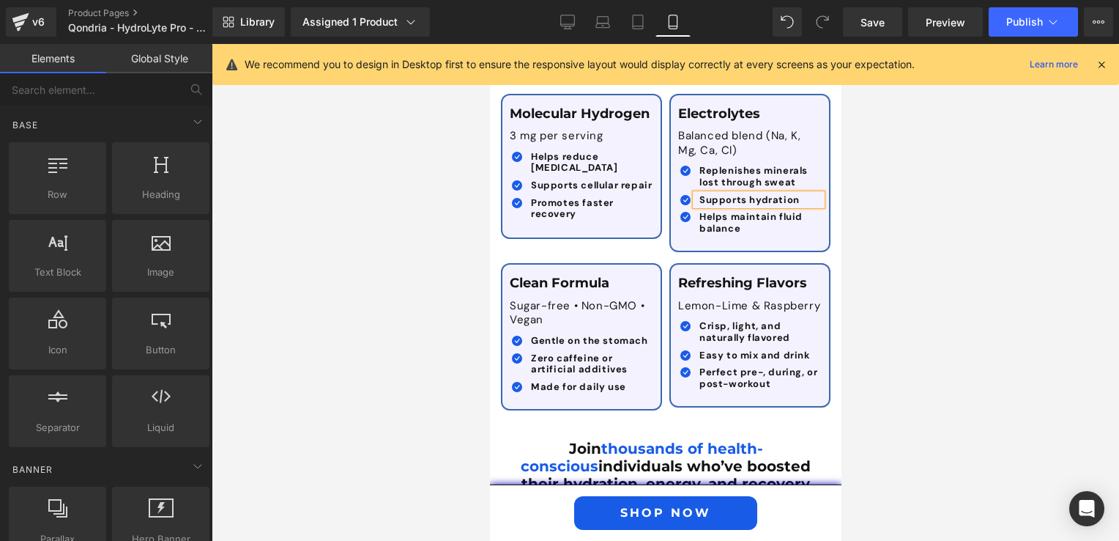
click at [882, 227] on div at bounding box center [666, 292] width 908 height 497
click at [565, 21] on icon at bounding box center [567, 22] width 15 height 15
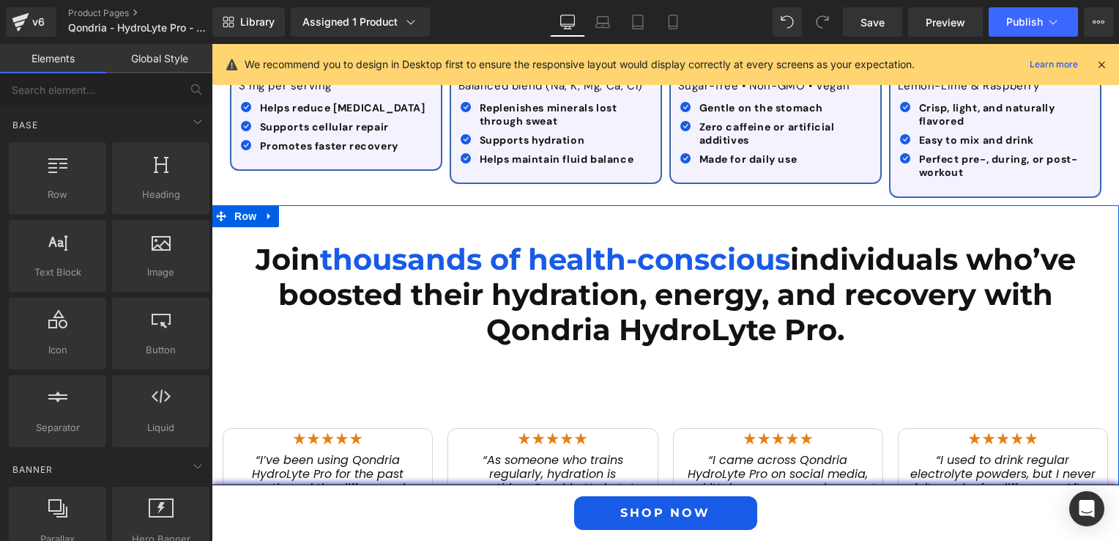
scroll to position [1595, 0]
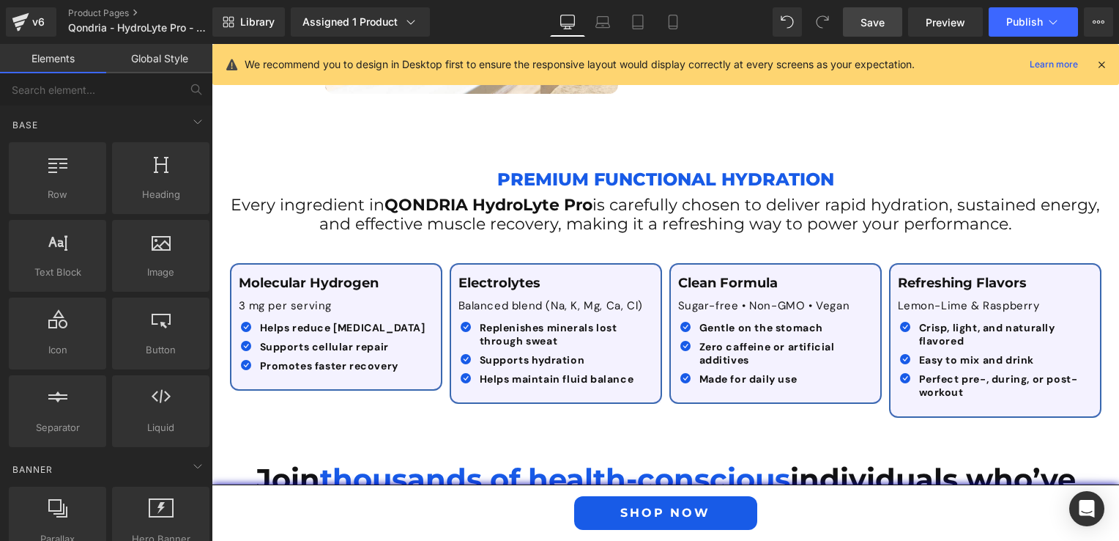
click at [881, 29] on span "Save" at bounding box center [873, 22] width 24 height 15
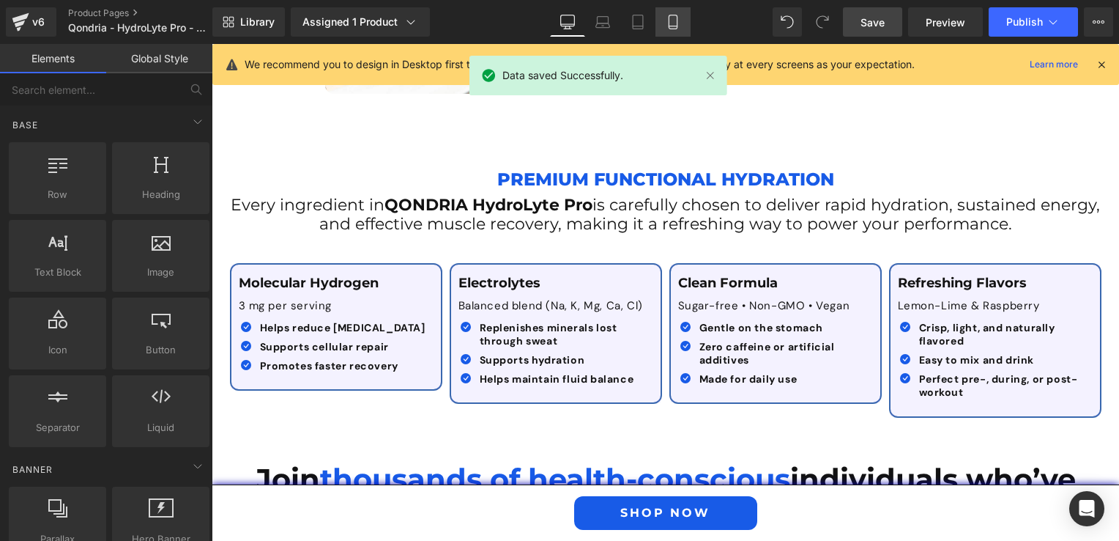
drag, startPoint x: 661, startPoint y: 18, endPoint x: 670, endPoint y: 18, distance: 8.1
click at [661, 18] on link "Mobile" at bounding box center [673, 21] width 35 height 29
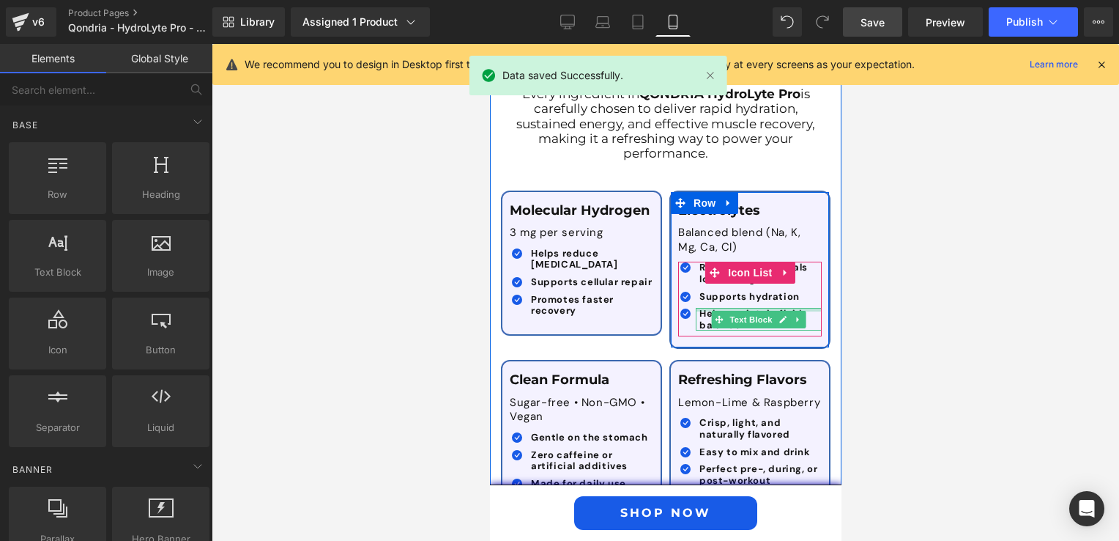
scroll to position [2980, 0]
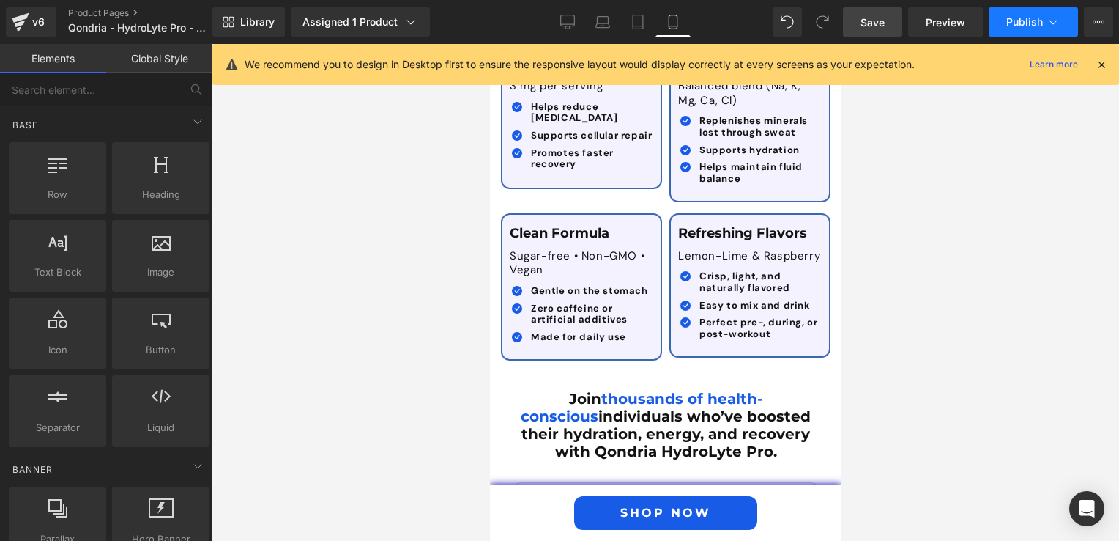
click at [1023, 14] on button "Publish" at bounding box center [1033, 21] width 89 height 29
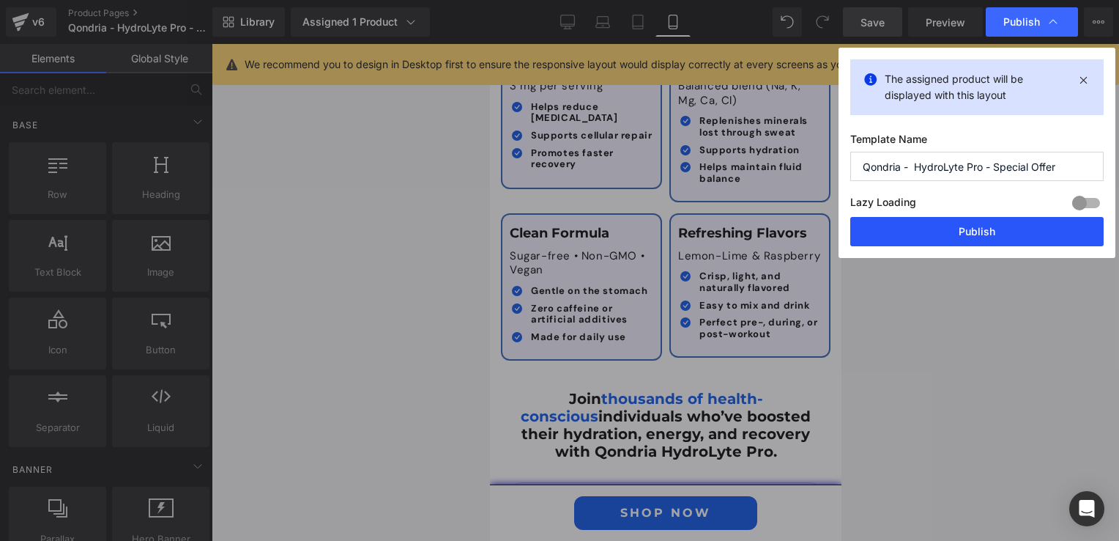
click at [163, 198] on button "Publish" at bounding box center [92, 190] width 144 height 16
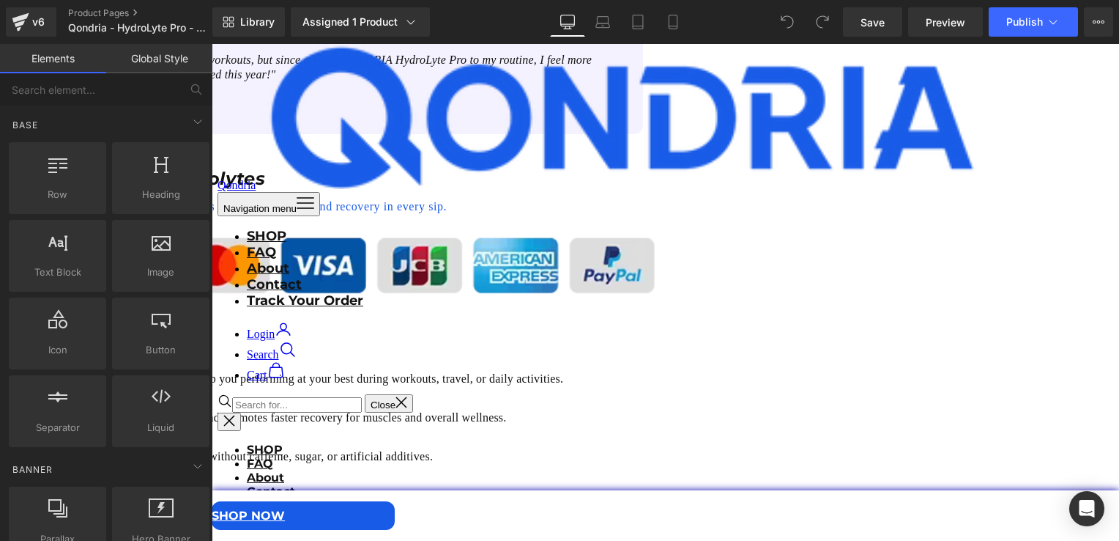
scroll to position [1612, 0]
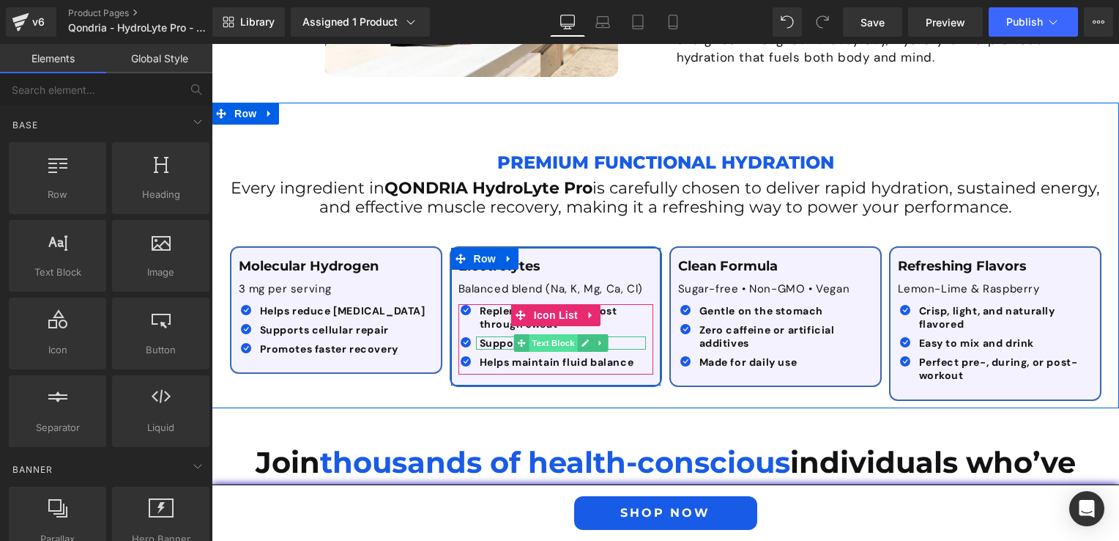
click at [561, 334] on span "Text Block" at bounding box center [553, 343] width 48 height 18
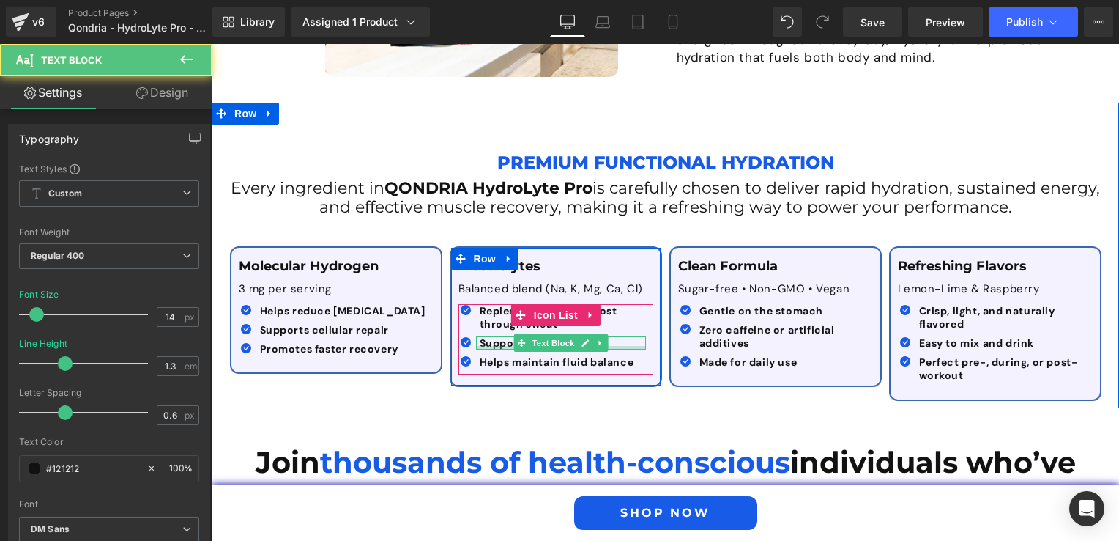
click at [498, 346] on div at bounding box center [561, 348] width 170 height 4
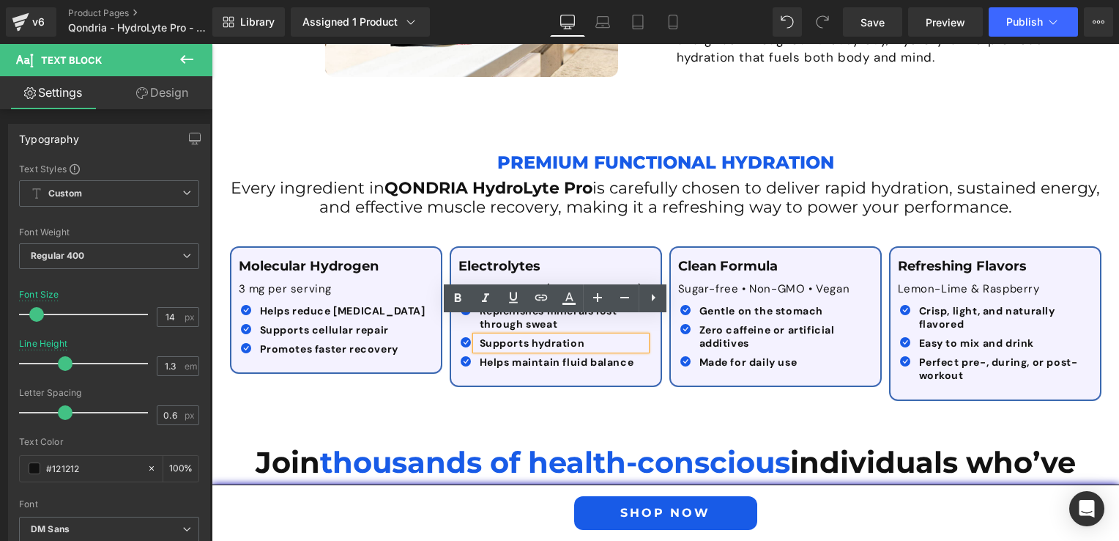
click at [586, 336] on p "Supports hydration" at bounding box center [563, 342] width 166 height 13
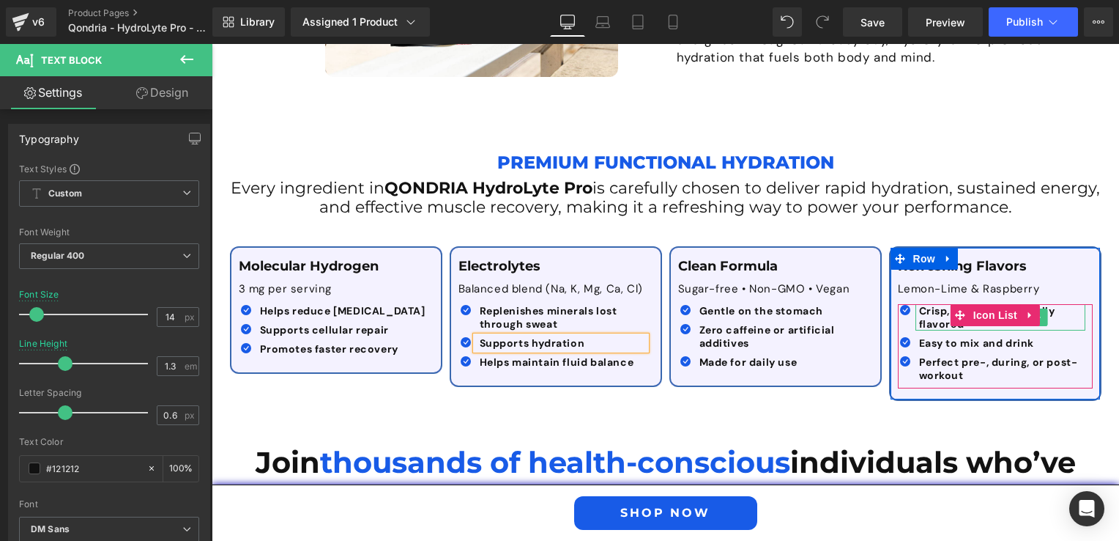
click at [926, 304] on b "Crisp, light, and naturally flavored" at bounding box center [987, 317] width 136 height 26
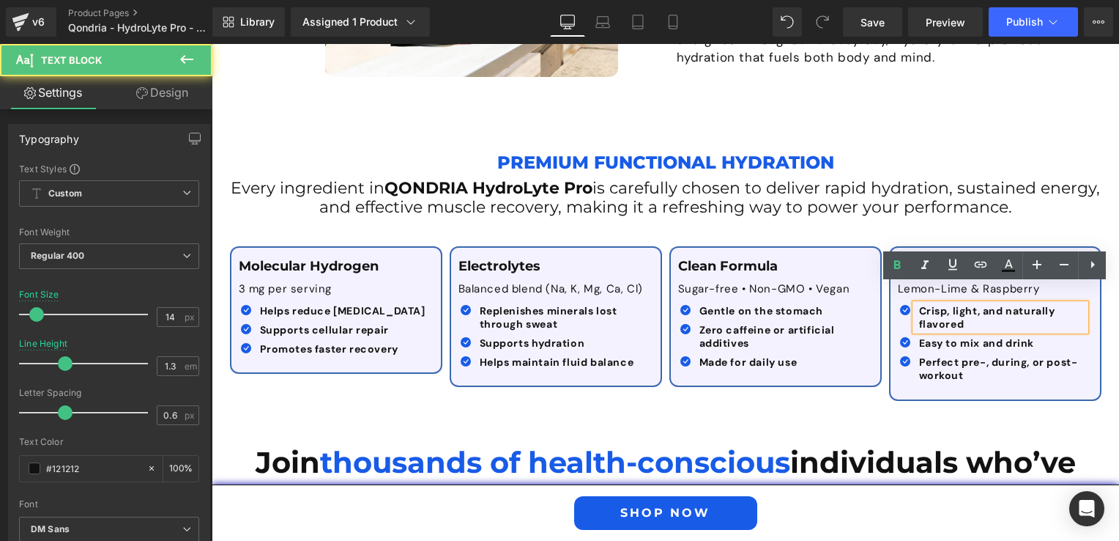
click at [993, 304] on b "Crisp, light, and naturally flavored" at bounding box center [987, 317] width 136 height 26
copy b "and"
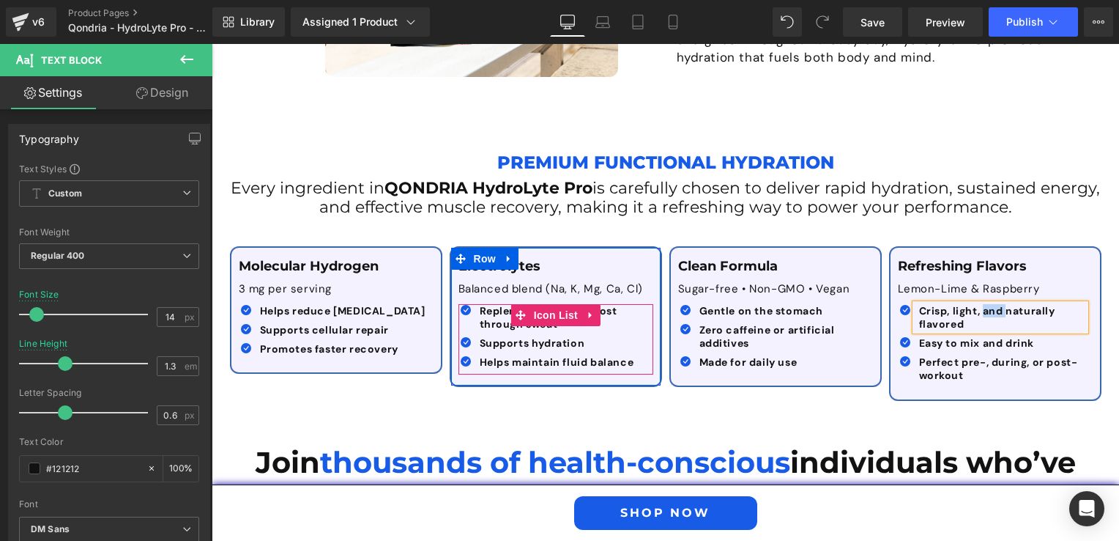
click at [481, 316] on ul "Icon Replenishes minerals lost through sweat Text Block Icon Supports hydration…" at bounding box center [553, 339] width 188 height 71
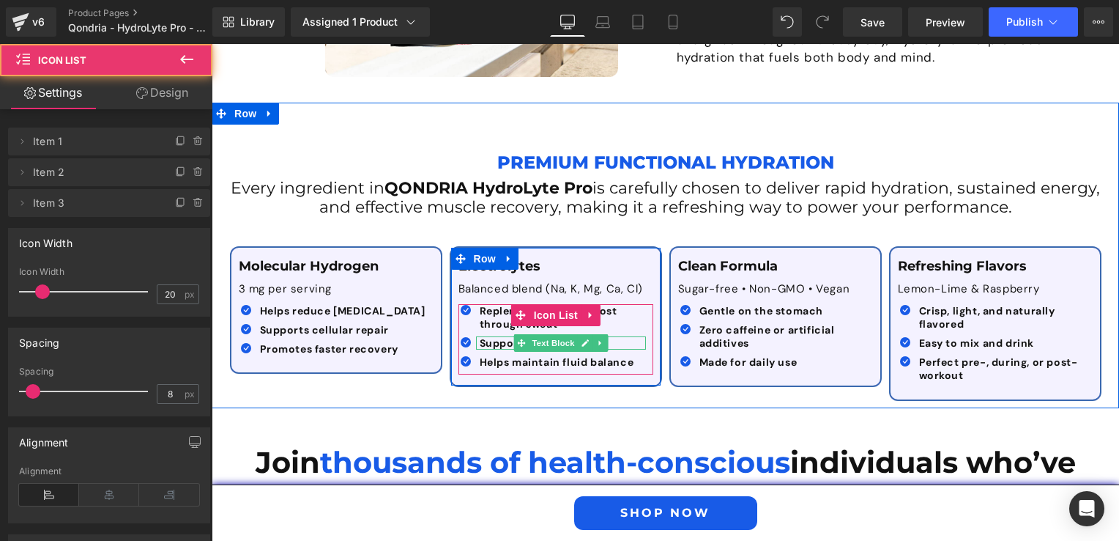
click at [624, 336] on p "Supports hydration" at bounding box center [563, 342] width 166 height 13
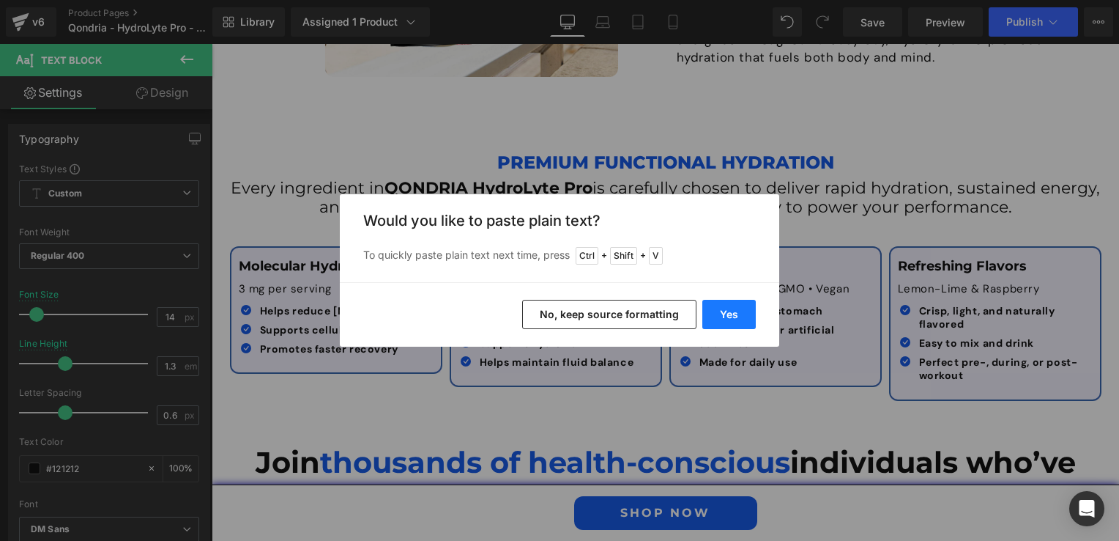
click at [0, 0] on button "Yes" at bounding box center [0, 0] width 0 height 0
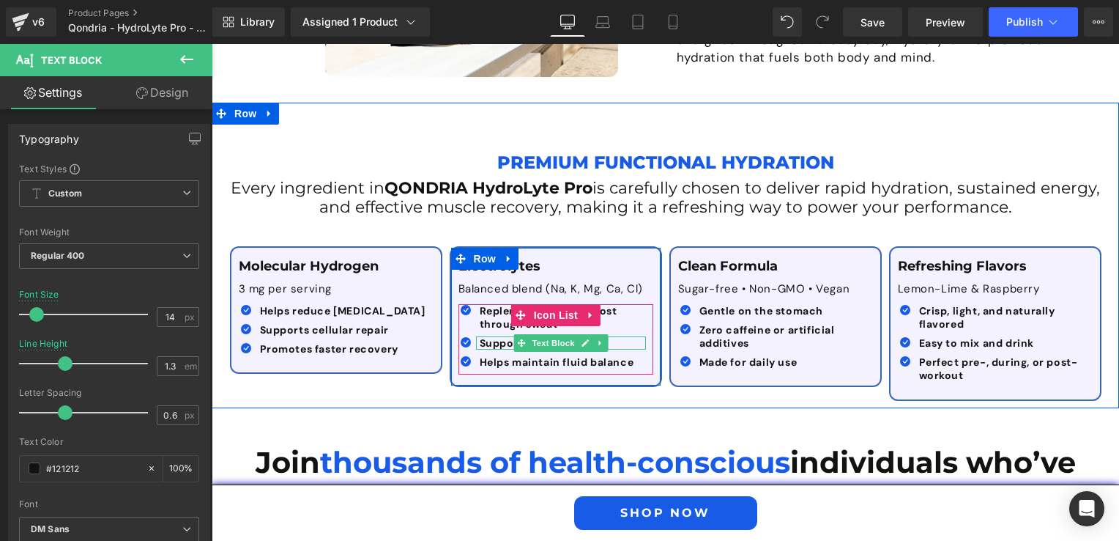
click at [598, 341] on icon at bounding box center [599, 343] width 2 height 5
click at [478, 346] on div at bounding box center [561, 348] width 170 height 4
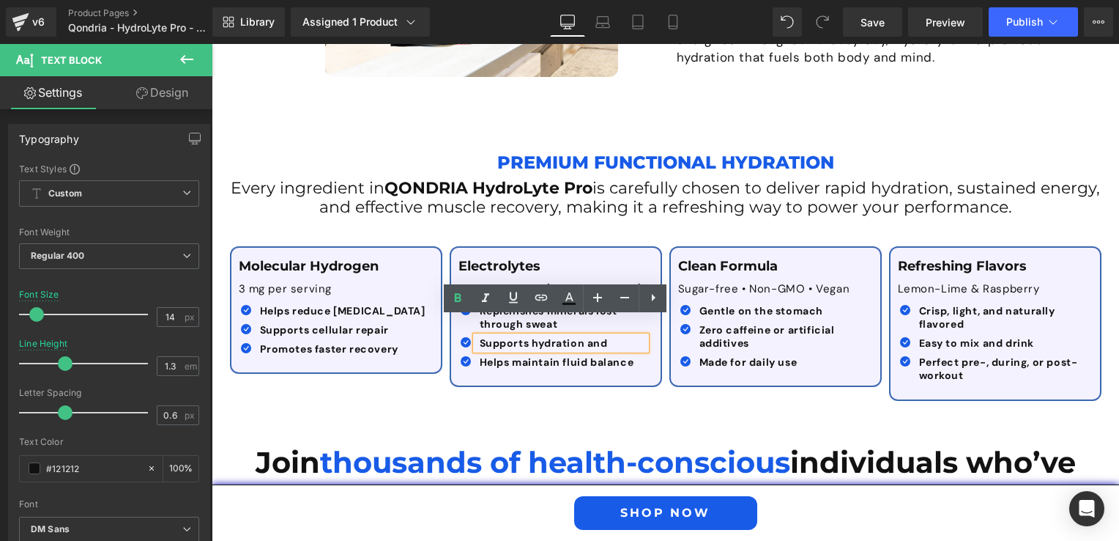
click at [609, 336] on p "Supports hydration and" at bounding box center [563, 342] width 166 height 13
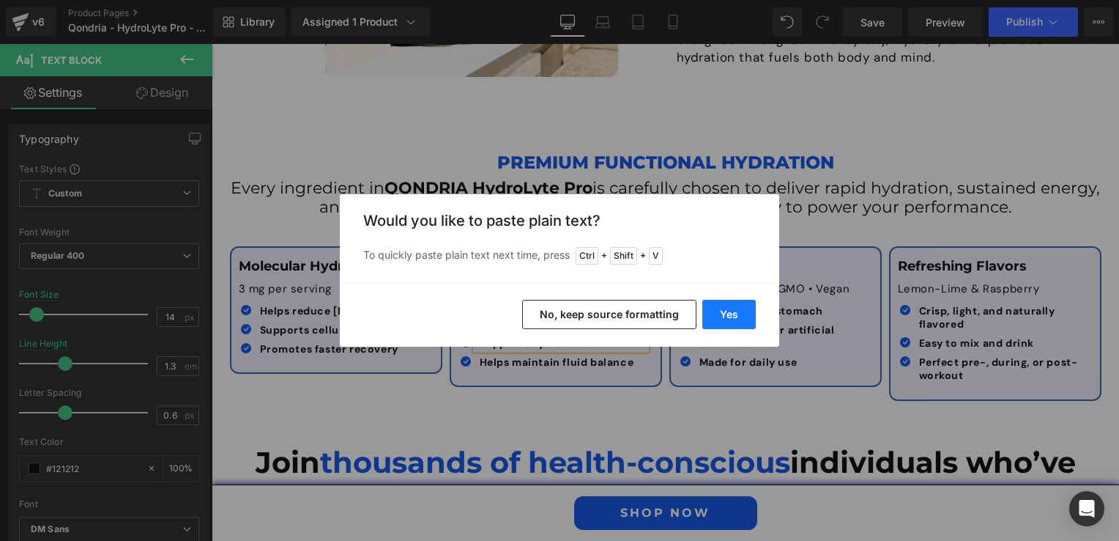
click at [719, 310] on button "Yes" at bounding box center [728, 314] width 53 height 29
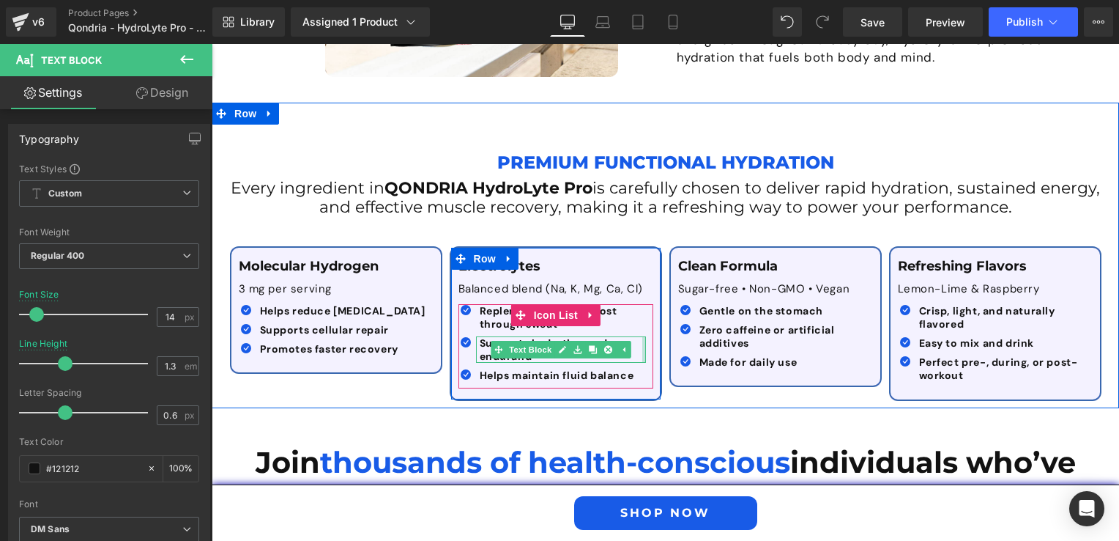
click at [637, 336] on div "Supports hydration and endurand Text Block" at bounding box center [561, 349] width 170 height 26
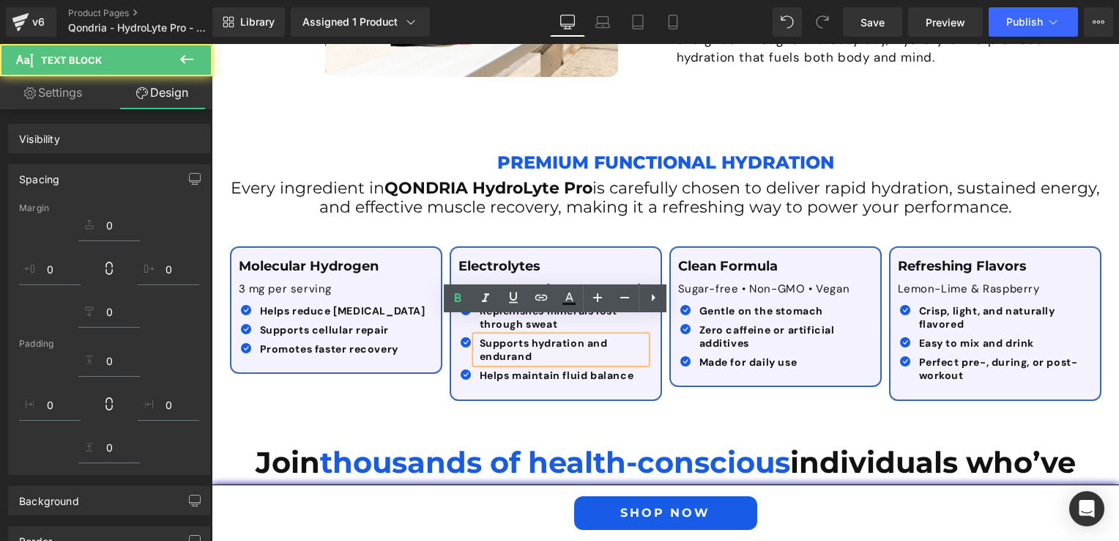
click at [635, 336] on p "Supports hydration and endurand" at bounding box center [563, 349] width 166 height 26
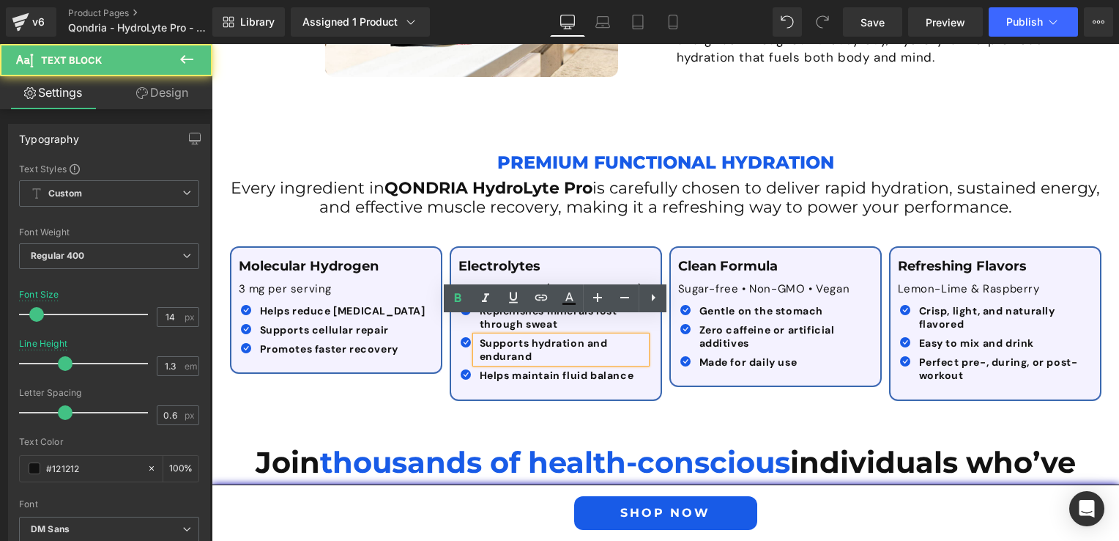
click at [577, 338] on p "Supports hydration and endurand" at bounding box center [563, 349] width 166 height 26
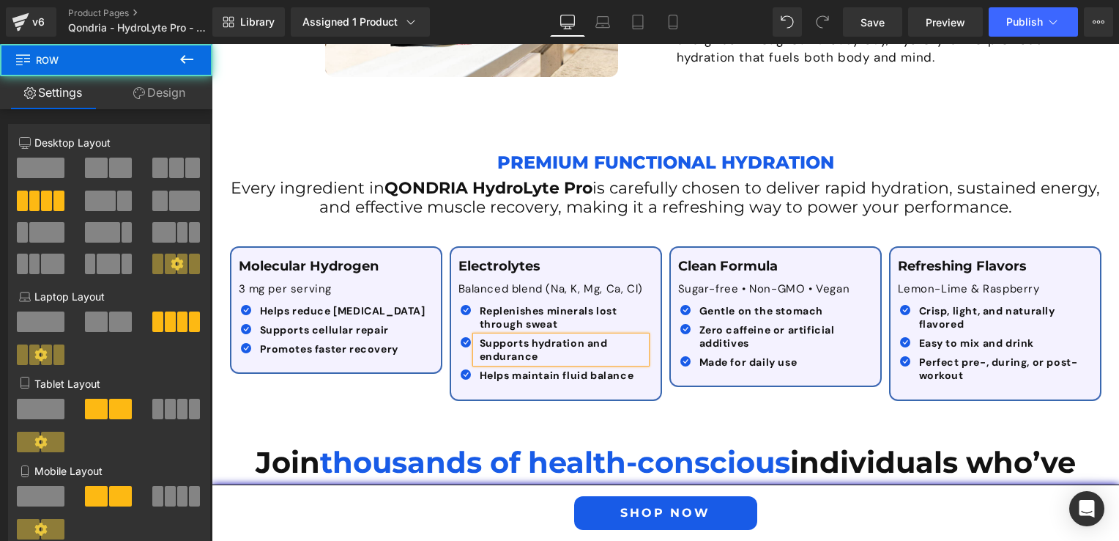
click at [686, 386] on div "Molecular Hydrogen Text Block 3 mg per serving Text Block Icon Helps reduce [ME…" at bounding box center [665, 315] width 879 height 183
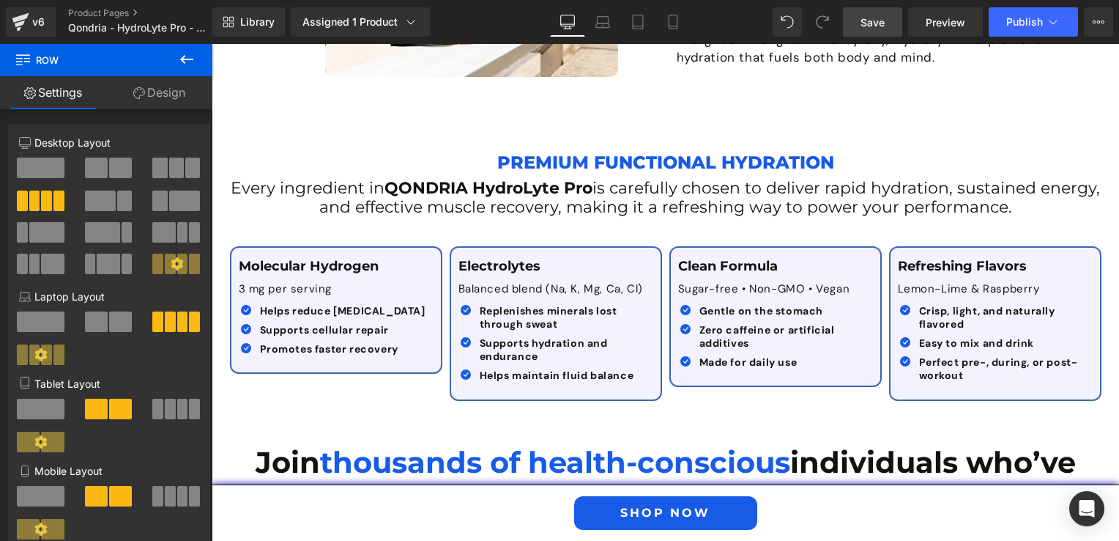
click at [884, 20] on span "Save" at bounding box center [873, 22] width 24 height 15
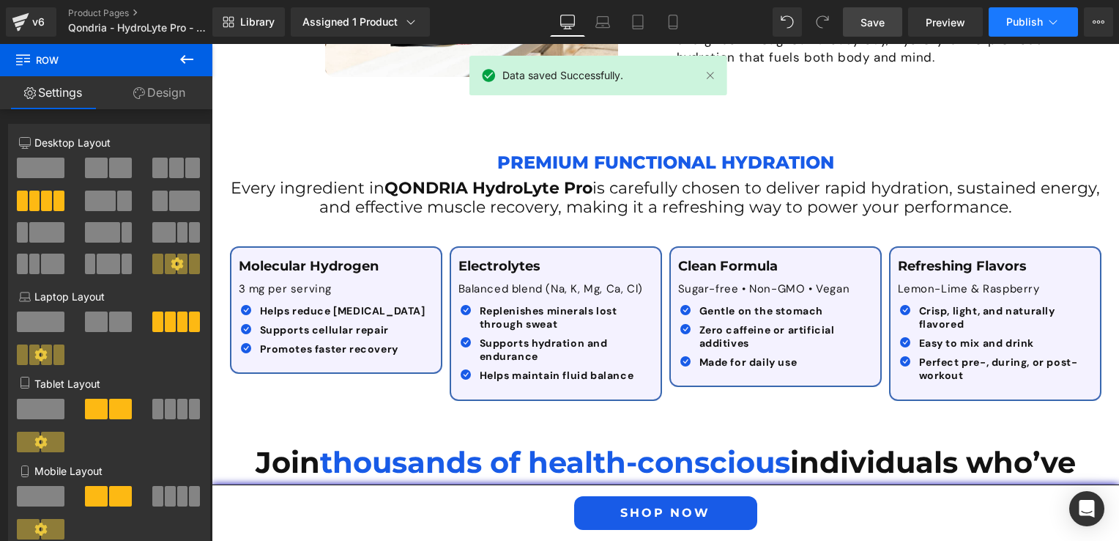
click at [1006, 18] on button "Publish" at bounding box center [1033, 21] width 89 height 29
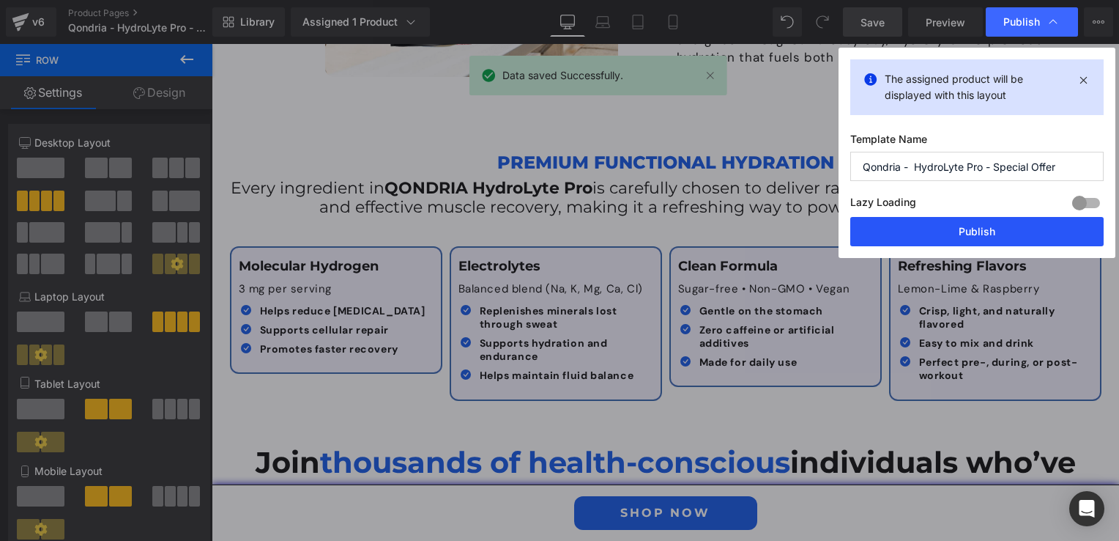
click at [941, 226] on button "Publish" at bounding box center [976, 231] width 253 height 29
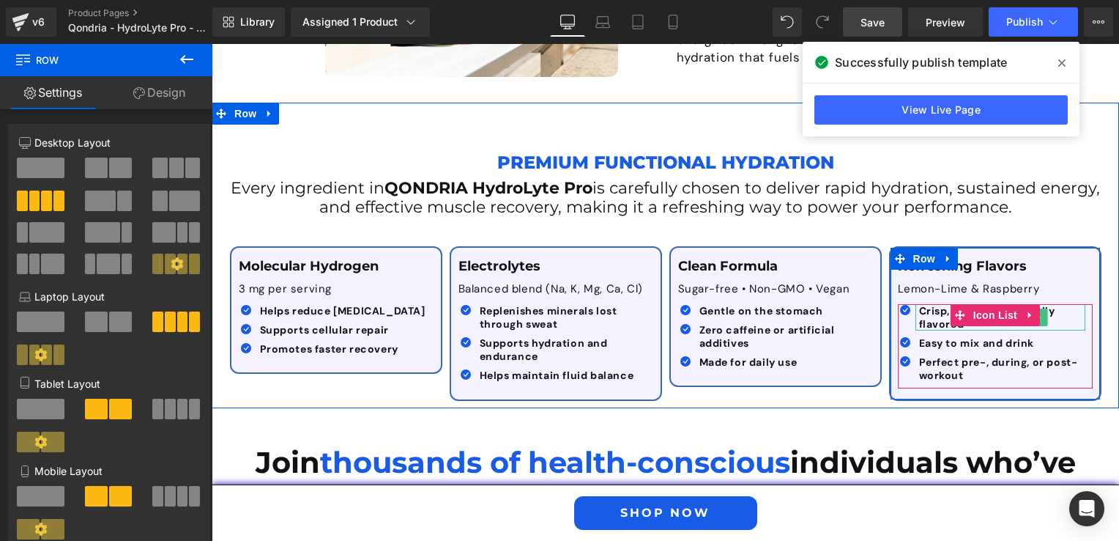
click at [927, 304] on b "Crisp, light, and naturally flavored" at bounding box center [987, 317] width 136 height 26
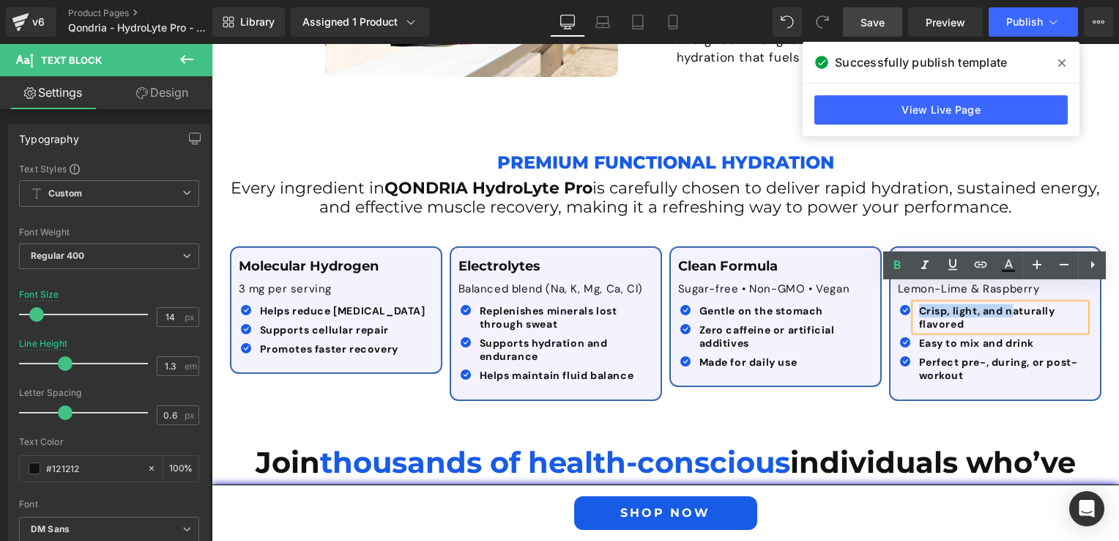
drag, startPoint x: 1009, startPoint y: 290, endPoint x: 915, endPoint y: 288, distance: 93.8
click at [919, 304] on b "Crisp, light, and naturally flavored" at bounding box center [987, 317] width 136 height 26
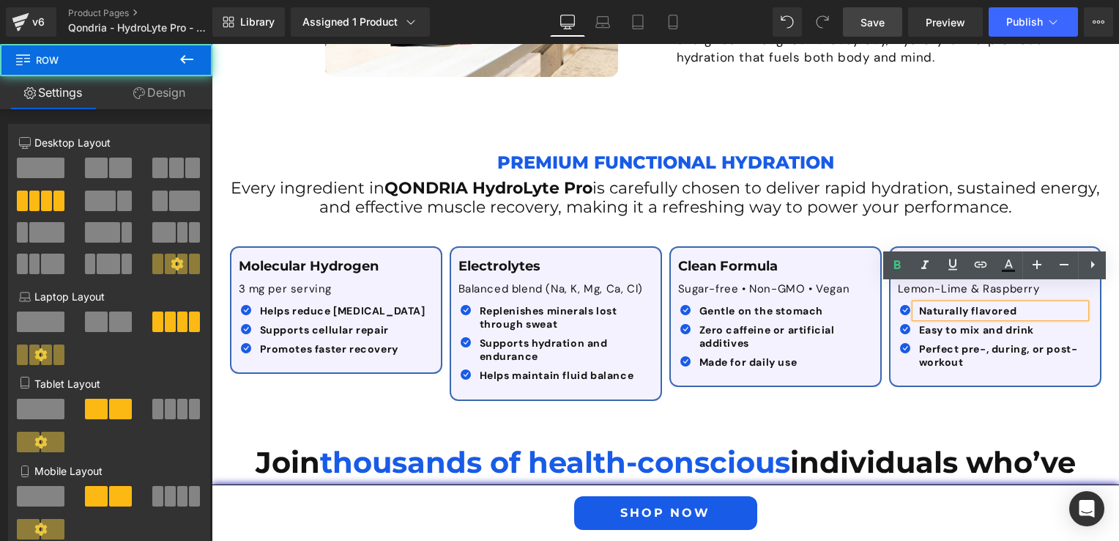
click at [842, 382] on div "Molecular Hydrogen Text Block 3 mg per serving Text Block Icon Helps reduce [ME…" at bounding box center [665, 315] width 879 height 183
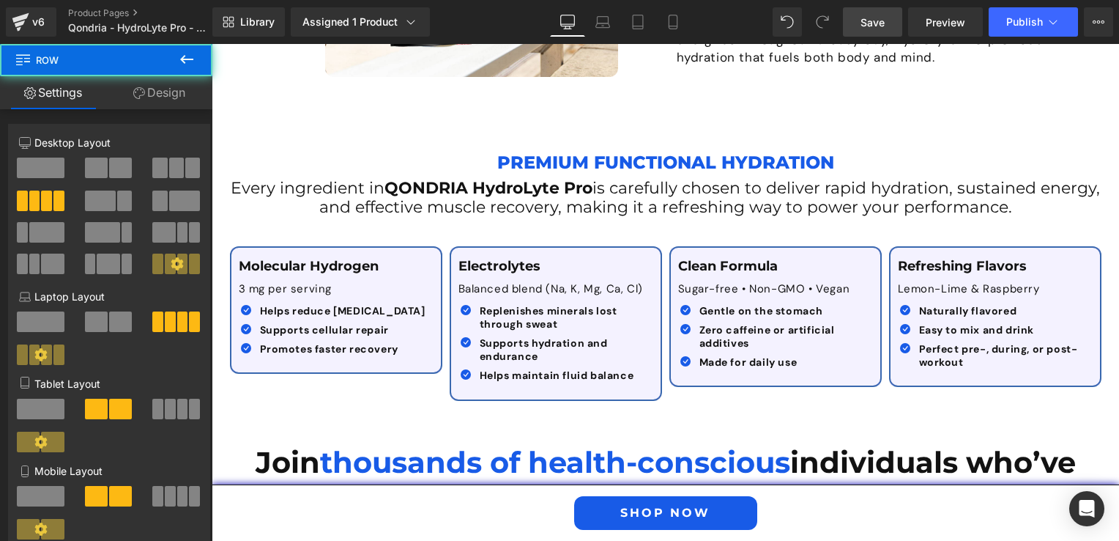
click at [864, 25] on span "Save" at bounding box center [873, 22] width 24 height 15
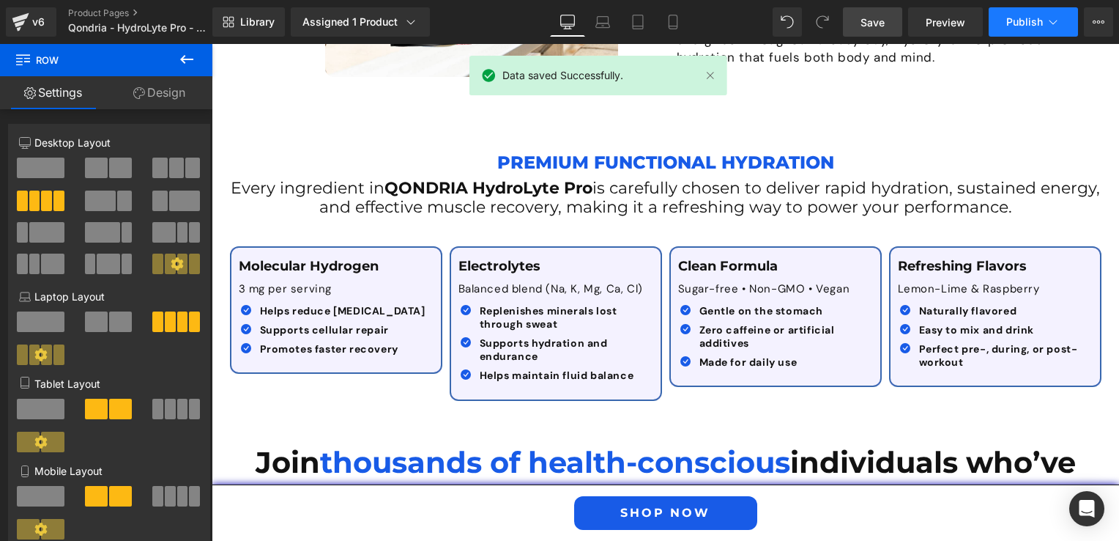
click at [1026, 31] on button "Publish" at bounding box center [1033, 21] width 89 height 29
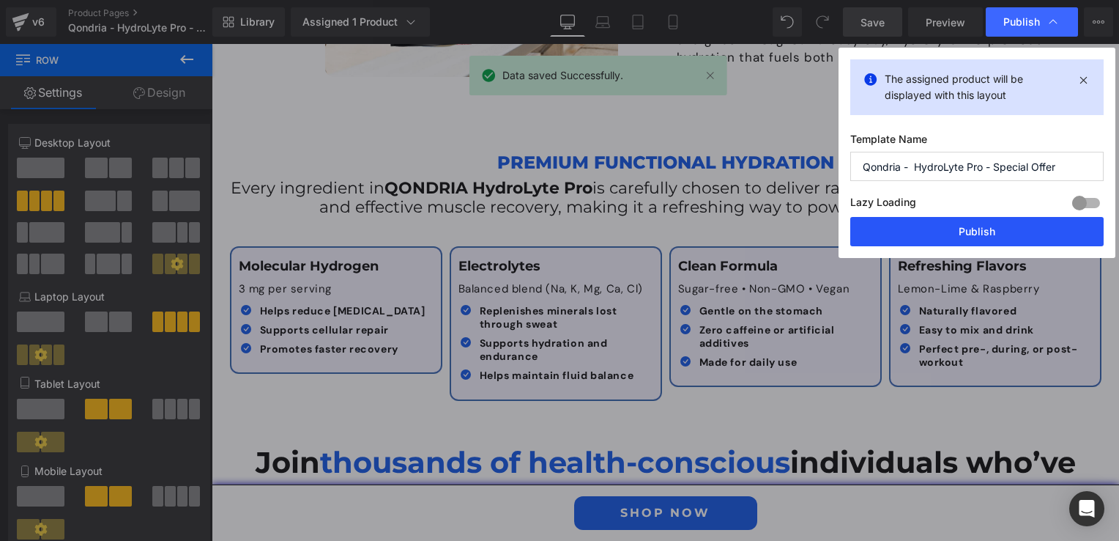
click at [941, 228] on button "Publish" at bounding box center [976, 231] width 253 height 29
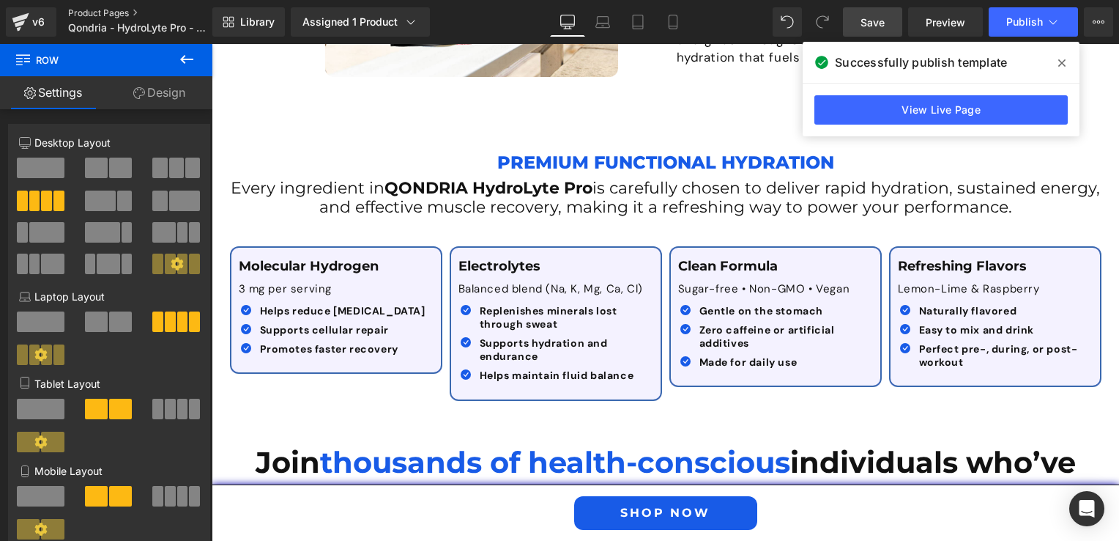
click at [80, 14] on link "Product Pages" at bounding box center [152, 13] width 168 height 12
